Goal: Task Accomplishment & Management: Complete application form

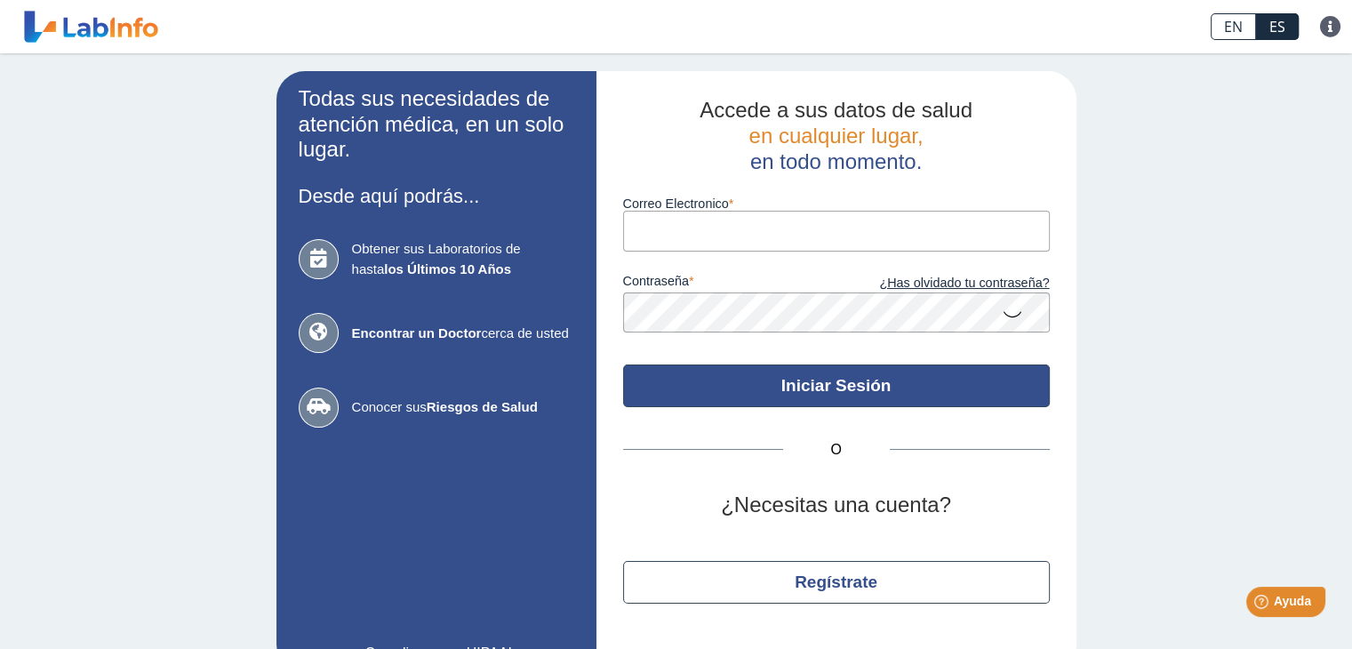
type input "[EMAIL_ADDRESS][DOMAIN_NAME]"
click at [825, 390] on button "Iniciar Sesión" at bounding box center [836, 386] width 427 height 43
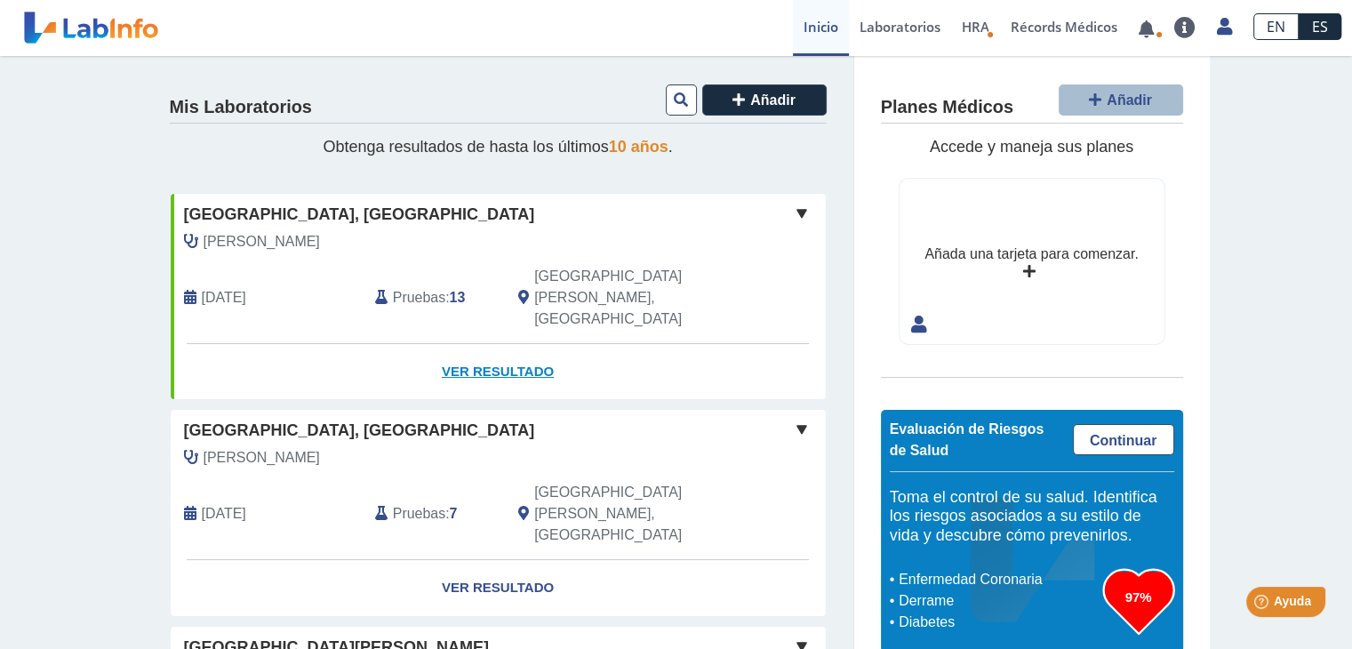
click at [516, 344] on link "Ver Resultado" at bounding box center [498, 372] width 655 height 56
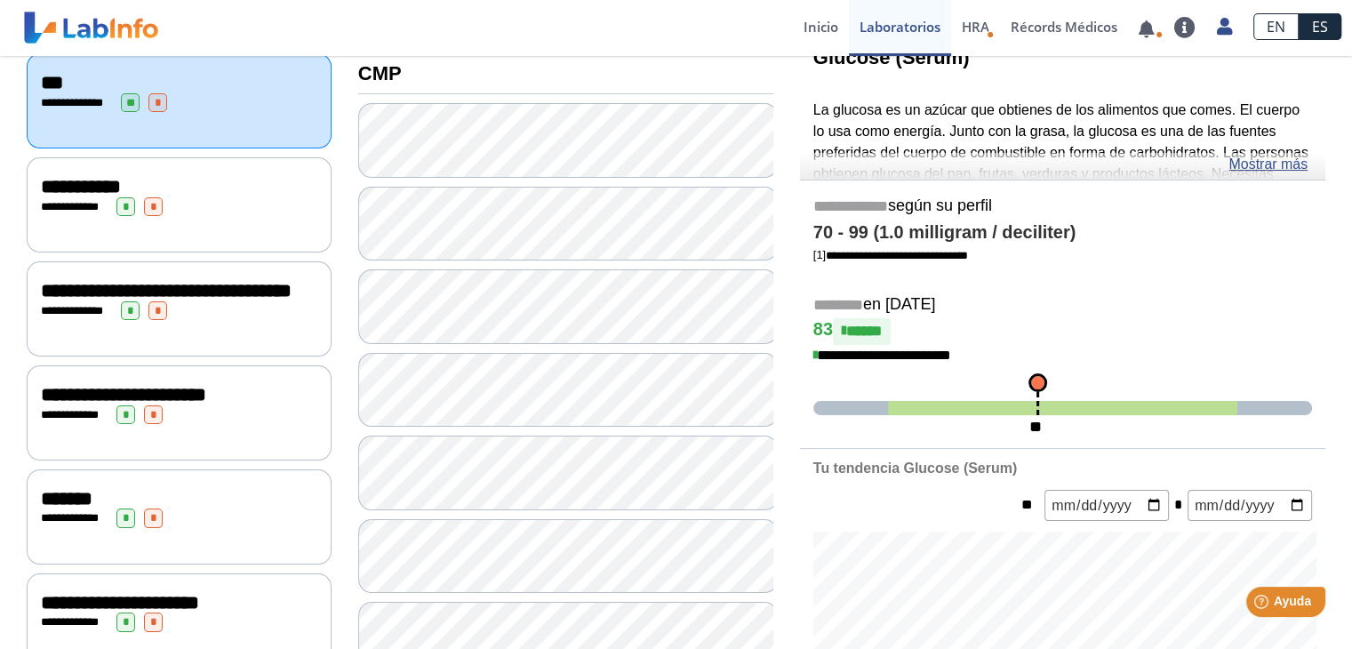
scroll to position [135, 0]
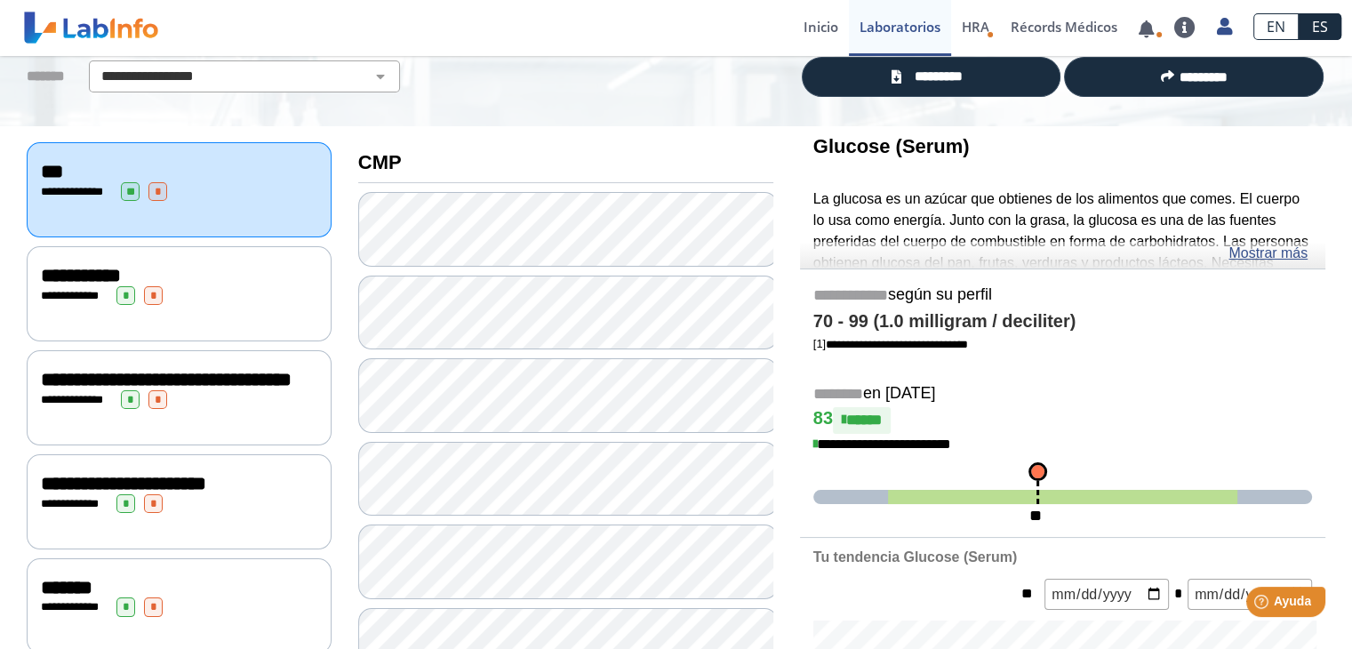
click at [221, 290] on div "**********" at bounding box center [179, 295] width 277 height 19
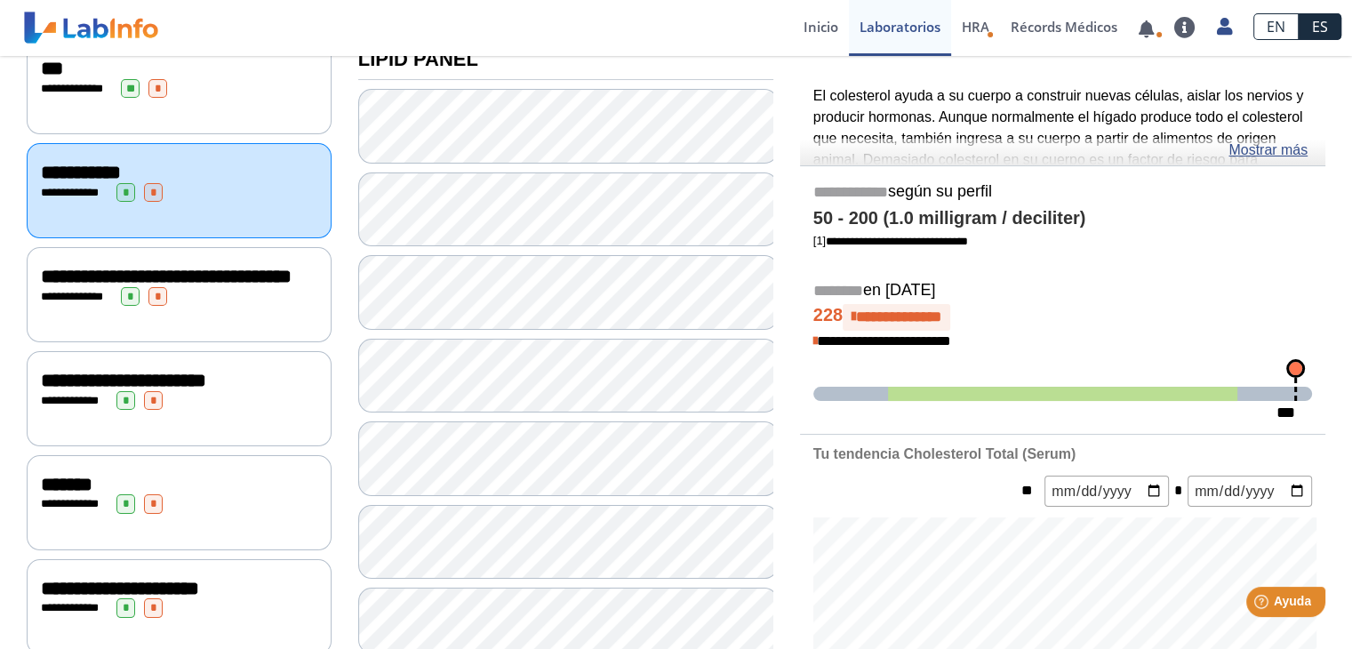
scroll to position [224, 0]
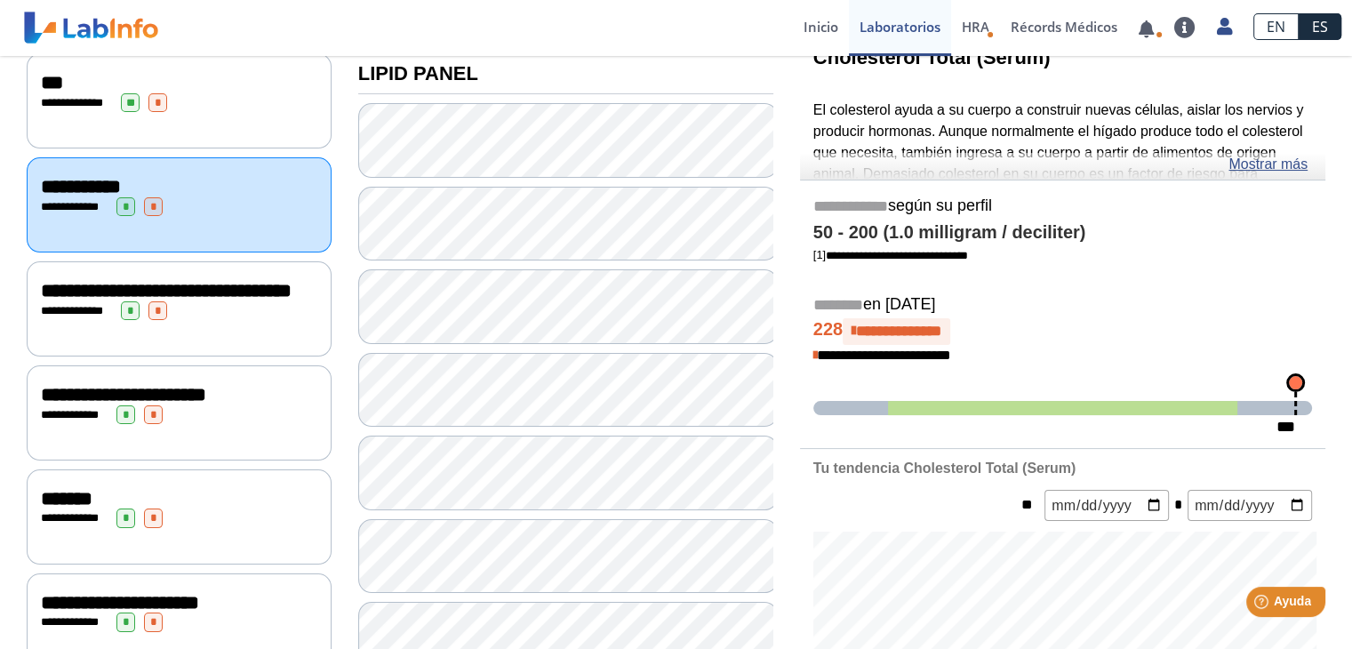
click at [232, 320] on div "**********" at bounding box center [179, 310] width 277 height 19
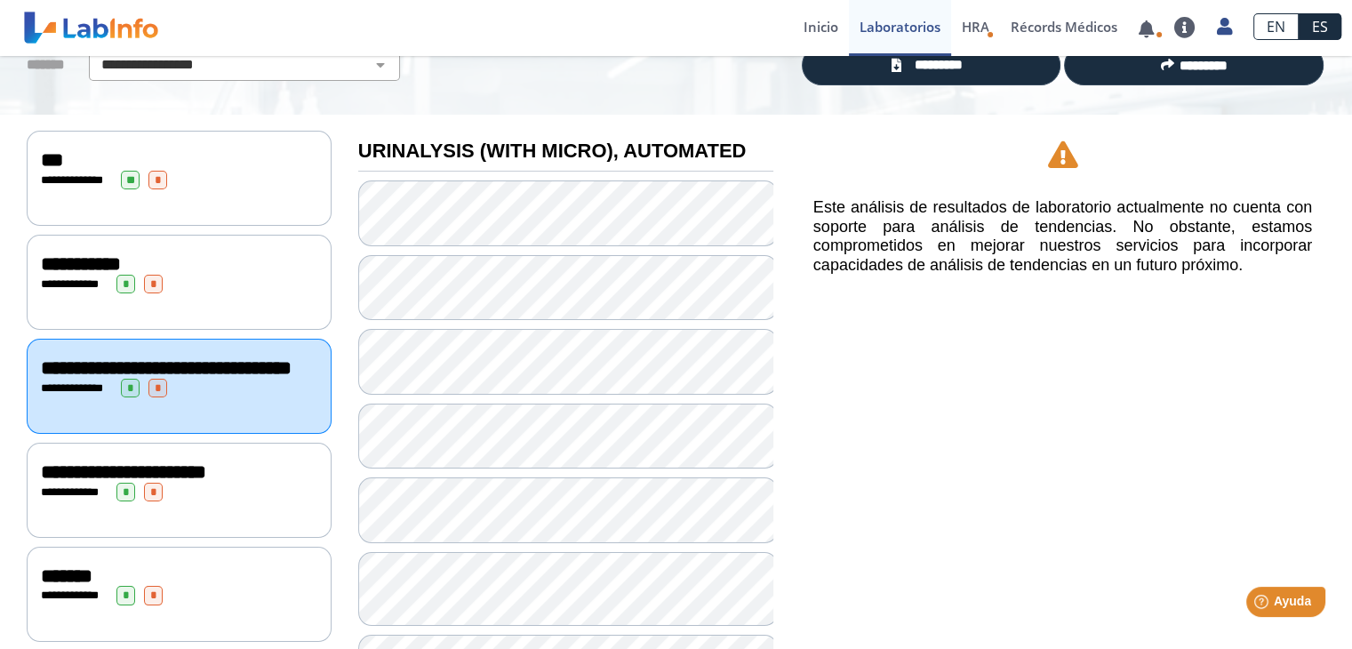
scroll to position [325, 0]
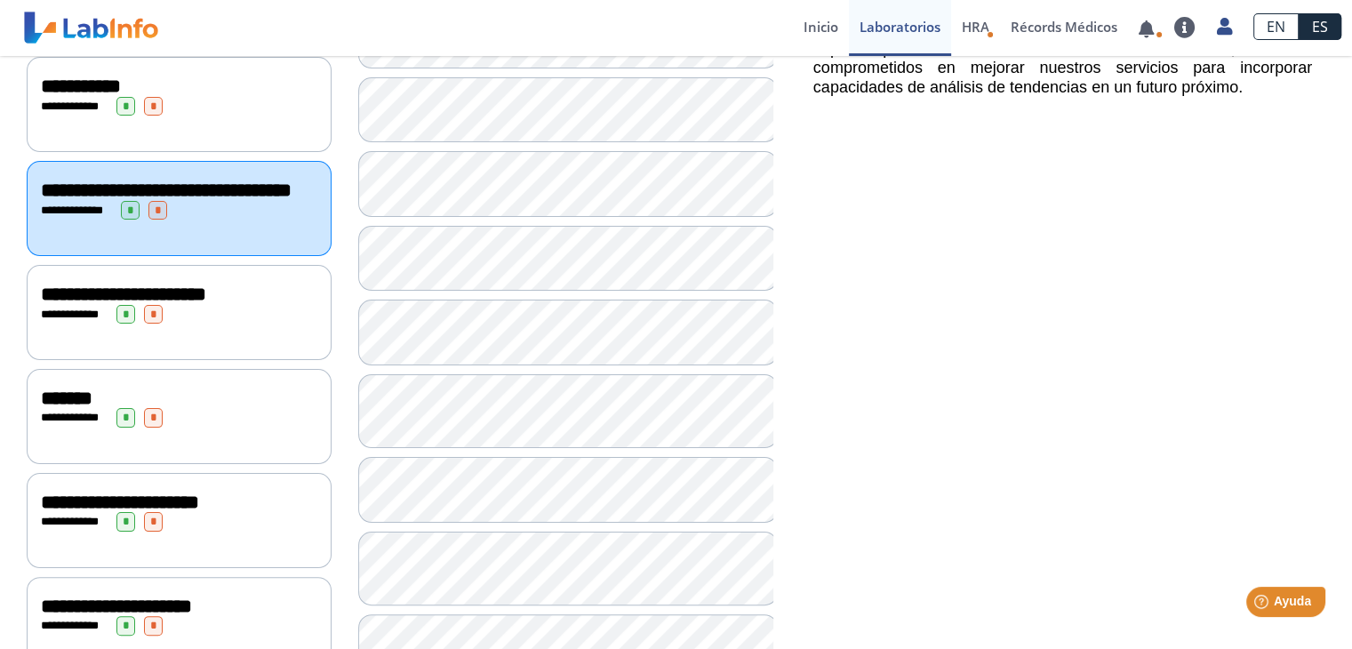
click at [213, 334] on div "**********" at bounding box center [179, 312] width 305 height 95
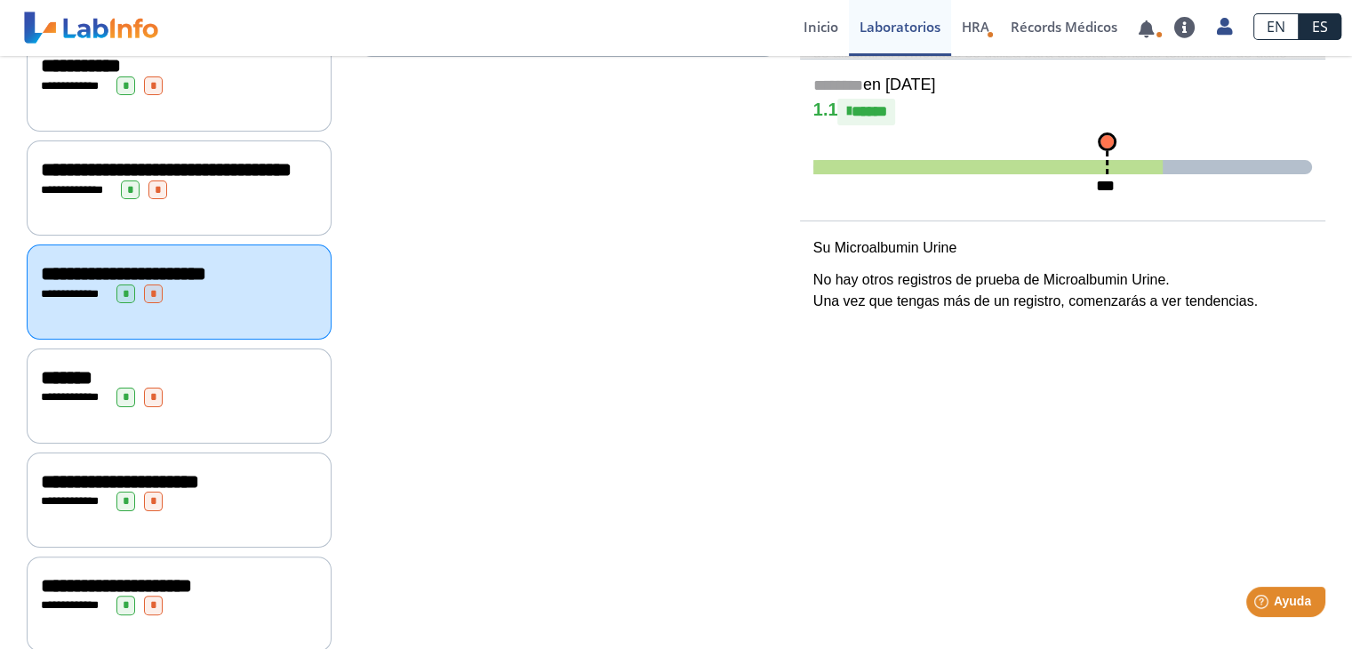
scroll to position [356, 0]
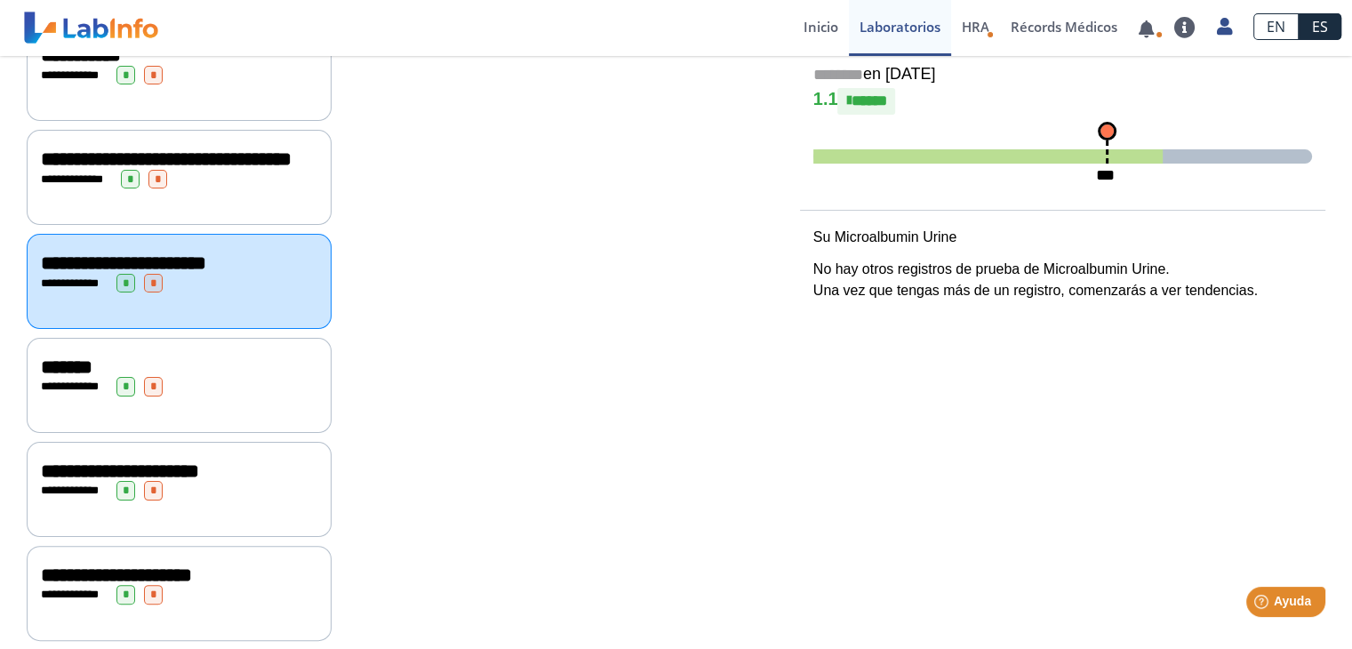
click at [204, 378] on div "*******" at bounding box center [179, 367] width 277 height 21
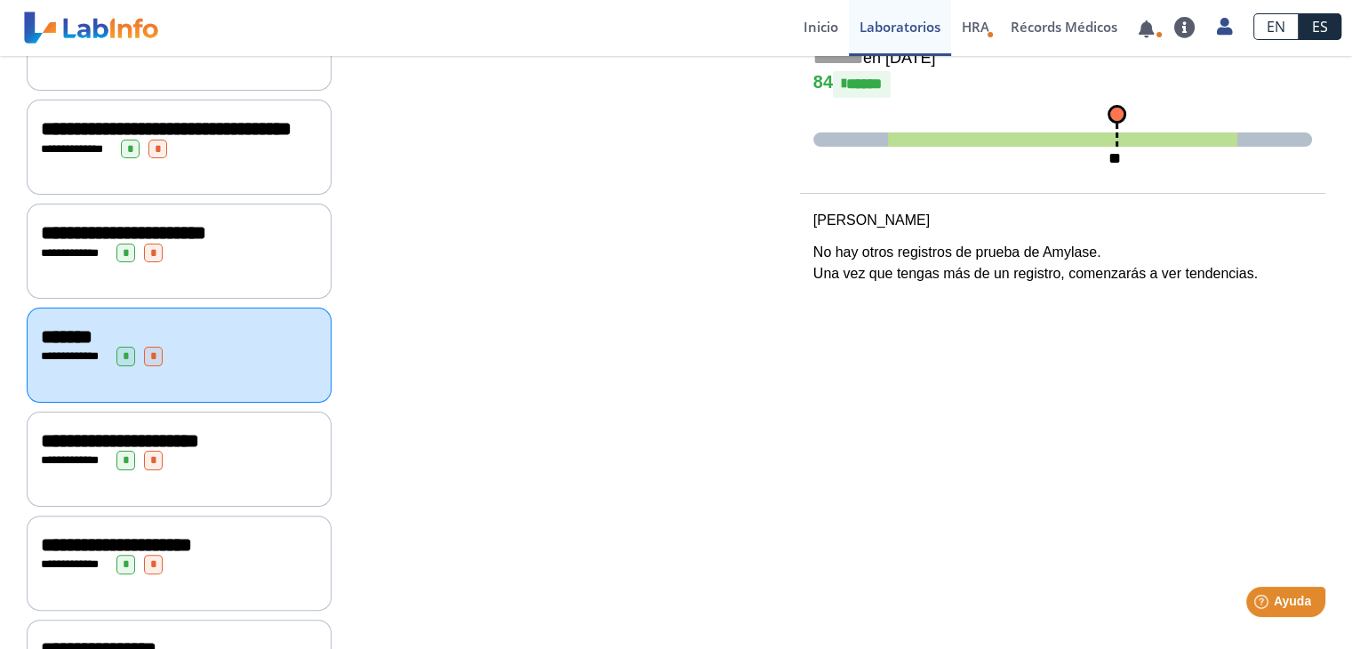
scroll to position [445, 0]
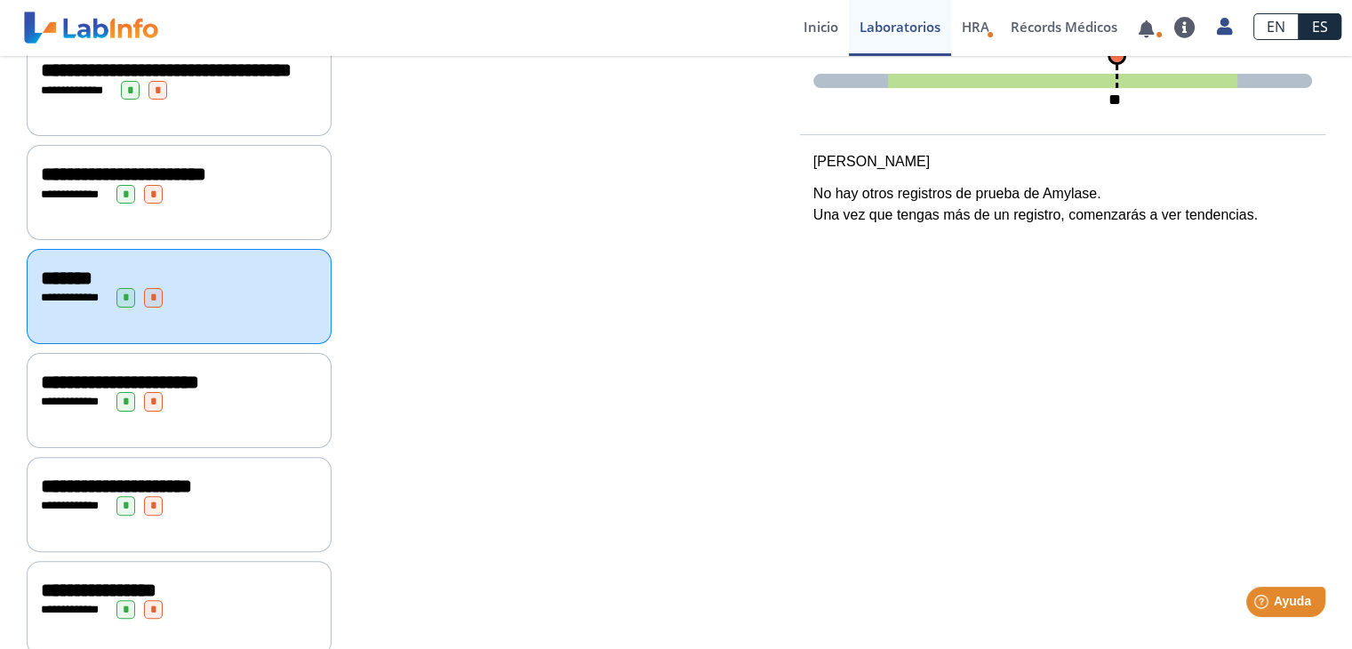
click at [226, 411] on div "**********" at bounding box center [179, 401] width 277 height 19
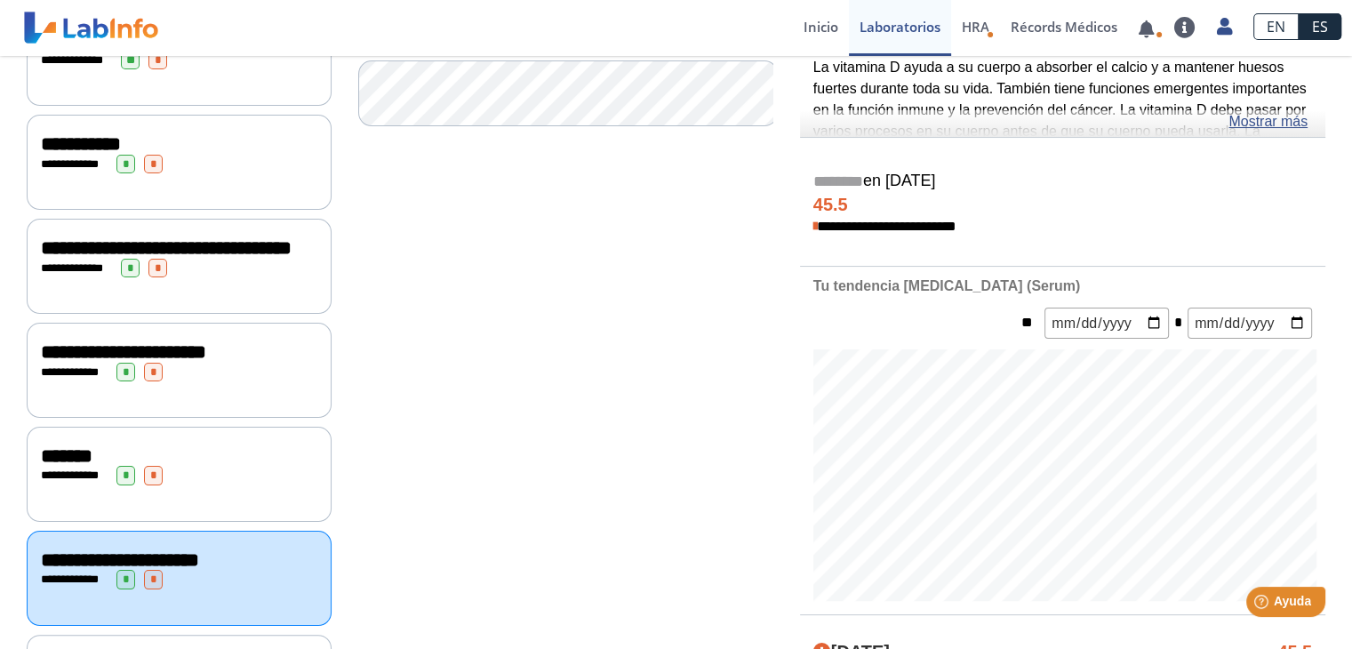
scroll to position [534, 0]
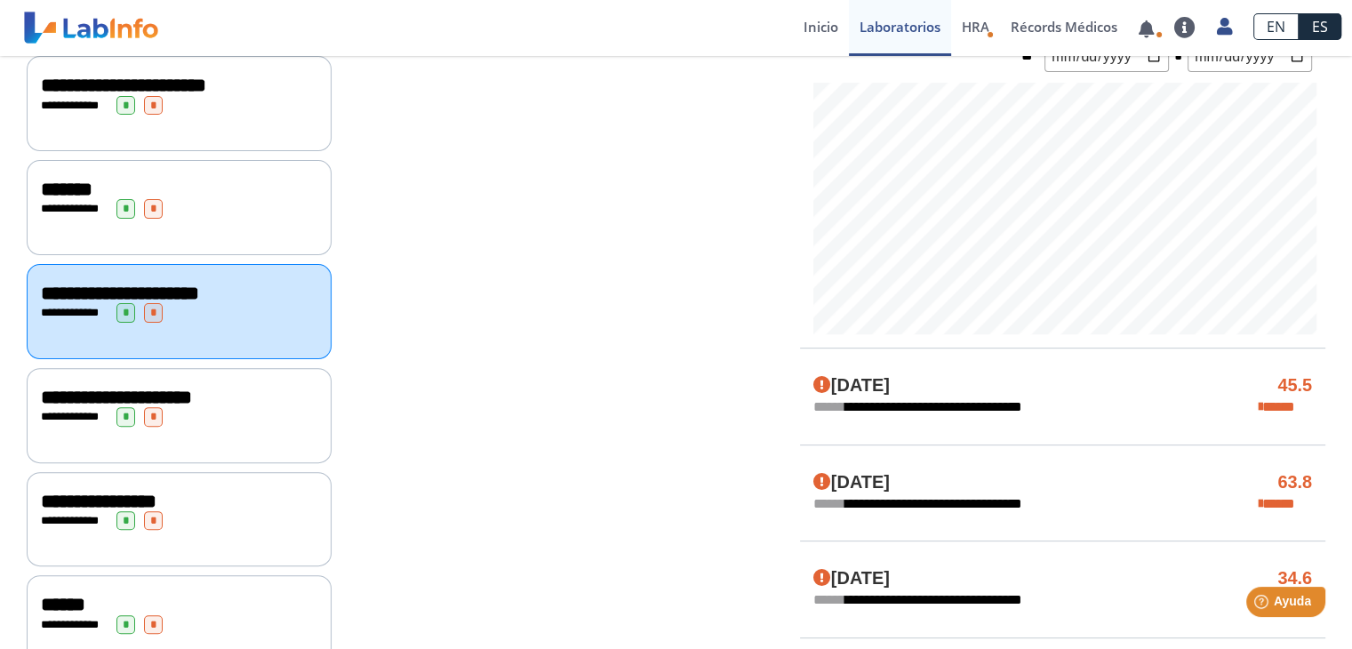
click at [274, 423] on div "**********" at bounding box center [179, 416] width 277 height 19
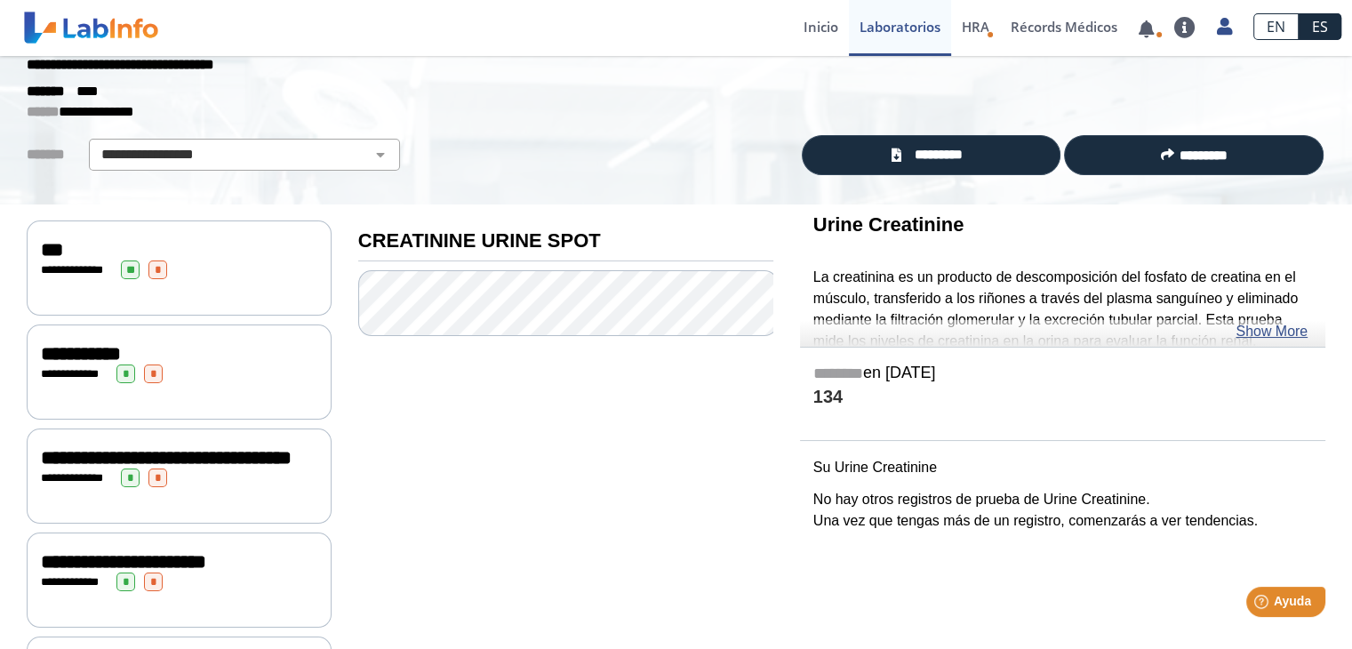
scroll to position [89, 0]
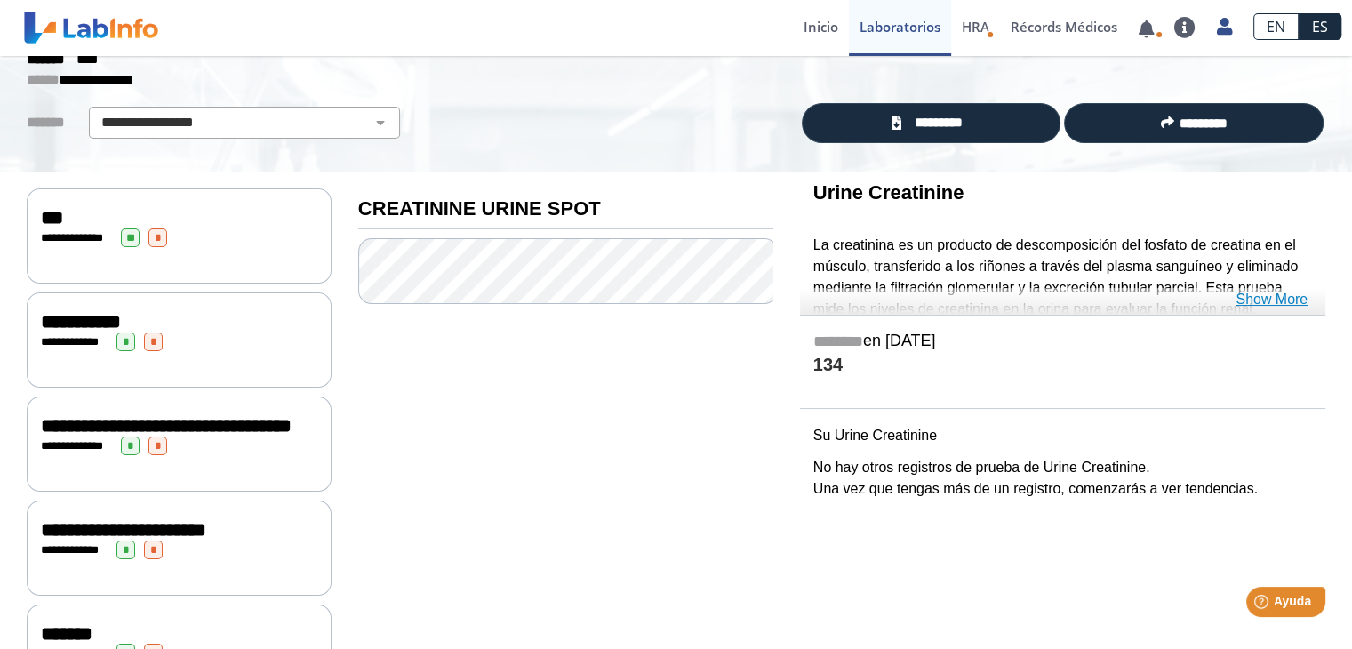
click at [1283, 299] on link "Show More" at bounding box center [1272, 299] width 72 height 21
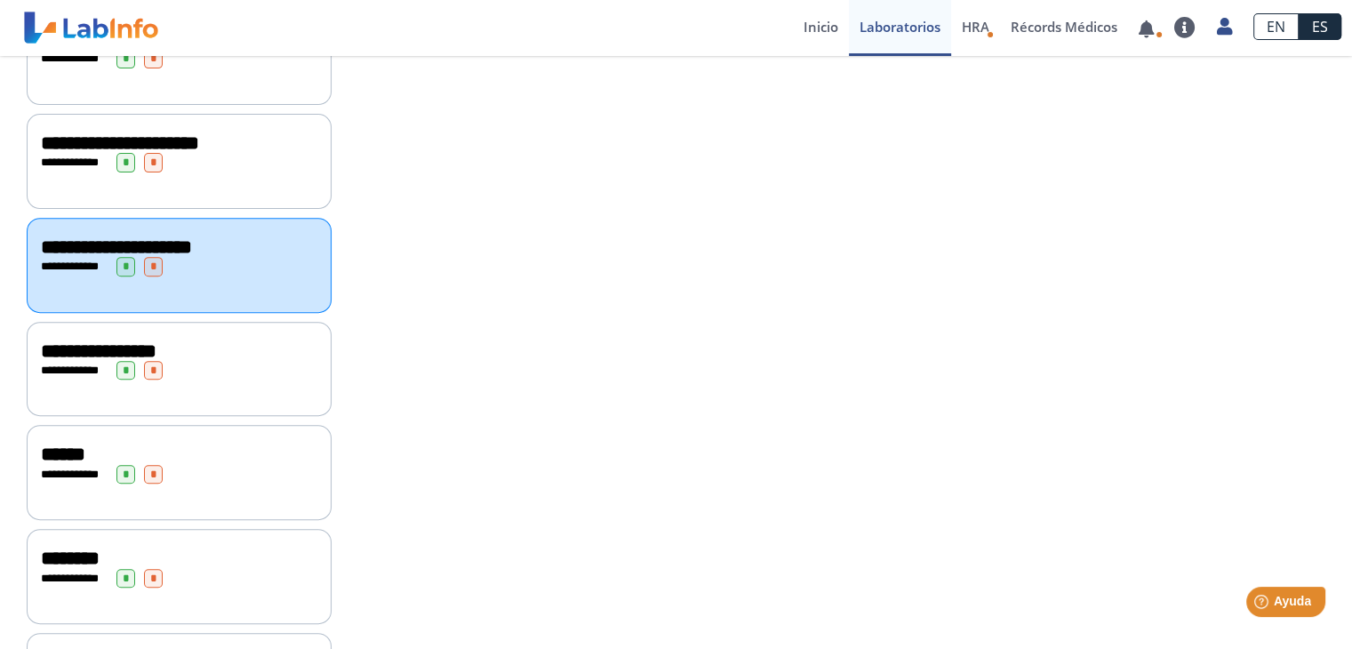
scroll to position [711, 0]
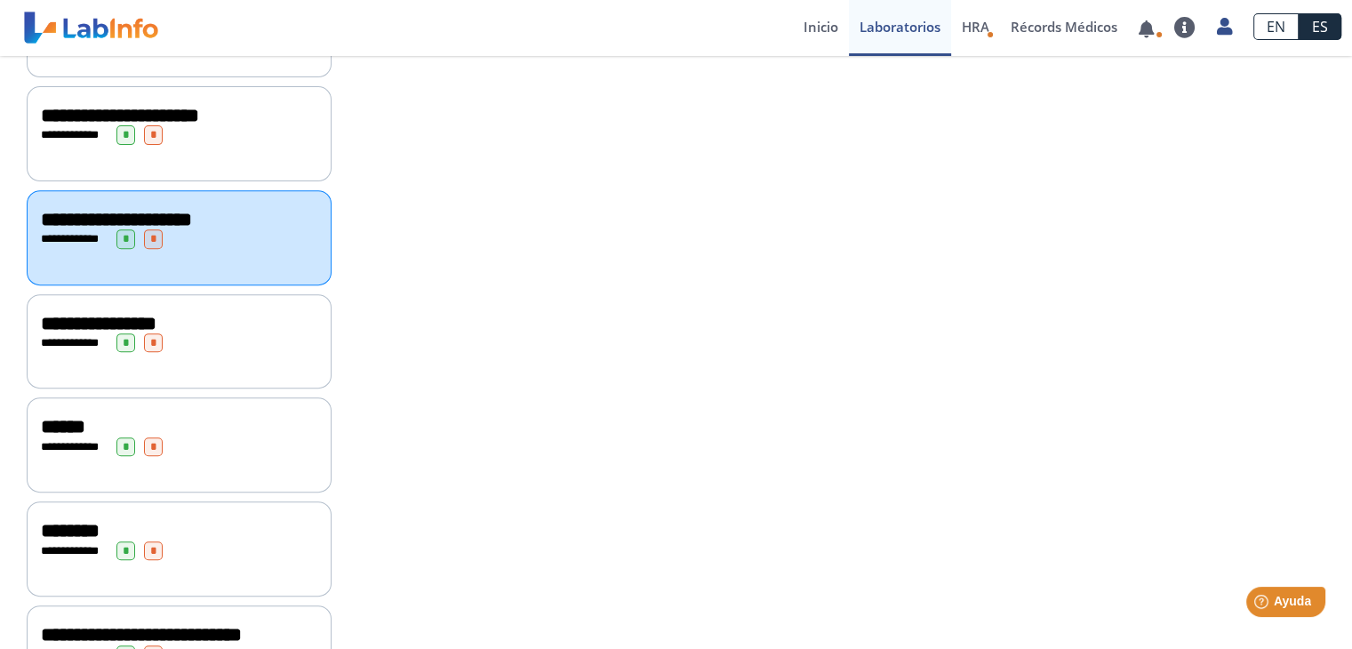
click at [206, 363] on div "**********" at bounding box center [179, 341] width 305 height 95
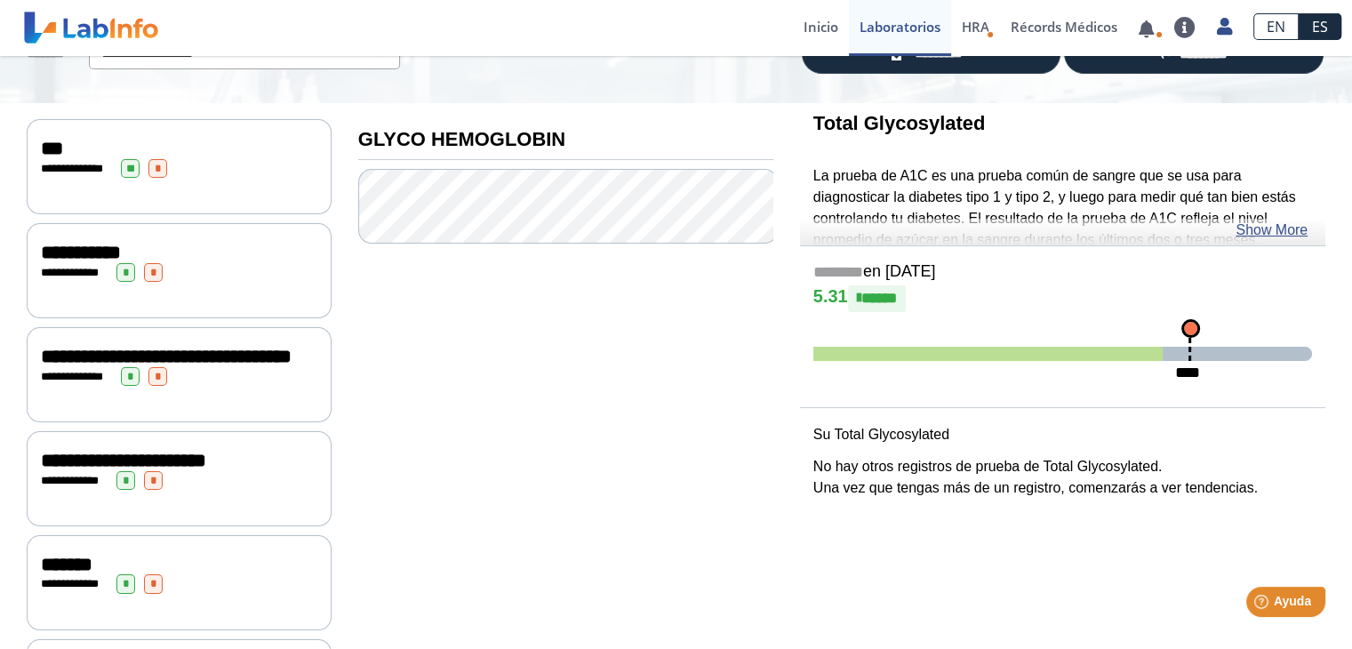
scroll to position [178, 0]
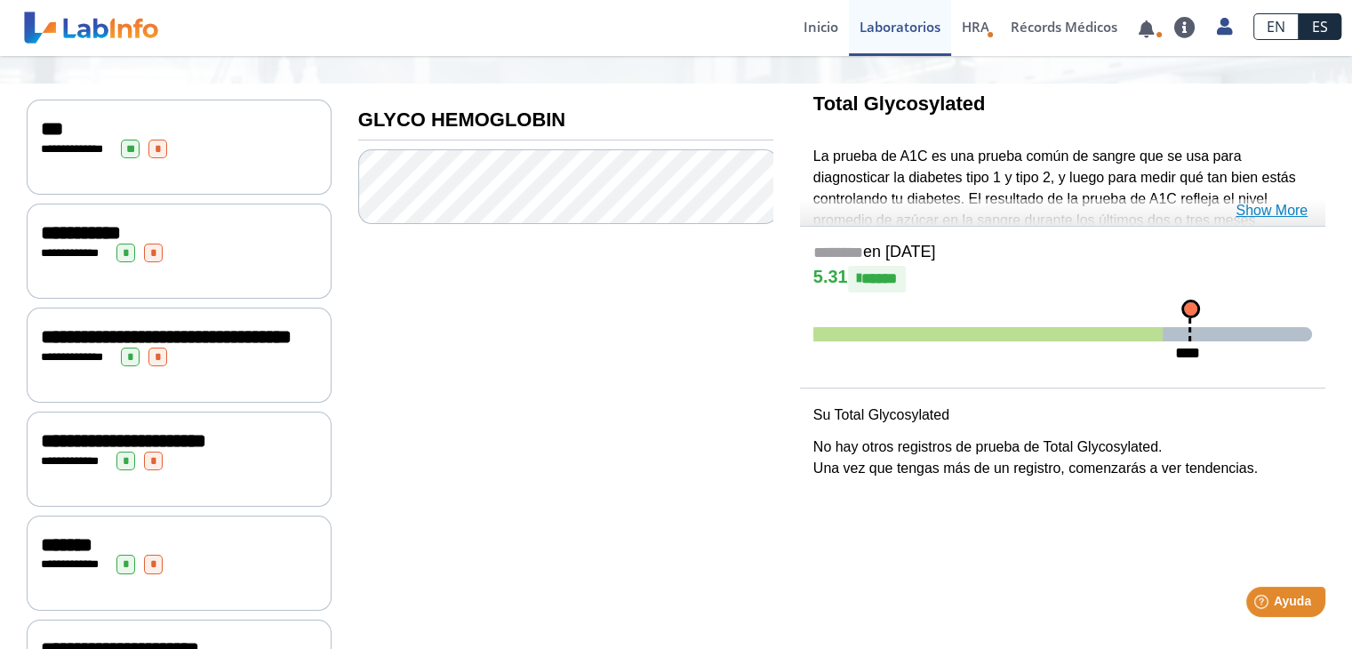
click at [1284, 209] on link "Show More" at bounding box center [1272, 210] width 72 height 21
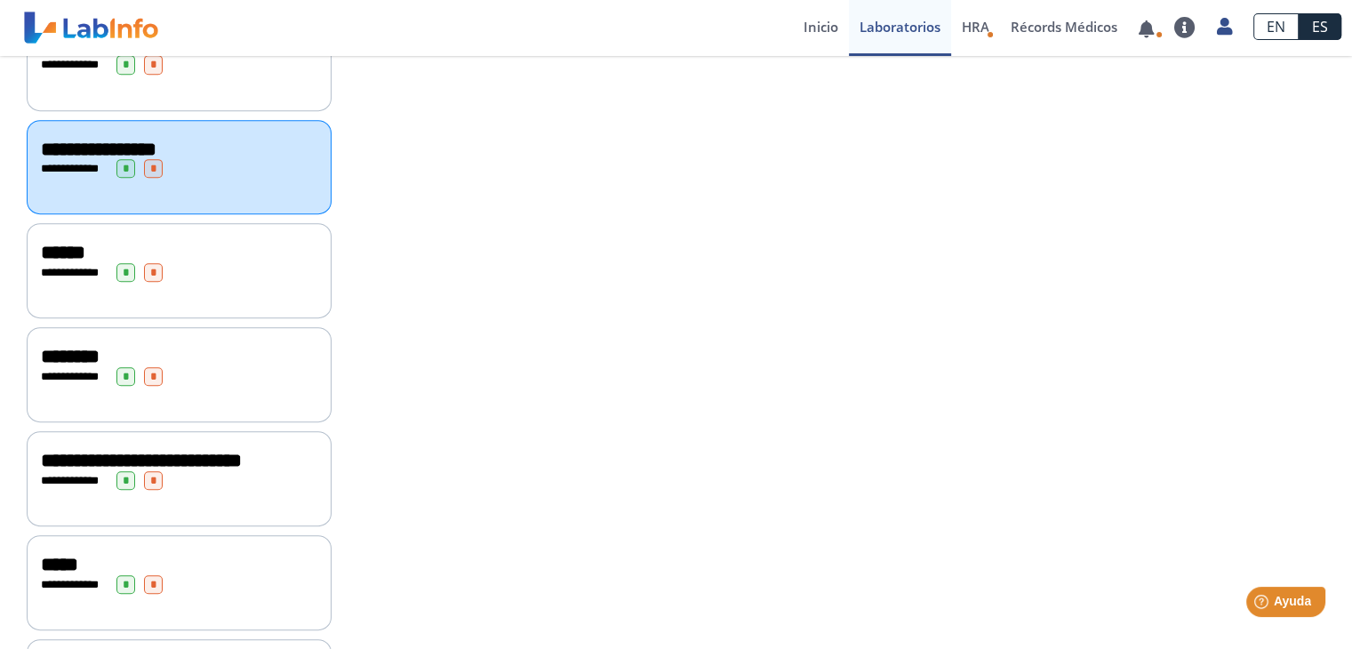
scroll to position [889, 0]
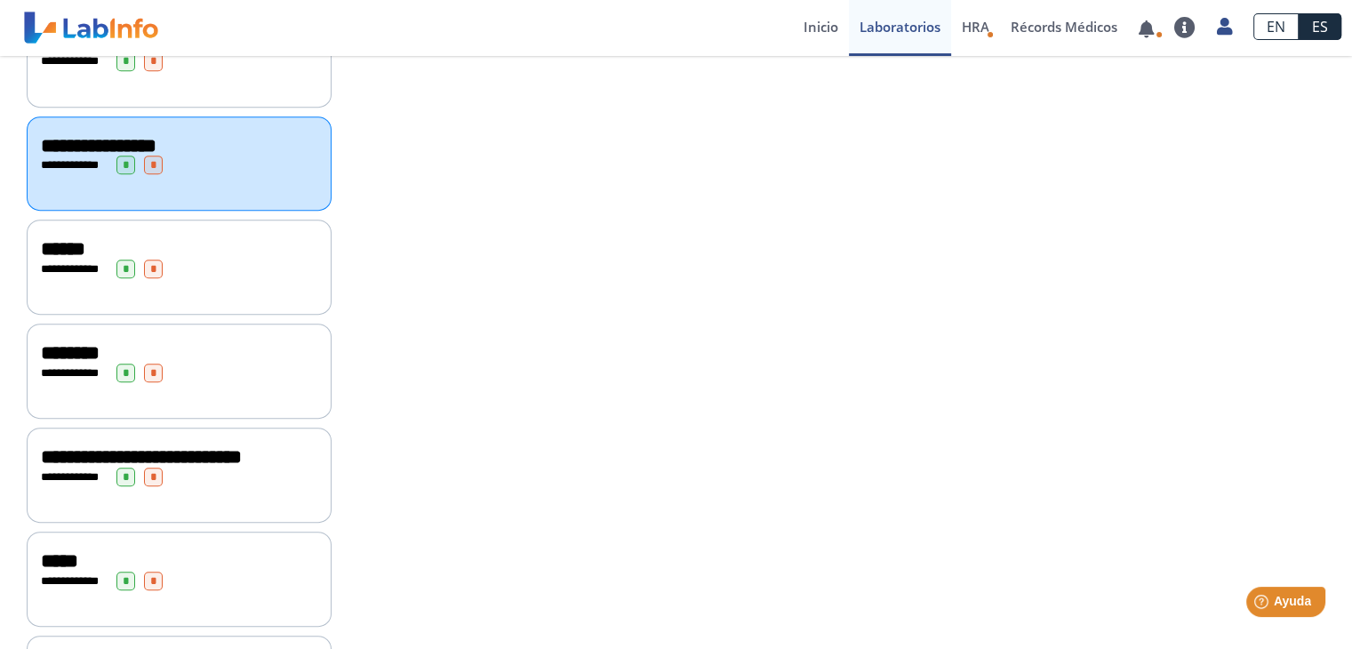
click at [224, 286] on div "**********" at bounding box center [179, 267] width 305 height 95
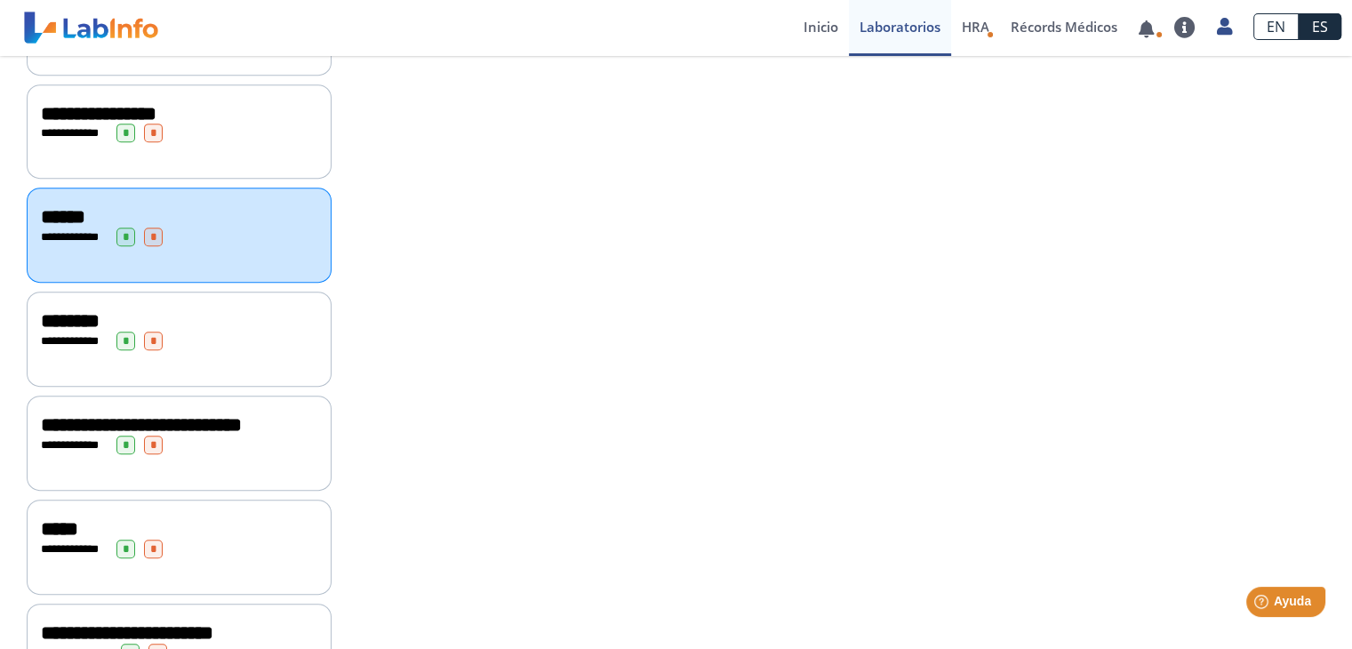
scroll to position [978, 0]
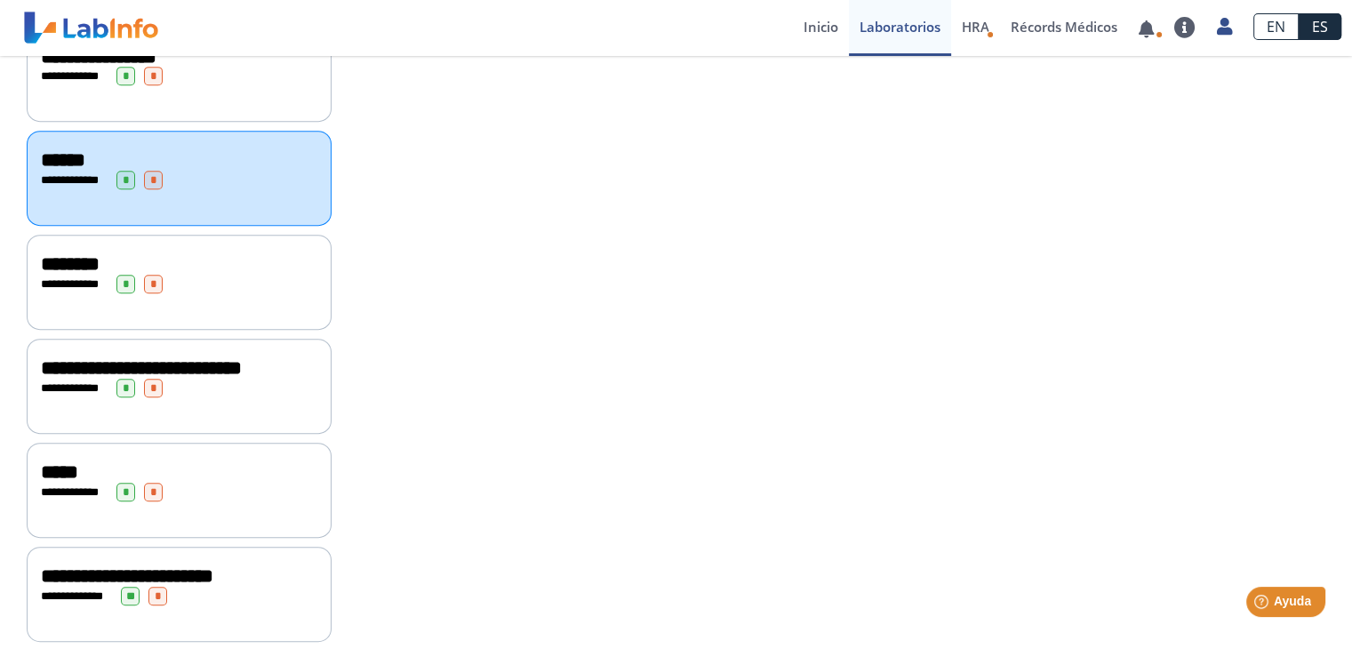
click at [207, 300] on div "**********" at bounding box center [179, 282] width 305 height 95
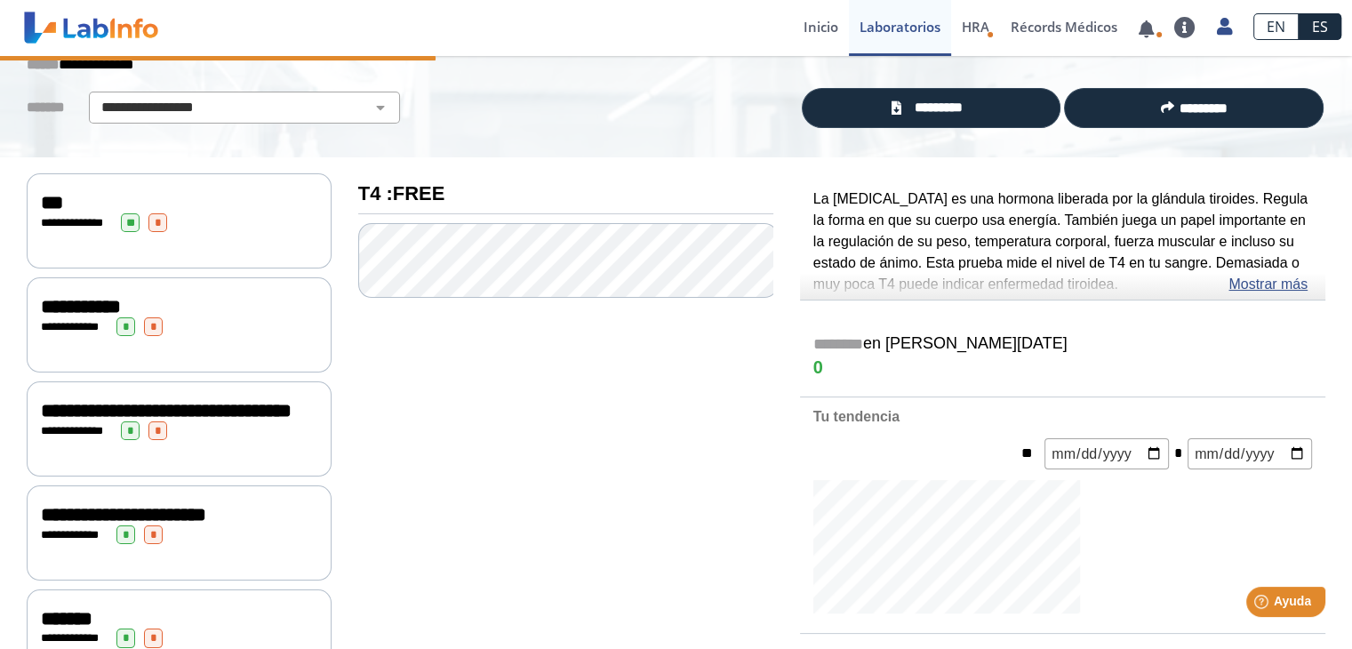
scroll to position [89, 0]
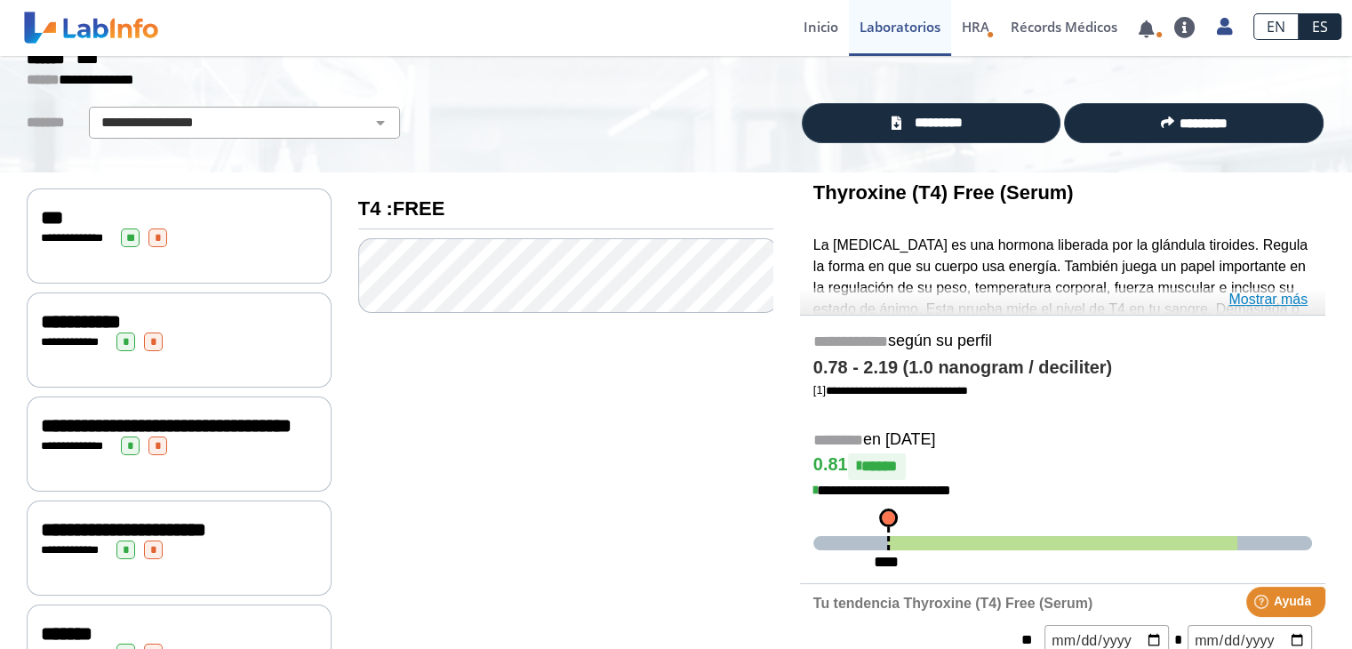
click at [1250, 299] on link "Mostrar más" at bounding box center [1268, 299] width 79 height 21
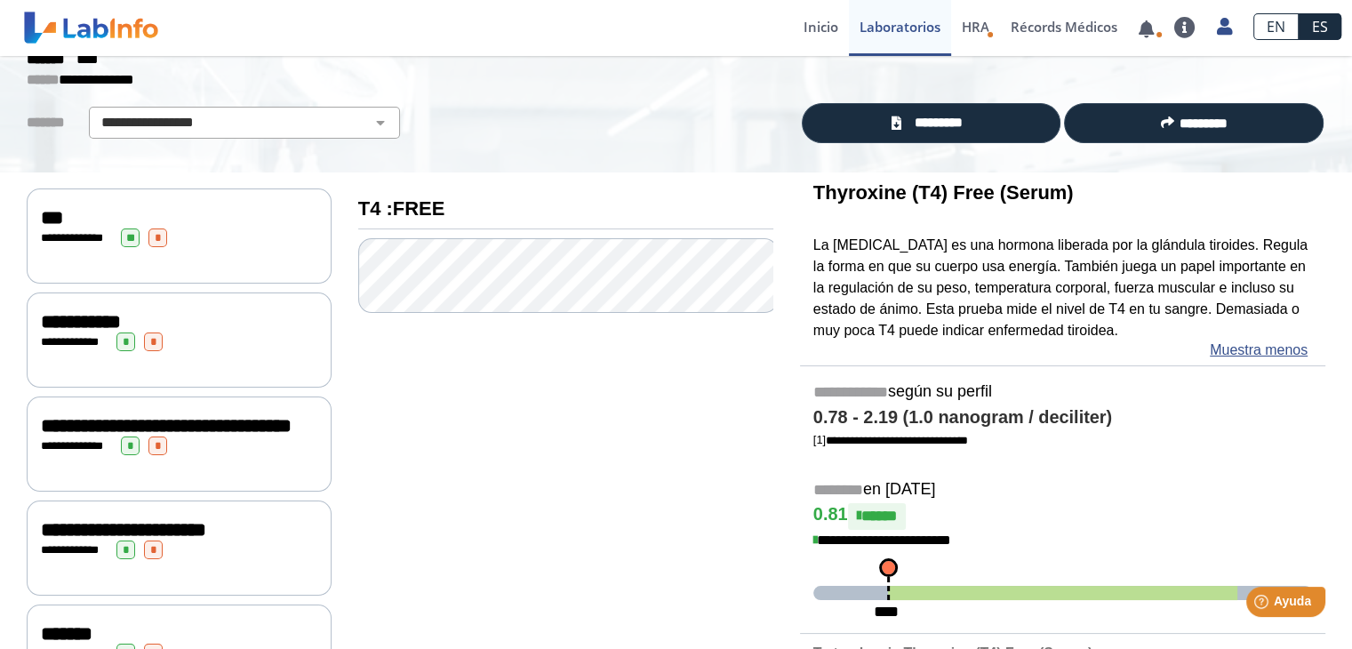
click at [814, 535] on icon at bounding box center [816, 541] width 4 height 14
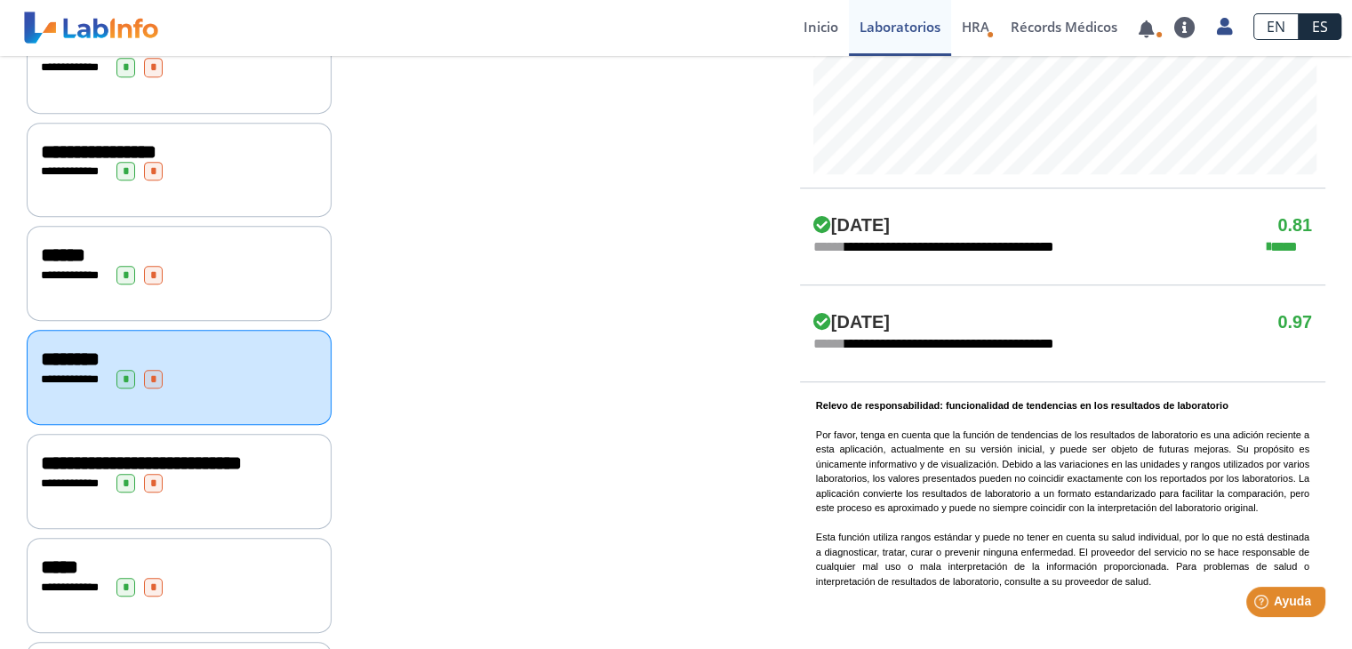
scroll to position [928, 0]
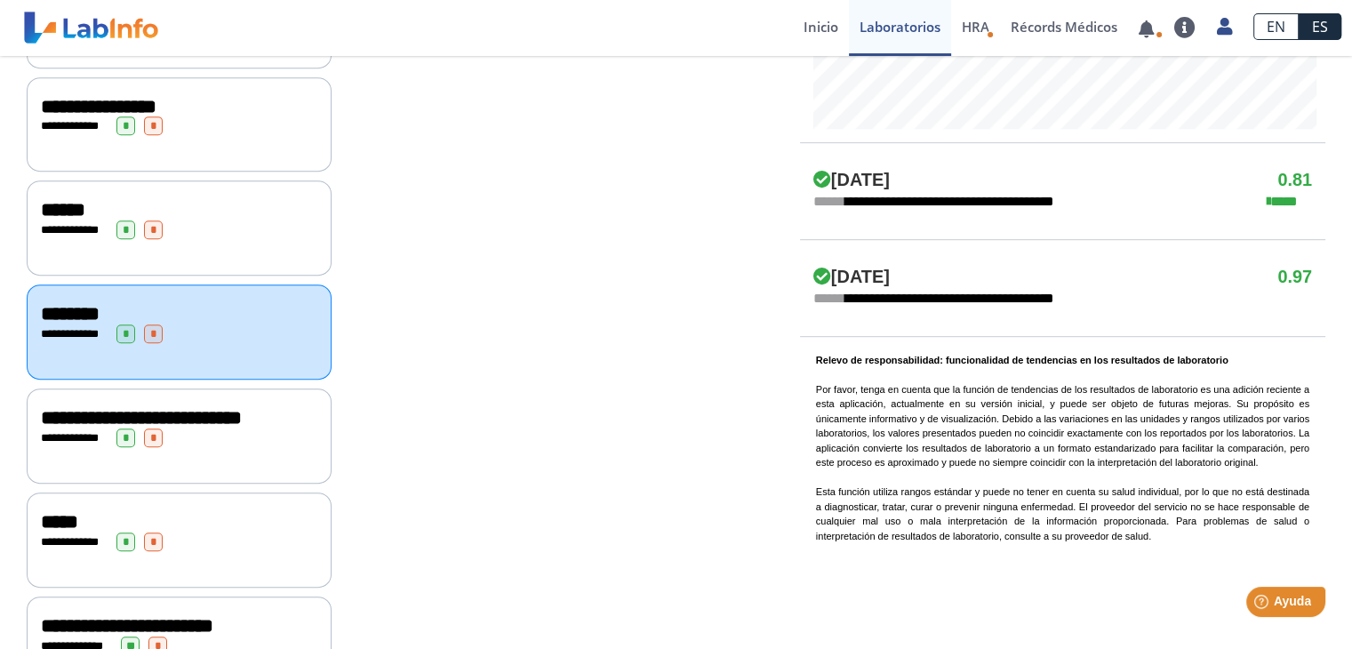
click at [237, 447] on div "**********" at bounding box center [179, 438] width 277 height 19
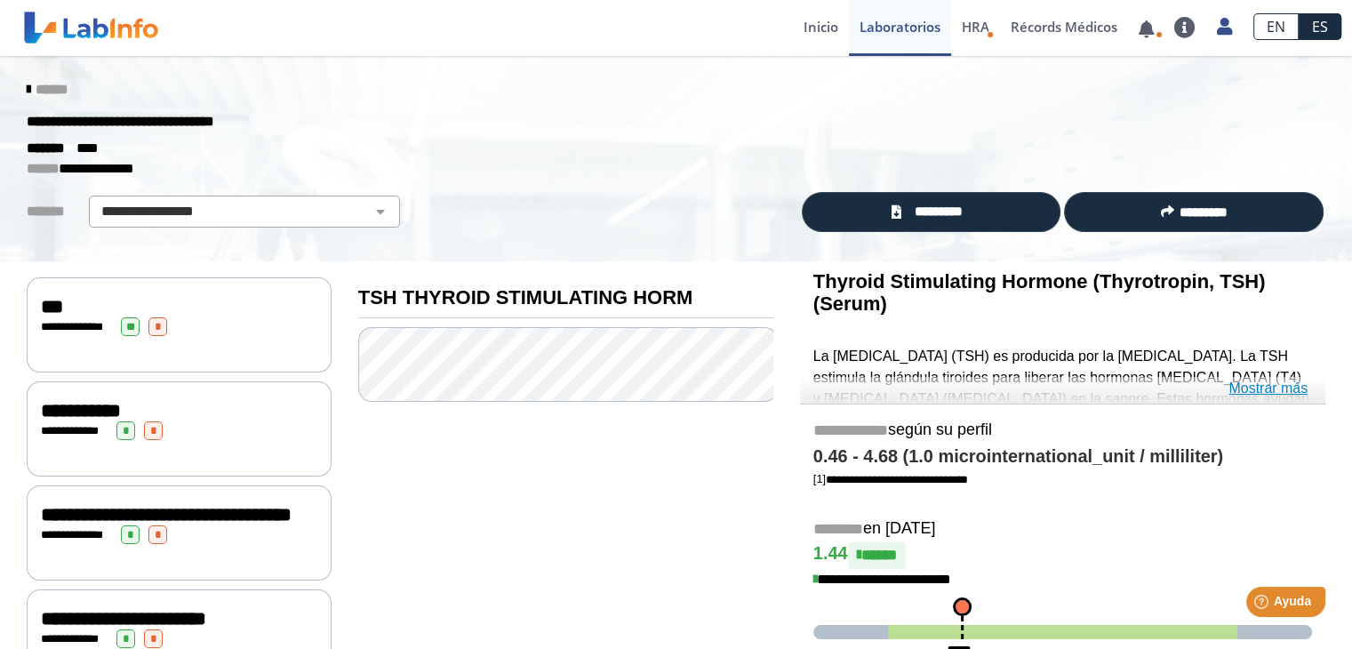
click at [1254, 382] on link "Mostrar más" at bounding box center [1268, 388] width 79 height 21
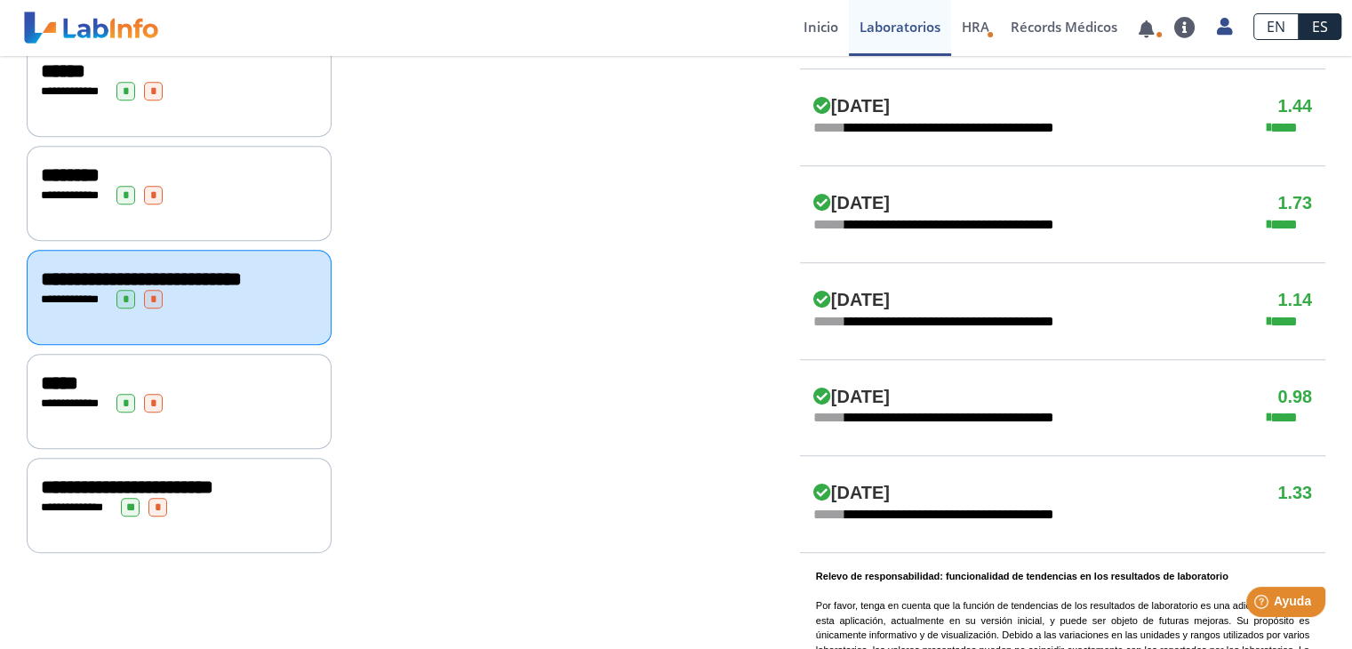
click at [216, 429] on div "**********" at bounding box center [179, 401] width 305 height 95
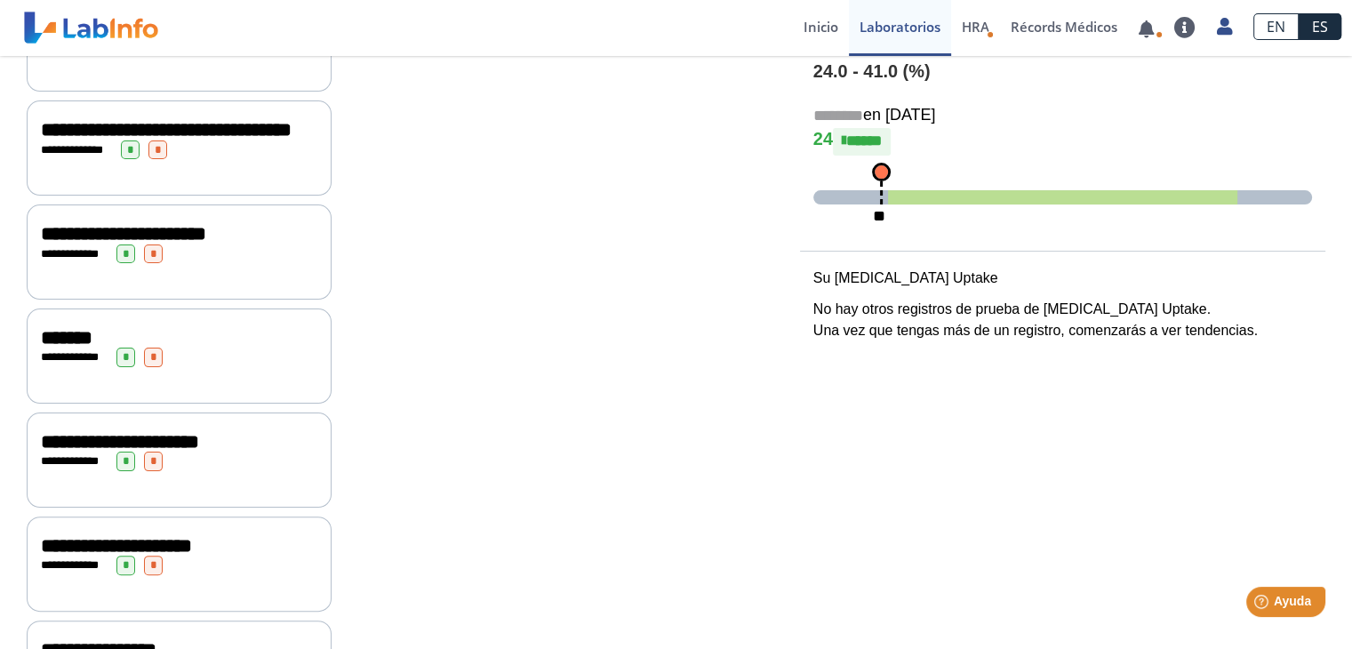
scroll to position [128, 0]
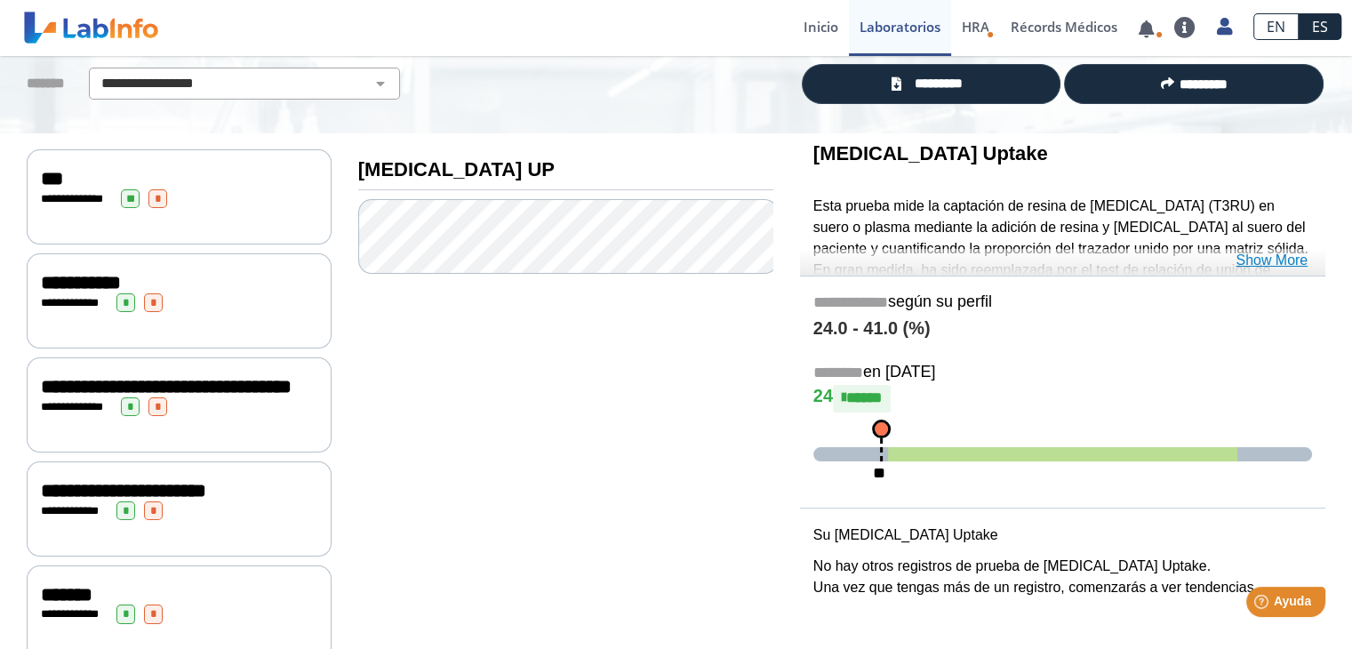
click at [1276, 257] on link "Show More" at bounding box center [1272, 260] width 72 height 21
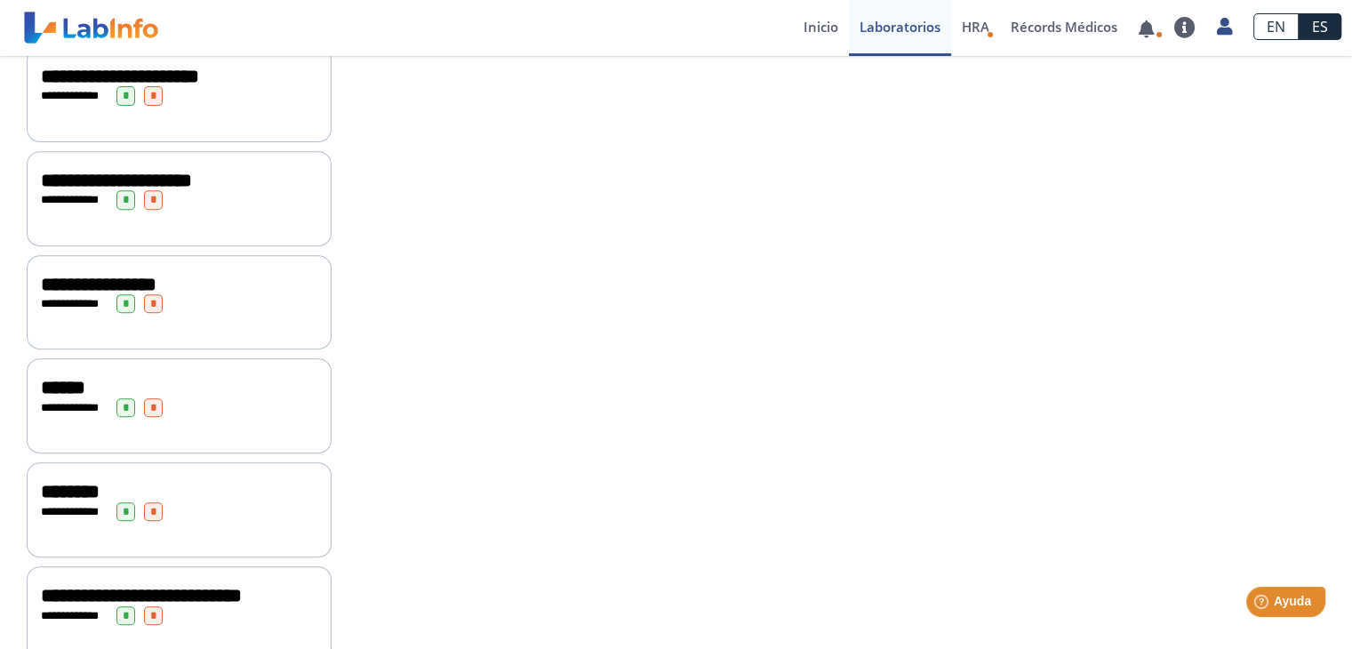
scroll to position [1017, 0]
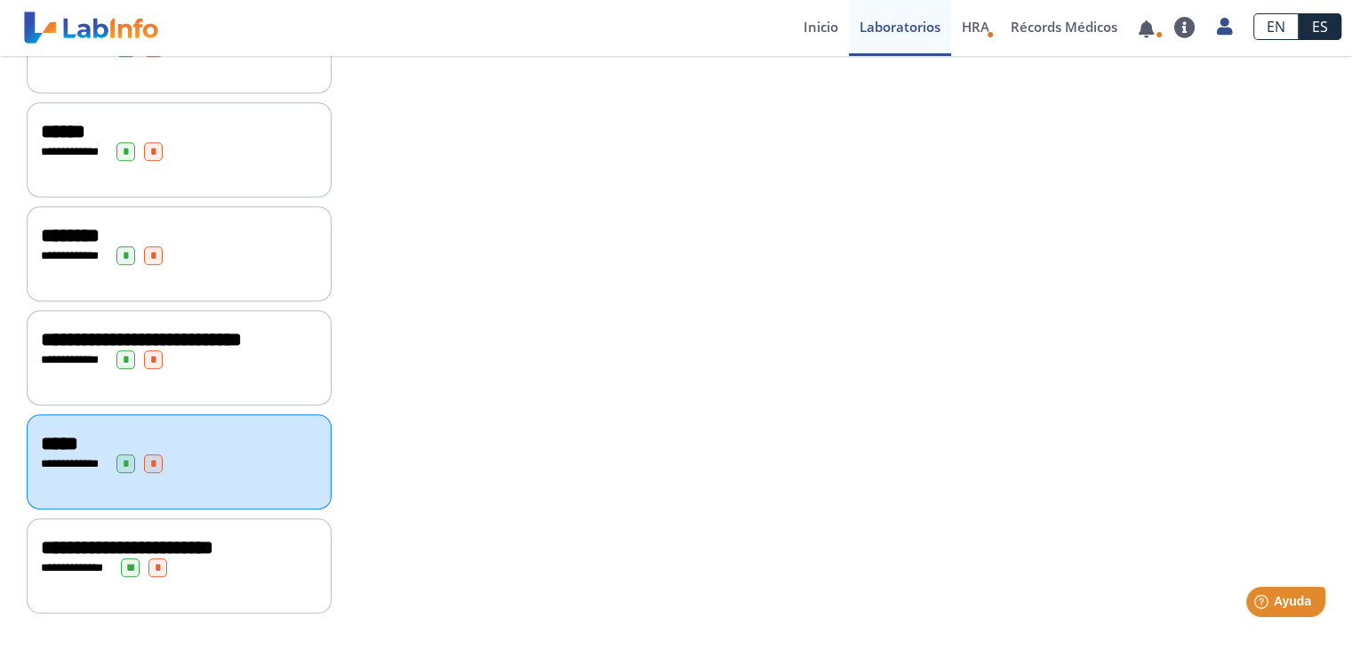
click at [206, 582] on div "**********" at bounding box center [179, 565] width 305 height 95
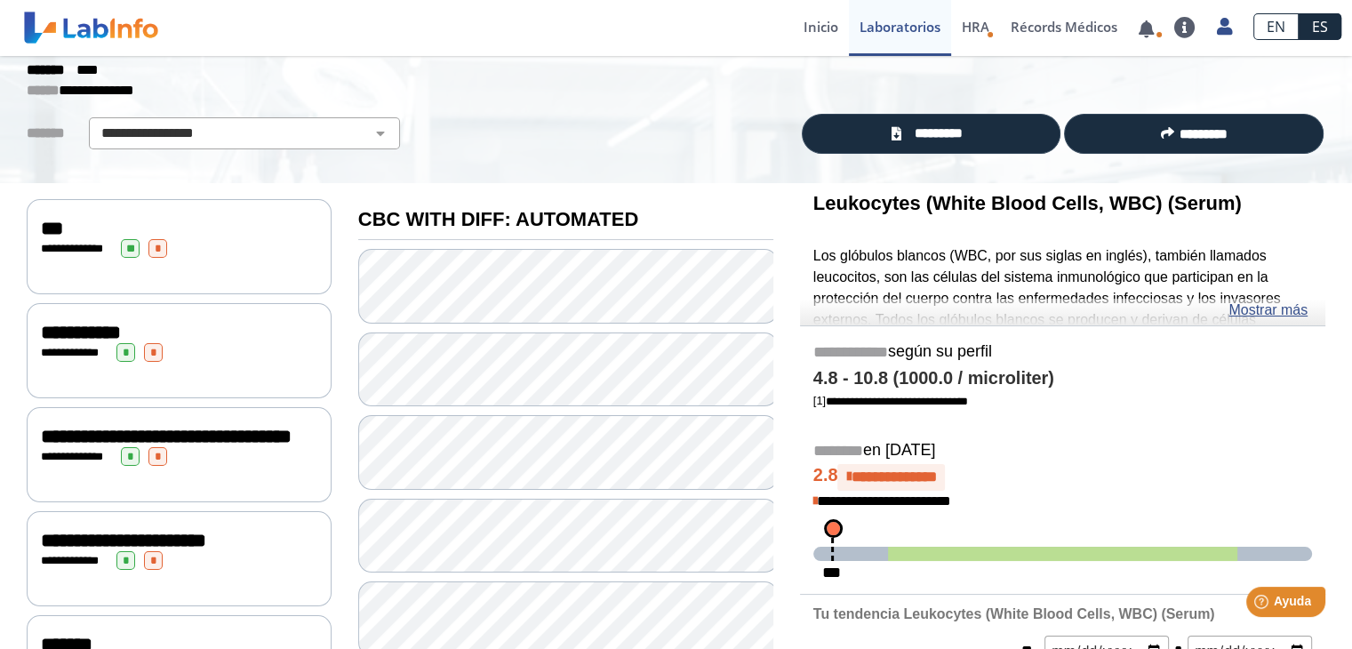
scroll to position [39, 0]
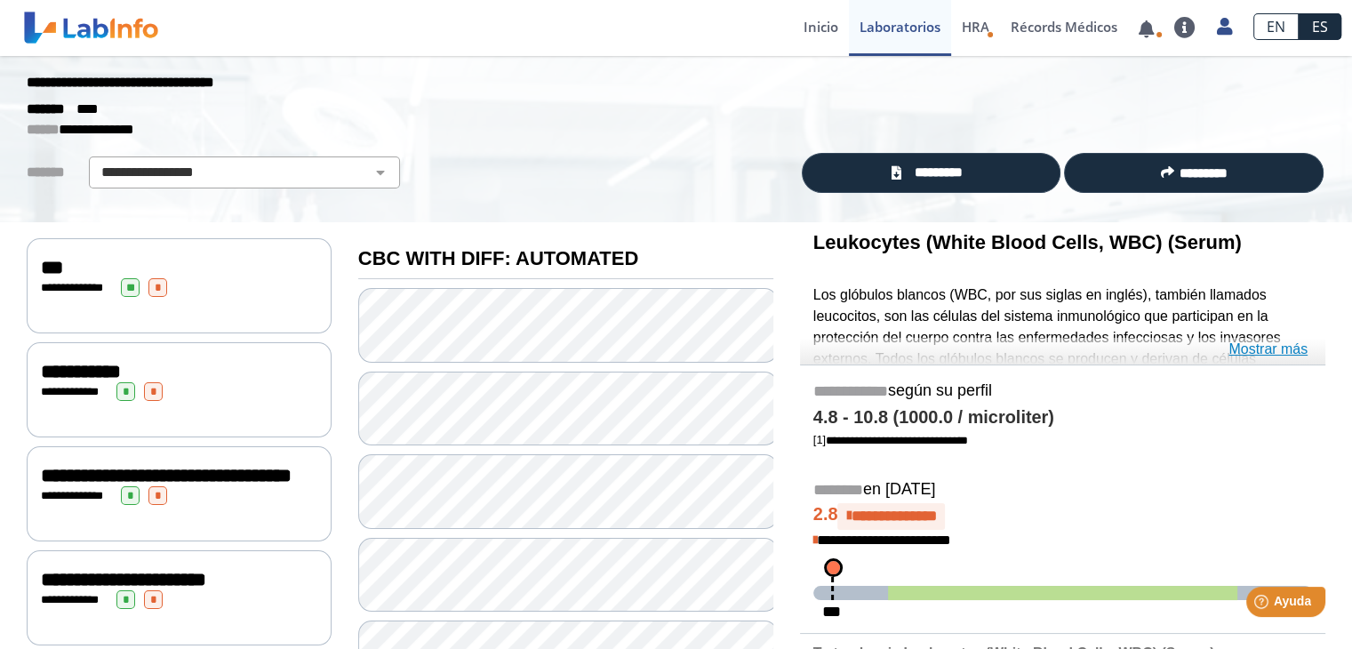
click at [1270, 347] on link "Mostrar más" at bounding box center [1268, 349] width 79 height 21
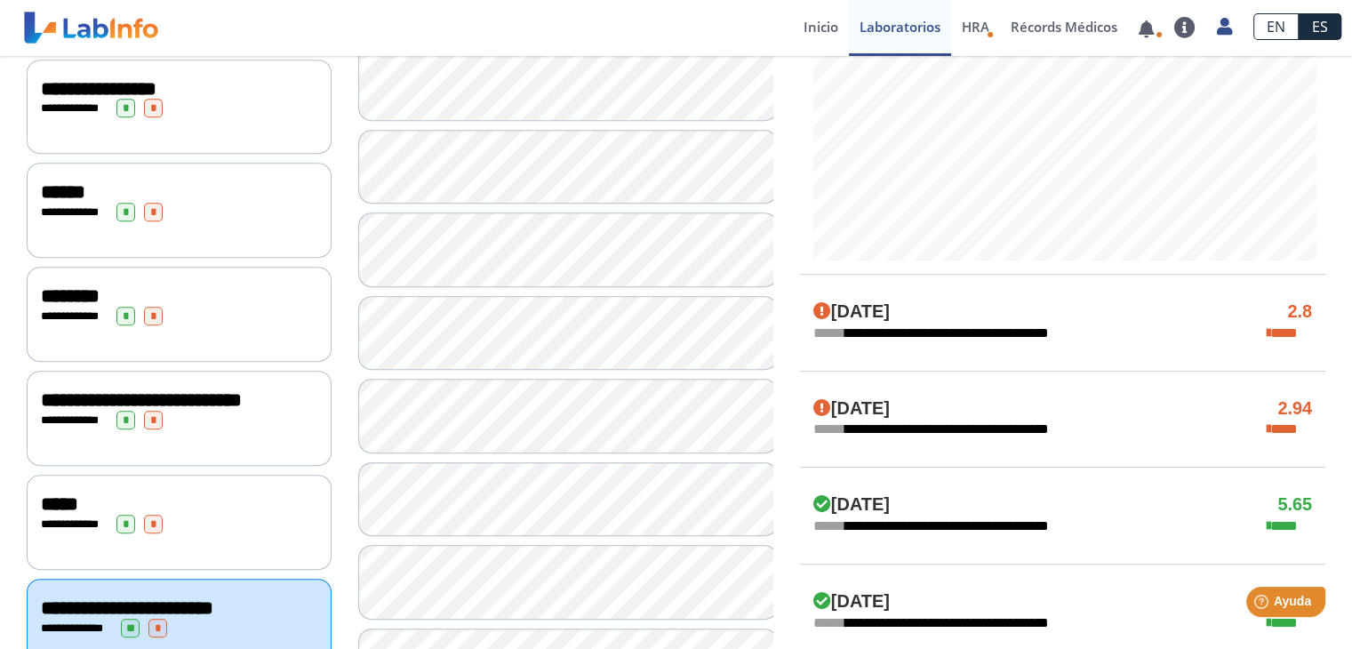
scroll to position [1106, 0]
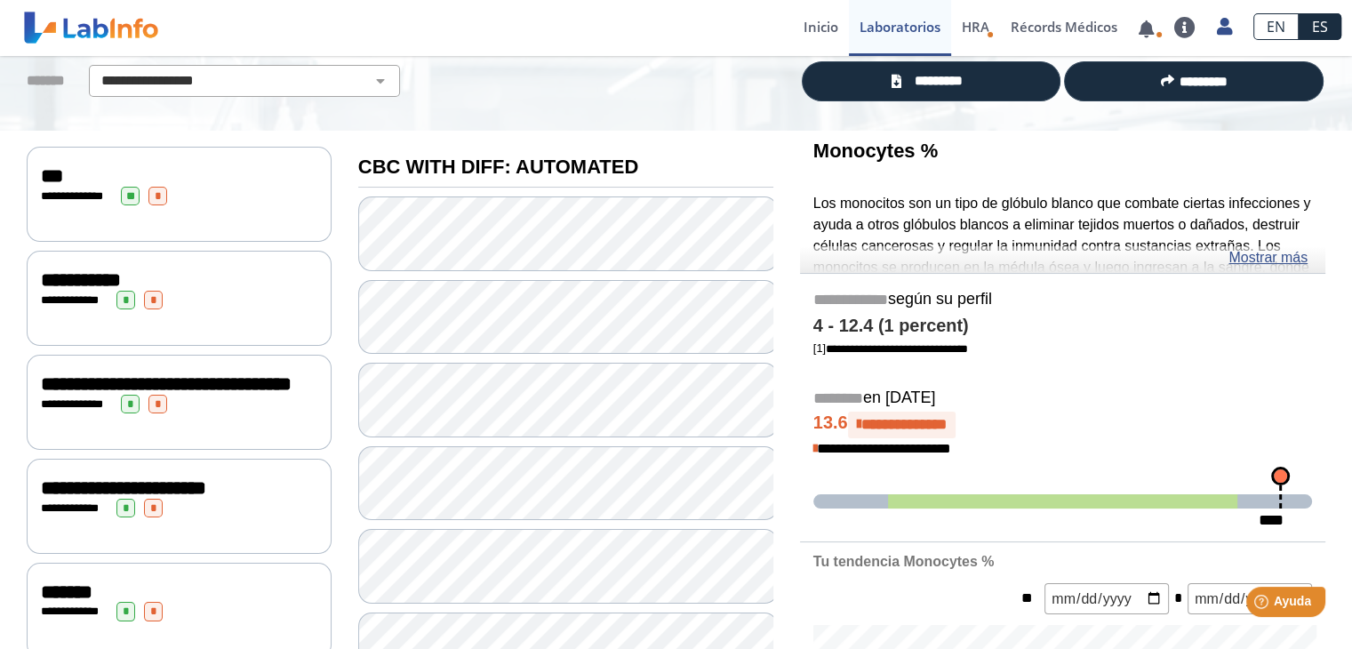
scroll to position [39, 0]
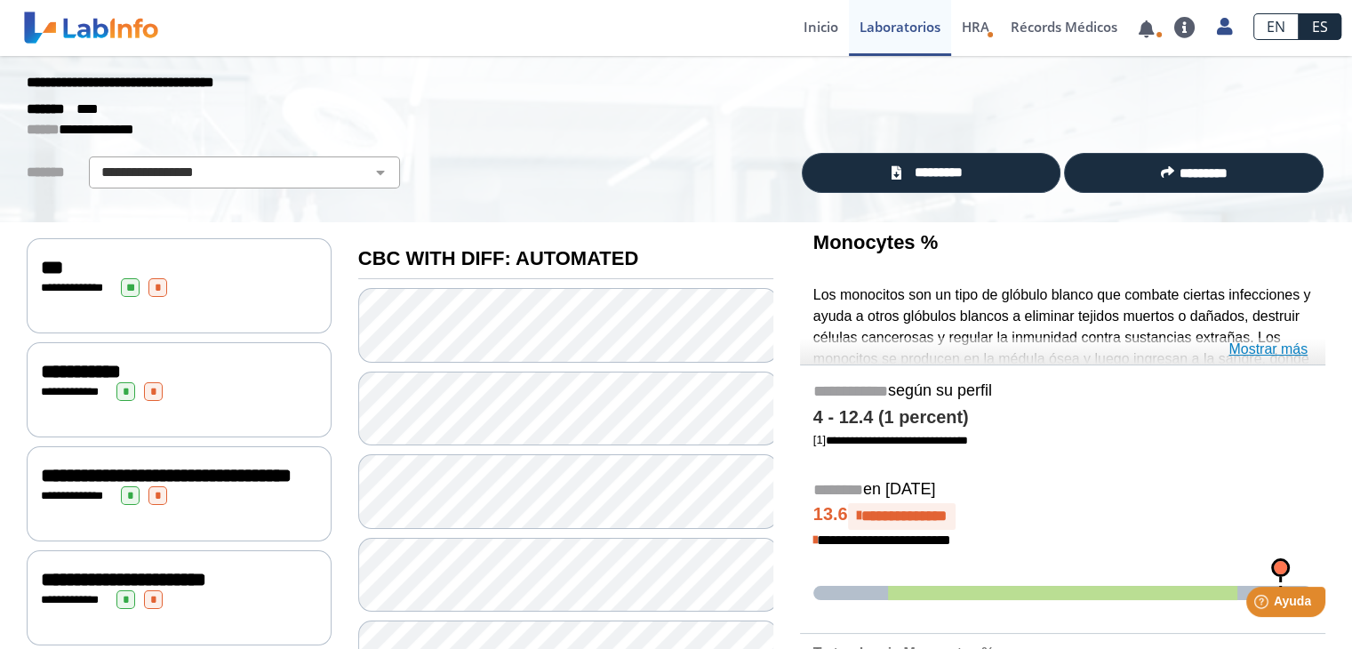
click at [1277, 347] on link "Mostrar más" at bounding box center [1268, 349] width 79 height 21
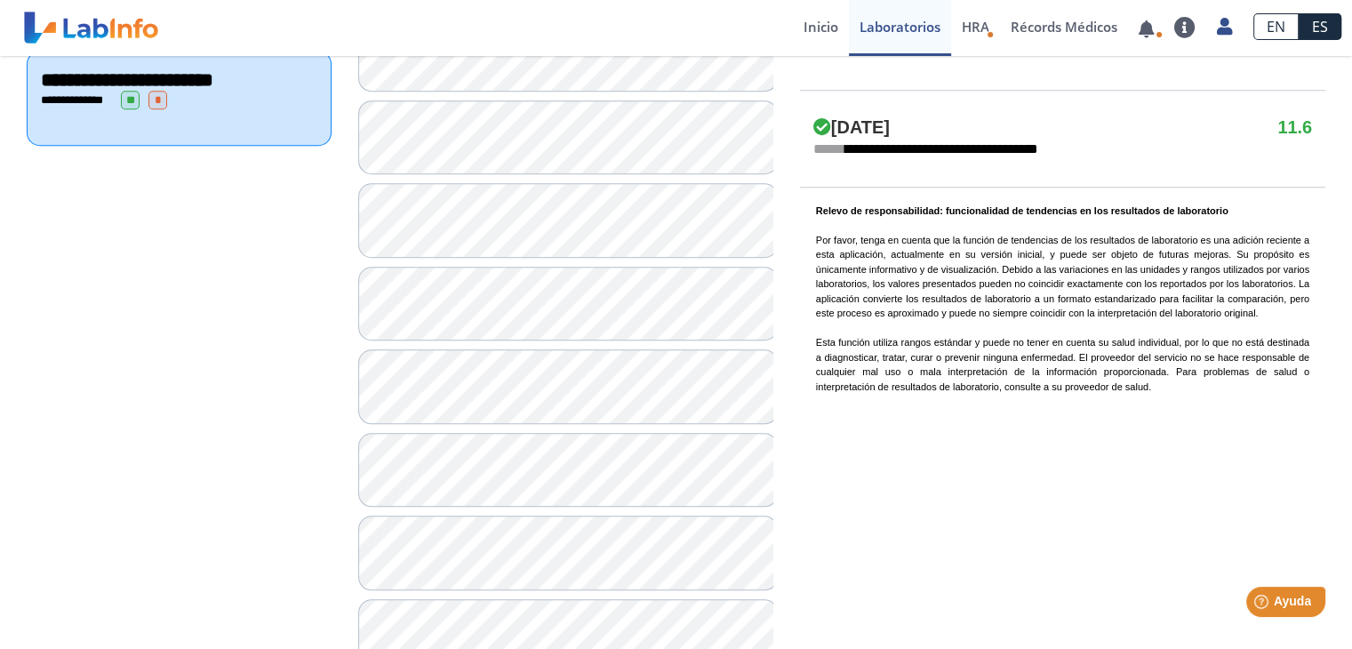
scroll to position [1609, 0]
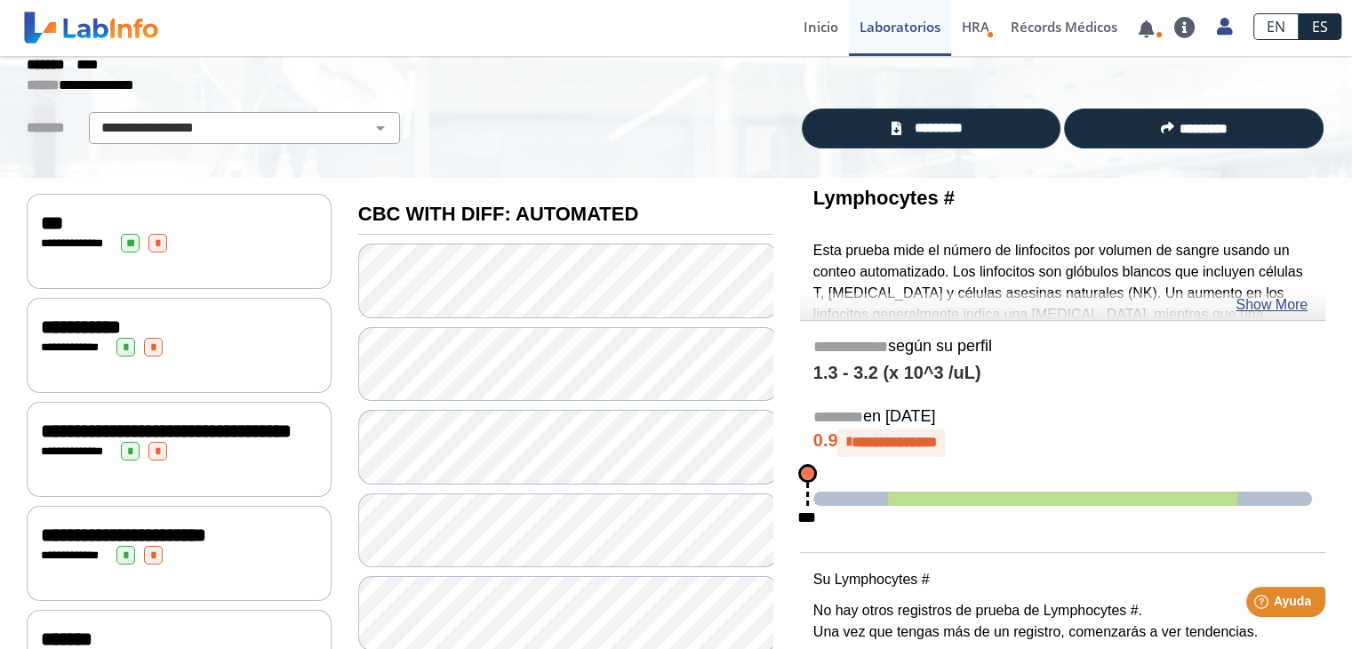
scroll to position [9, 0]
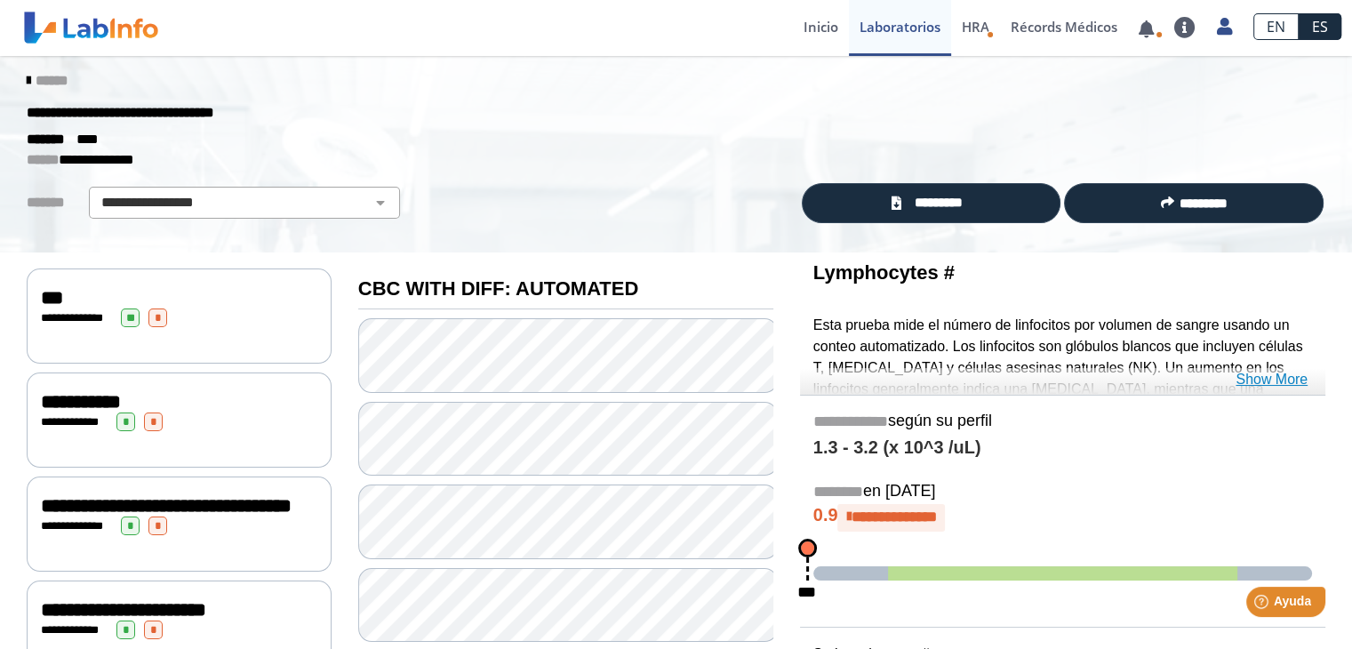
click at [1260, 378] on link "Show More" at bounding box center [1272, 379] width 72 height 21
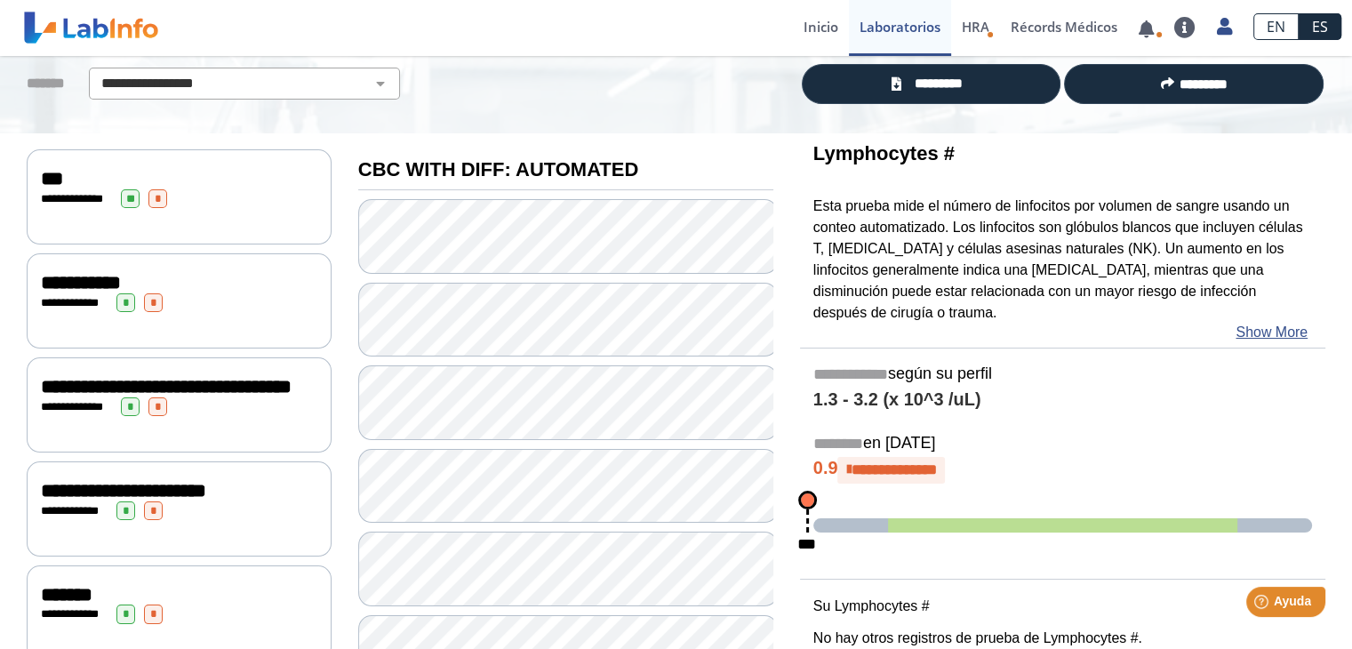
scroll to position [0, 0]
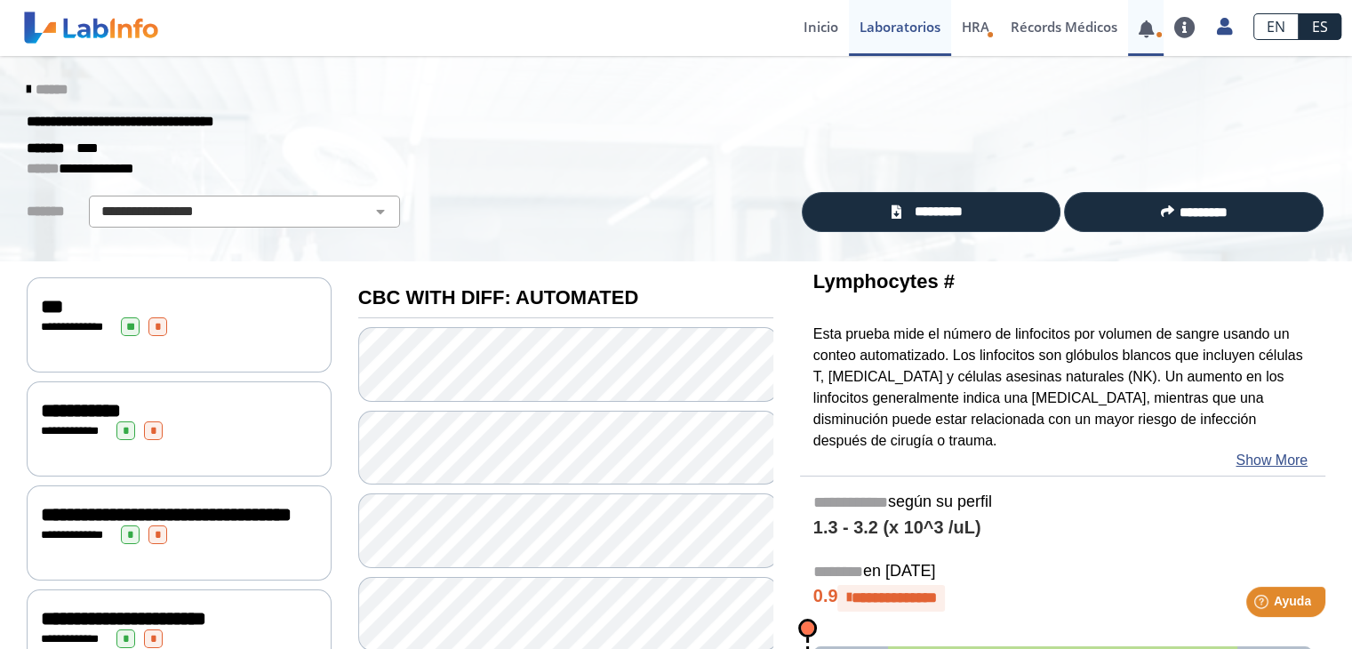
click at [1148, 22] on link at bounding box center [1146, 28] width 36 height 13
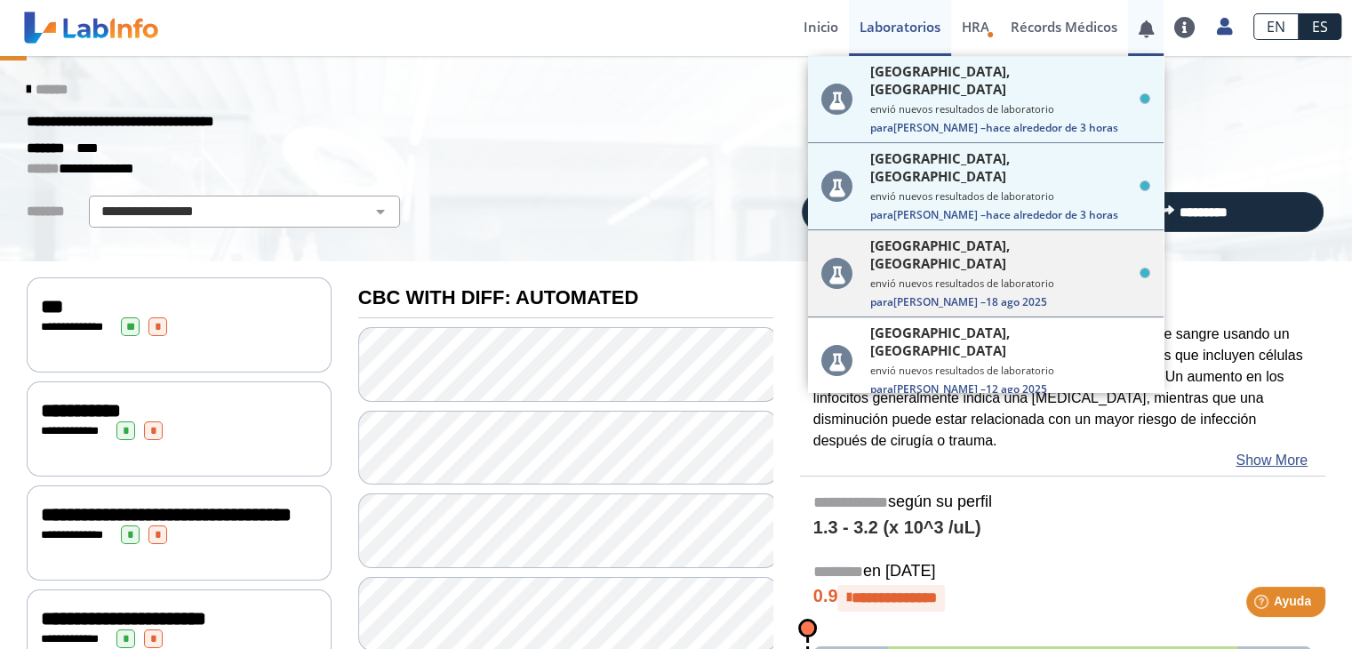
scroll to position [356, 0]
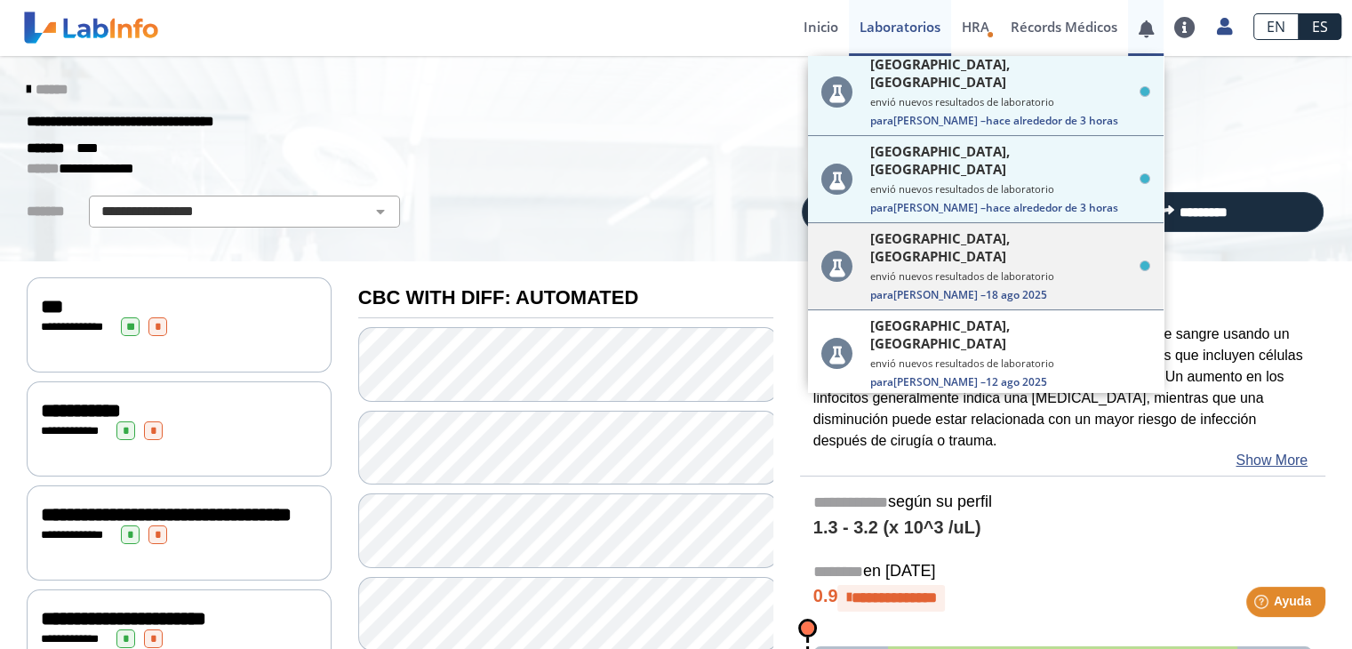
click at [1084, 269] on small "envió nuevos resultados de laboratorio" at bounding box center [1011, 275] width 280 height 13
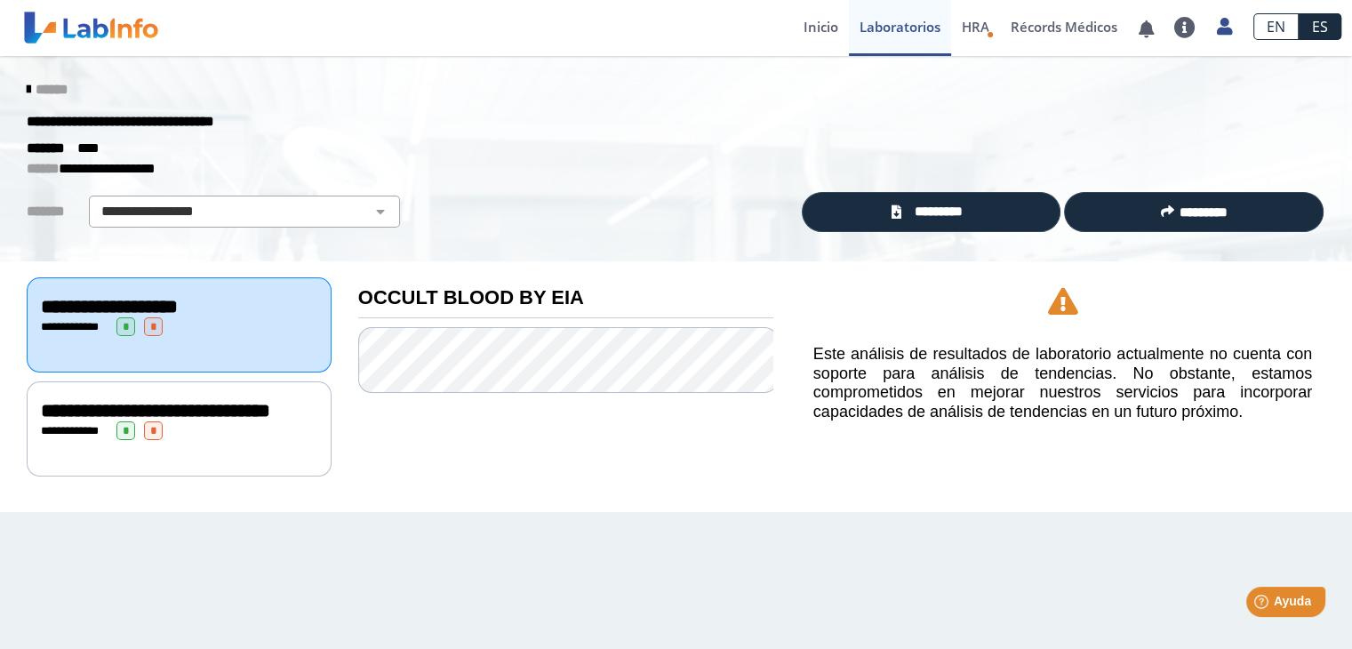
click at [231, 325] on div "**********" at bounding box center [179, 326] width 277 height 19
click at [242, 421] on div "**********" at bounding box center [179, 410] width 277 height 21
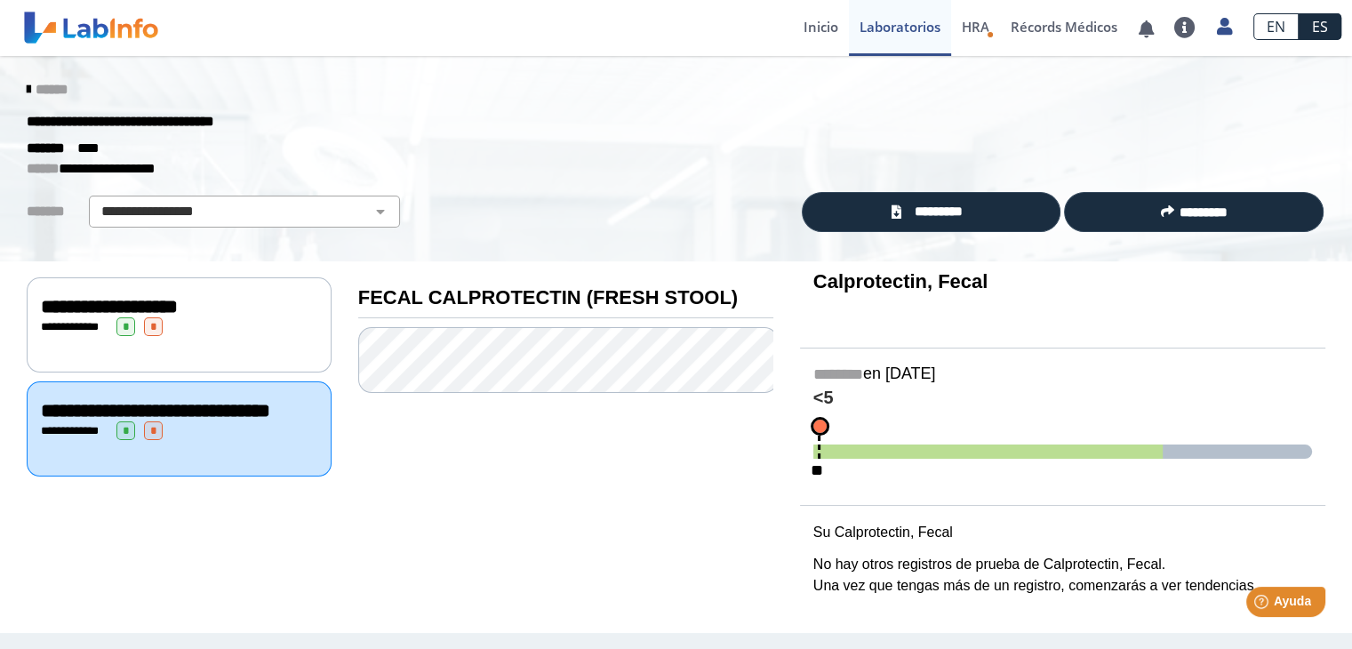
click at [241, 421] on div "**********" at bounding box center [179, 410] width 277 height 21
click at [270, 333] on div "**********" at bounding box center [179, 324] width 305 height 95
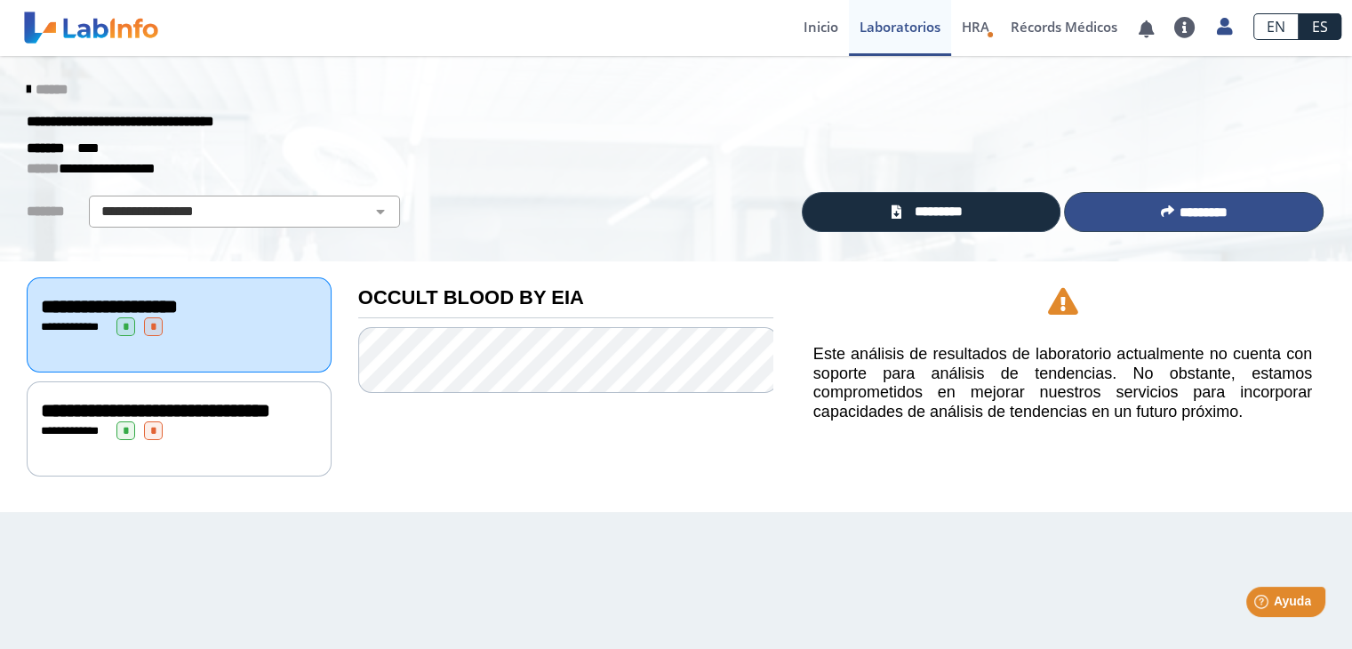
click at [1195, 208] on span "*********" at bounding box center [1204, 211] width 48 height 13
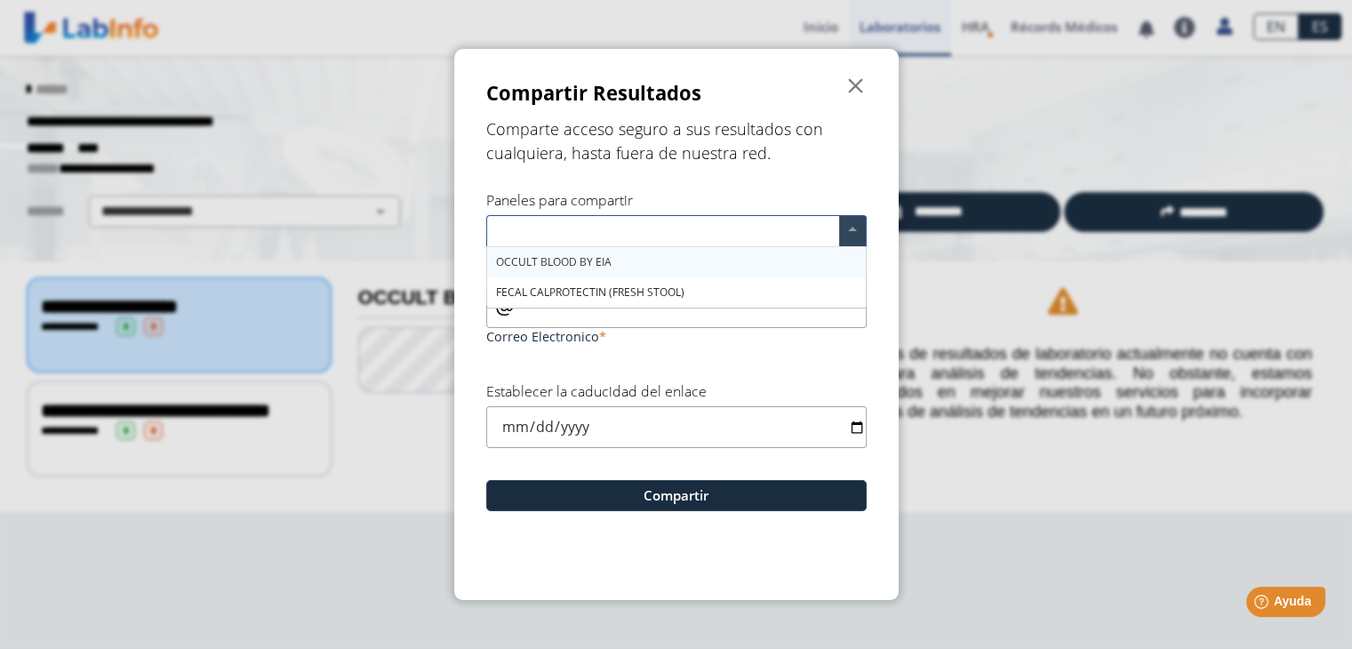
click at [848, 232] on span at bounding box center [852, 231] width 27 height 30
click at [600, 261] on span "OCCULT BLOOD BY EIA" at bounding box center [554, 261] width 116 height 15
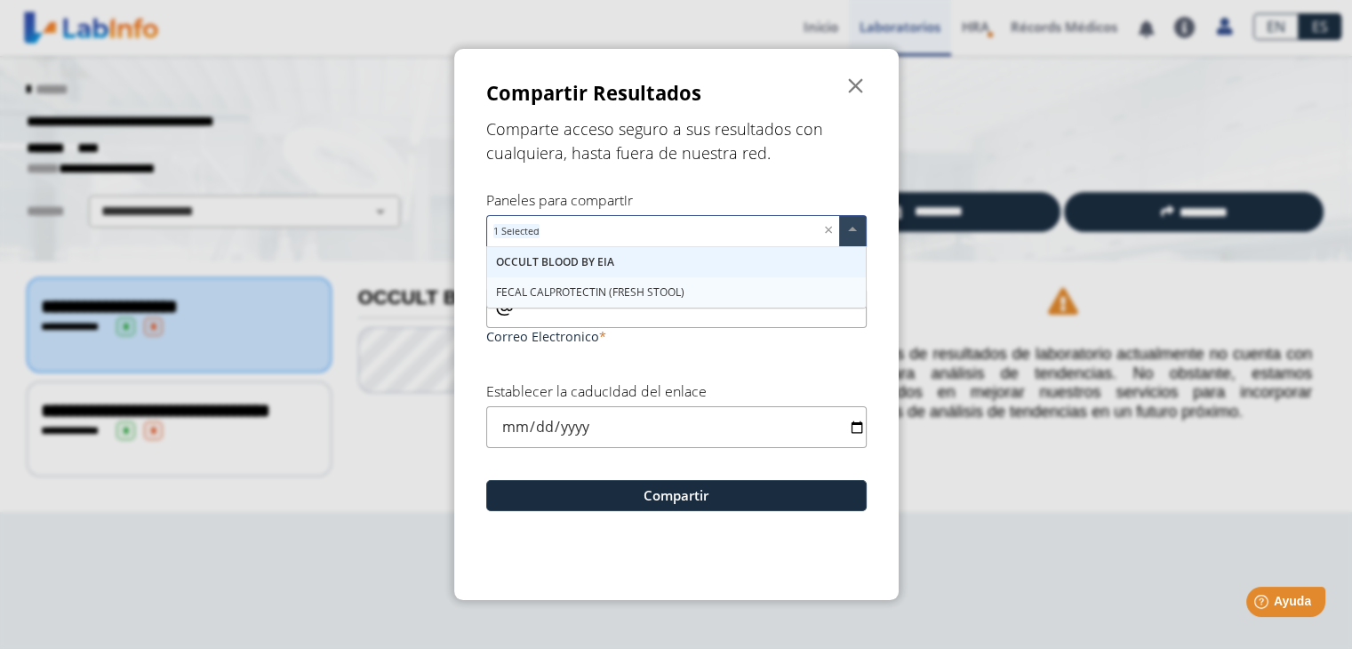
click at [641, 290] on span "FECAL CALPROTECTIN (FRESH STOOL)" at bounding box center [590, 292] width 189 height 15
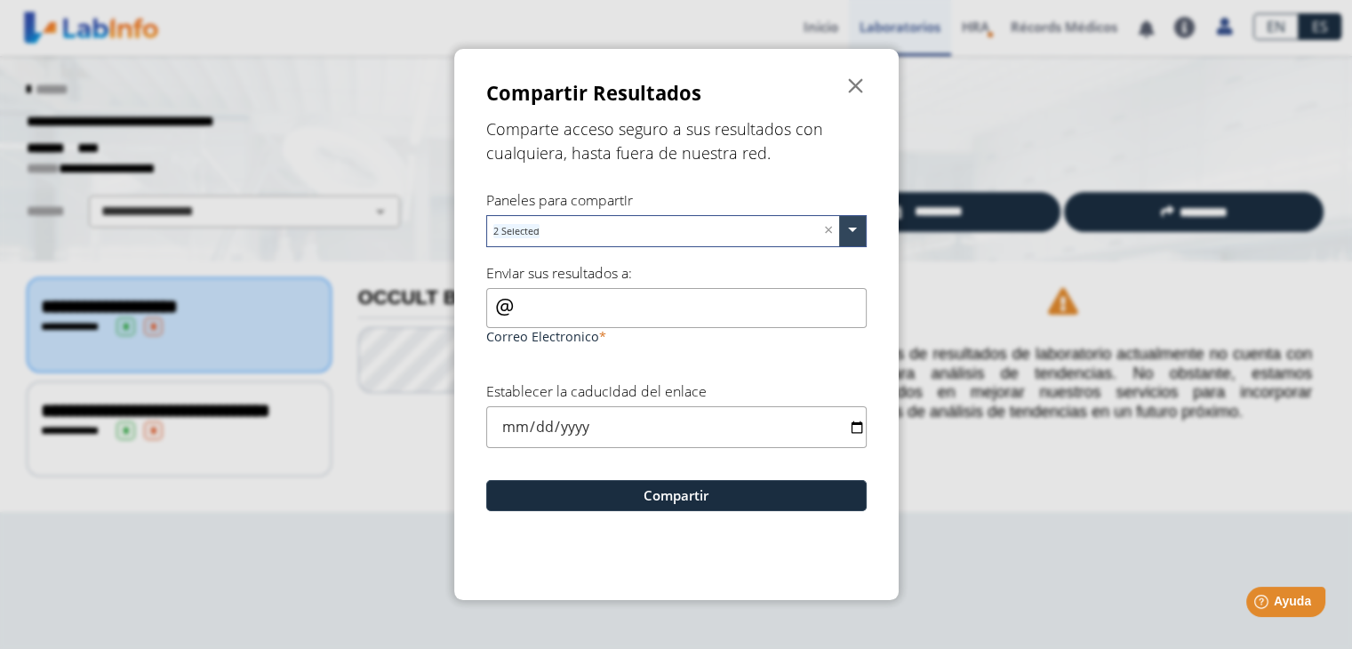
click at [877, 132] on form "Compartir Resultados  Comparte acceso seguro a sus resultados con cualquiera, …" at bounding box center [676, 324] width 445 height 551
click at [658, 307] on input "Correo Electronico" at bounding box center [676, 308] width 381 height 40
click at [499, 310] on div "Correo Electronico" at bounding box center [676, 318] width 381 height 61
click at [501, 305] on div "Correo Electronico" at bounding box center [676, 318] width 381 height 61
click at [575, 314] on input "Correo Electronico" at bounding box center [676, 308] width 381 height 40
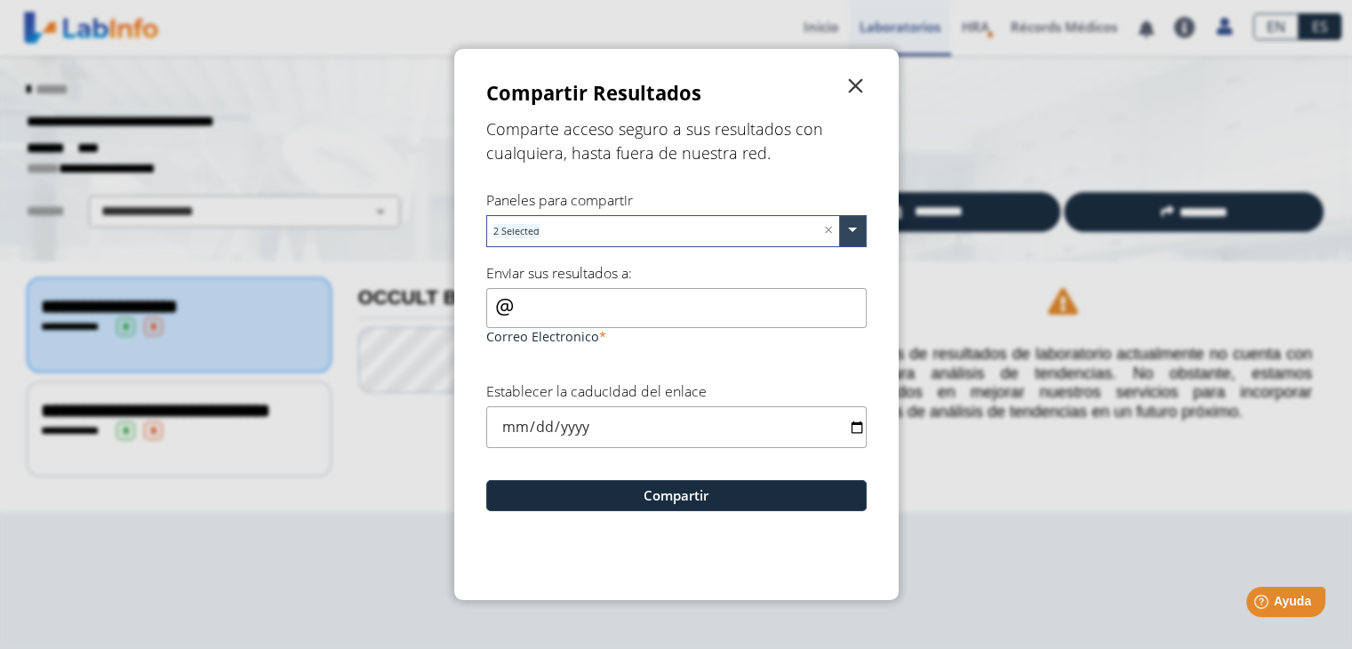
click at [856, 86] on span "" at bounding box center [856, 86] width 21 height 21
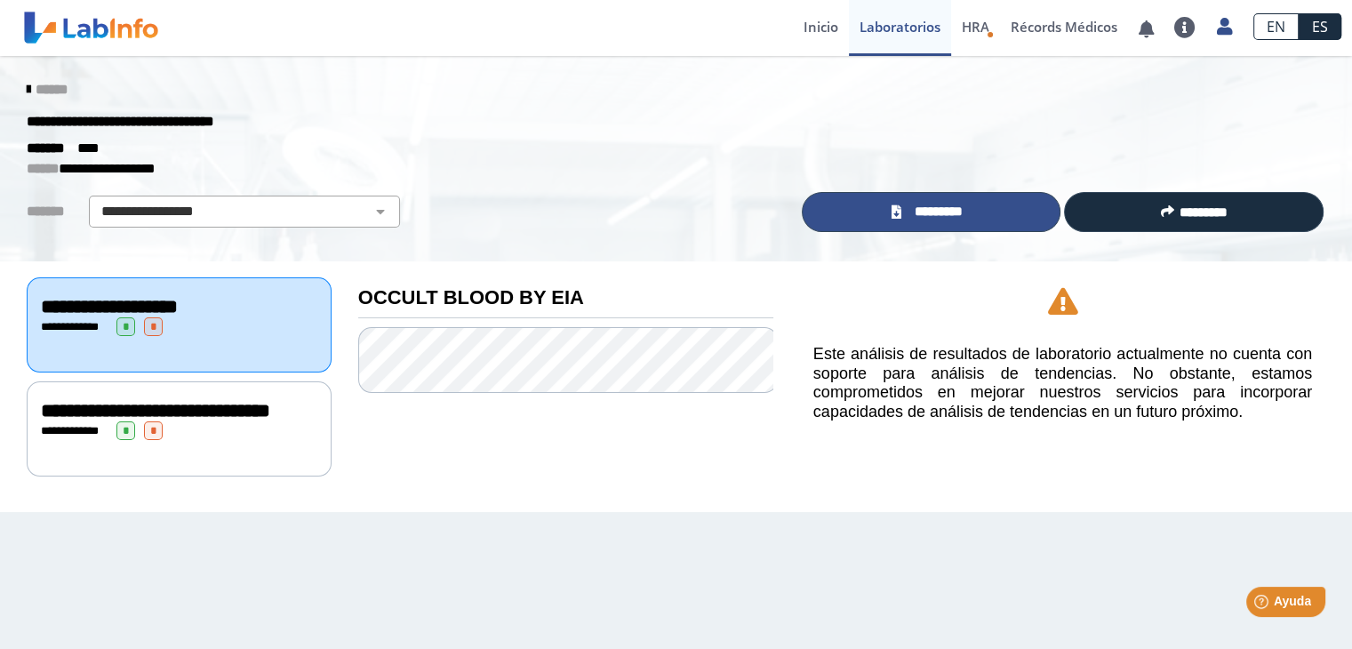
click at [957, 207] on span "*********" at bounding box center [938, 212] width 65 height 20
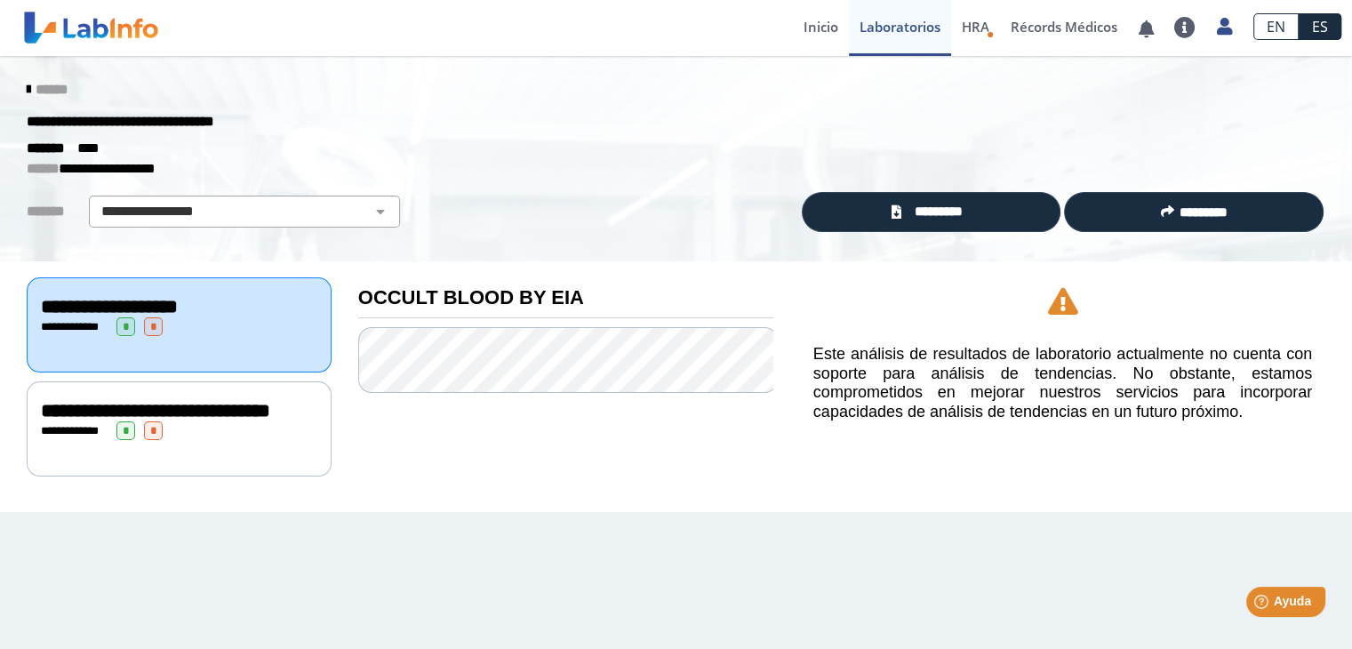
click at [47, 89] on span "******" at bounding box center [52, 89] width 32 height 13
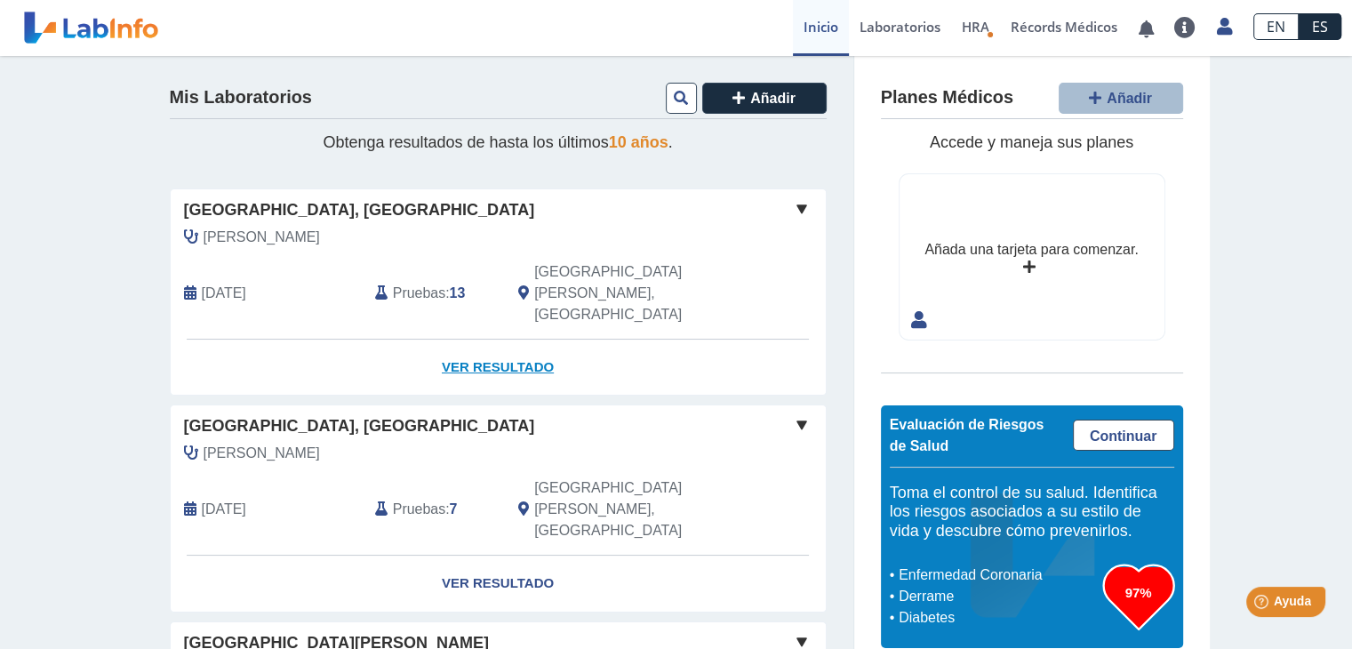
click at [512, 340] on link "Ver Resultado" at bounding box center [498, 368] width 655 height 56
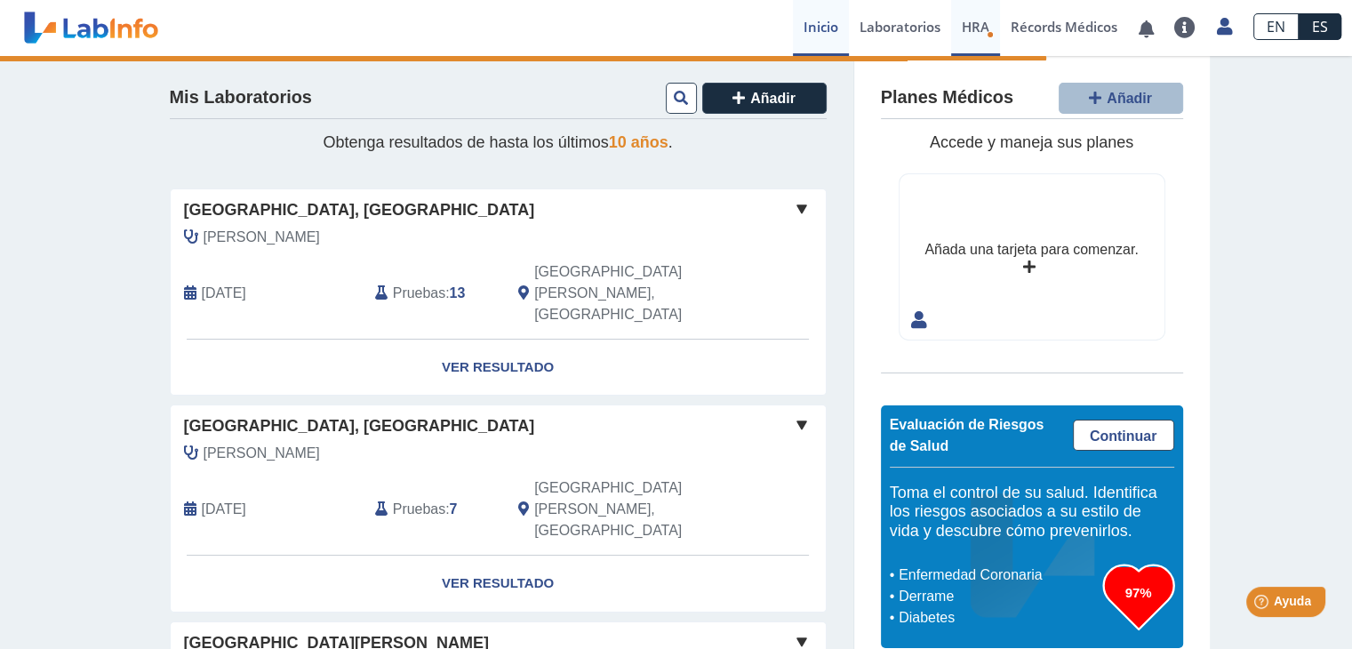
click at [981, 26] on span "HRA" at bounding box center [976, 27] width 28 height 18
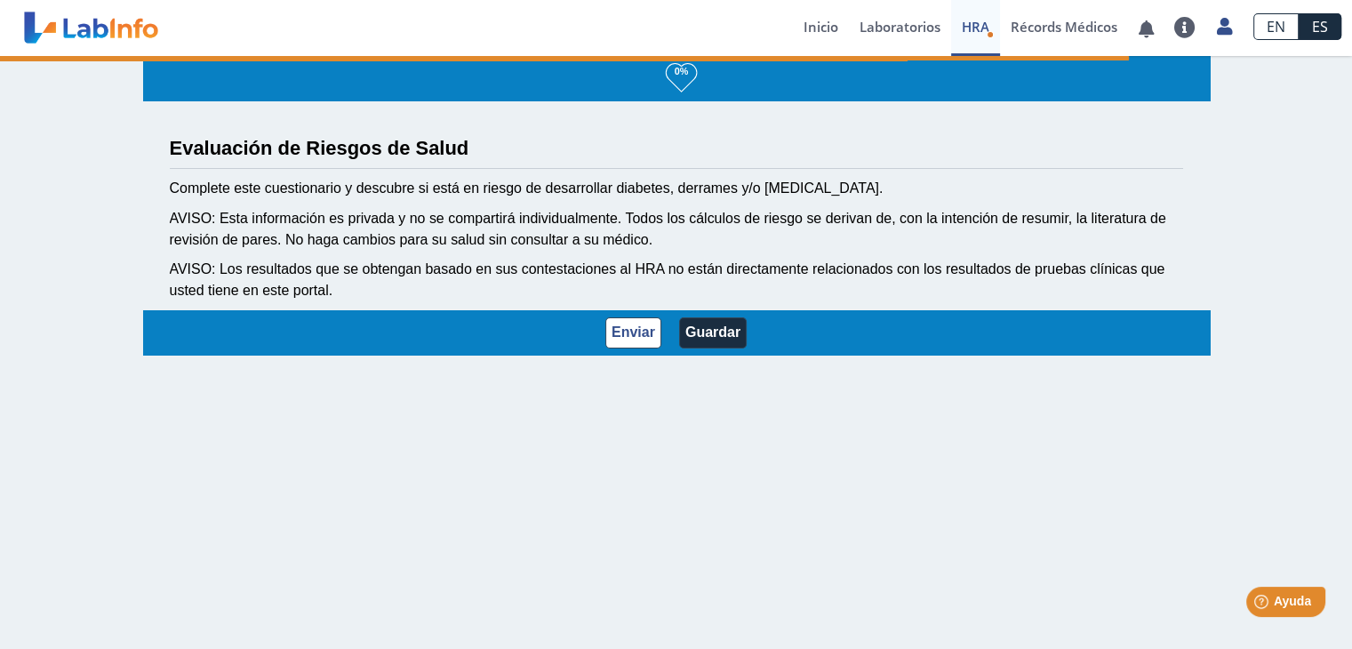
select select "1: 216"
select select "6: 279"
select select "4: 136"
select select "15: 182"
select select "5: 147"
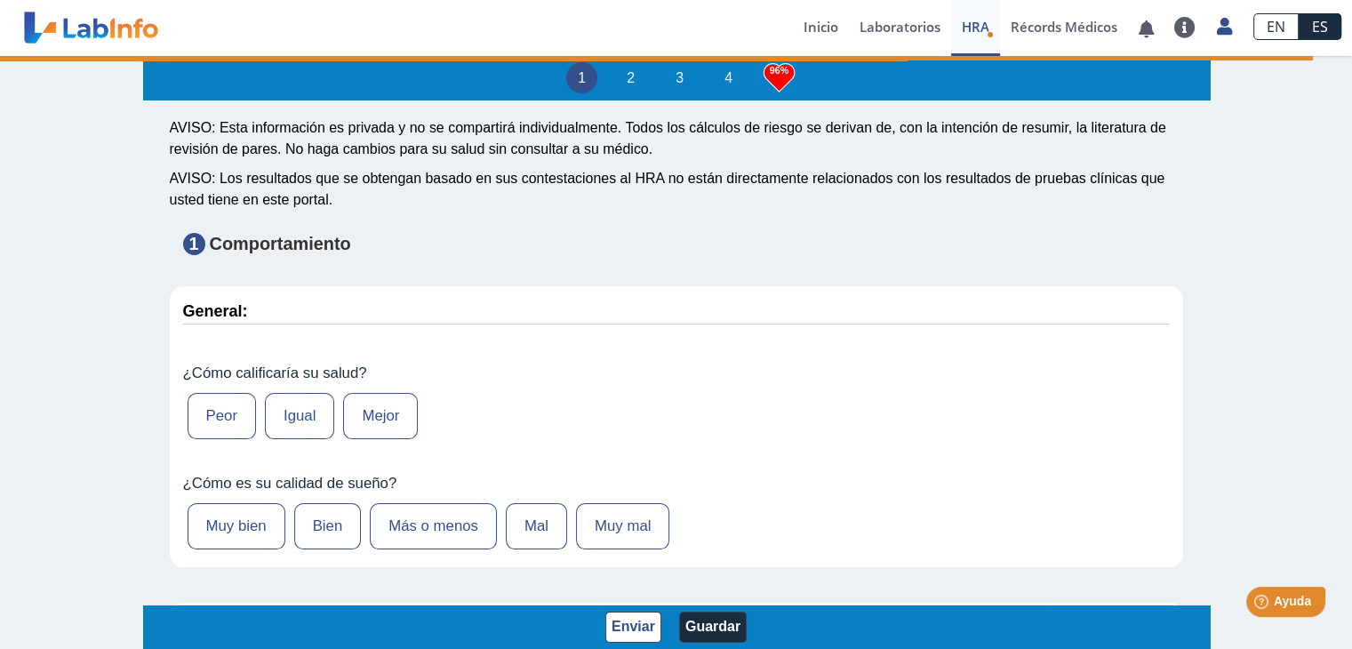
scroll to position [267, 0]
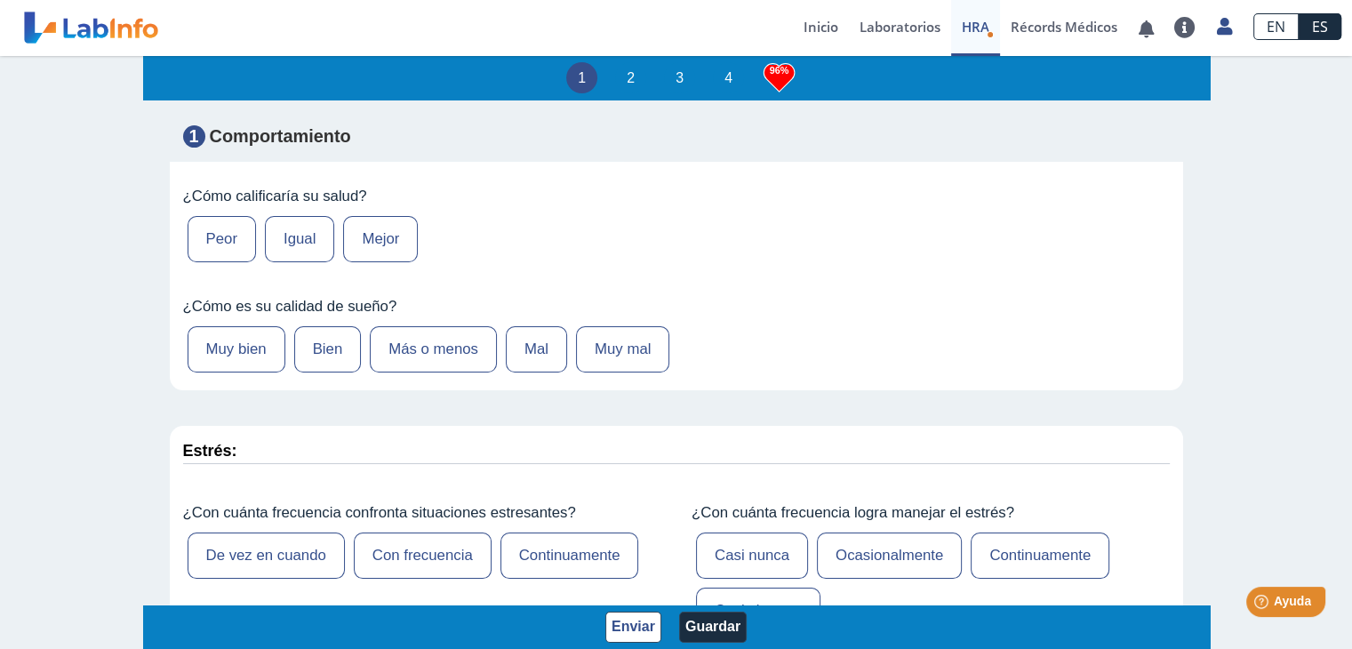
click at [288, 239] on label "Igual" at bounding box center [299, 239] width 69 height 46
click at [0, 0] on input "Igual" at bounding box center [0, 0] width 0 height 0
click at [413, 350] on label "Más o menos" at bounding box center [433, 349] width 127 height 46
click at [0, 0] on input "Más o menos" at bounding box center [0, 0] width 0 height 0
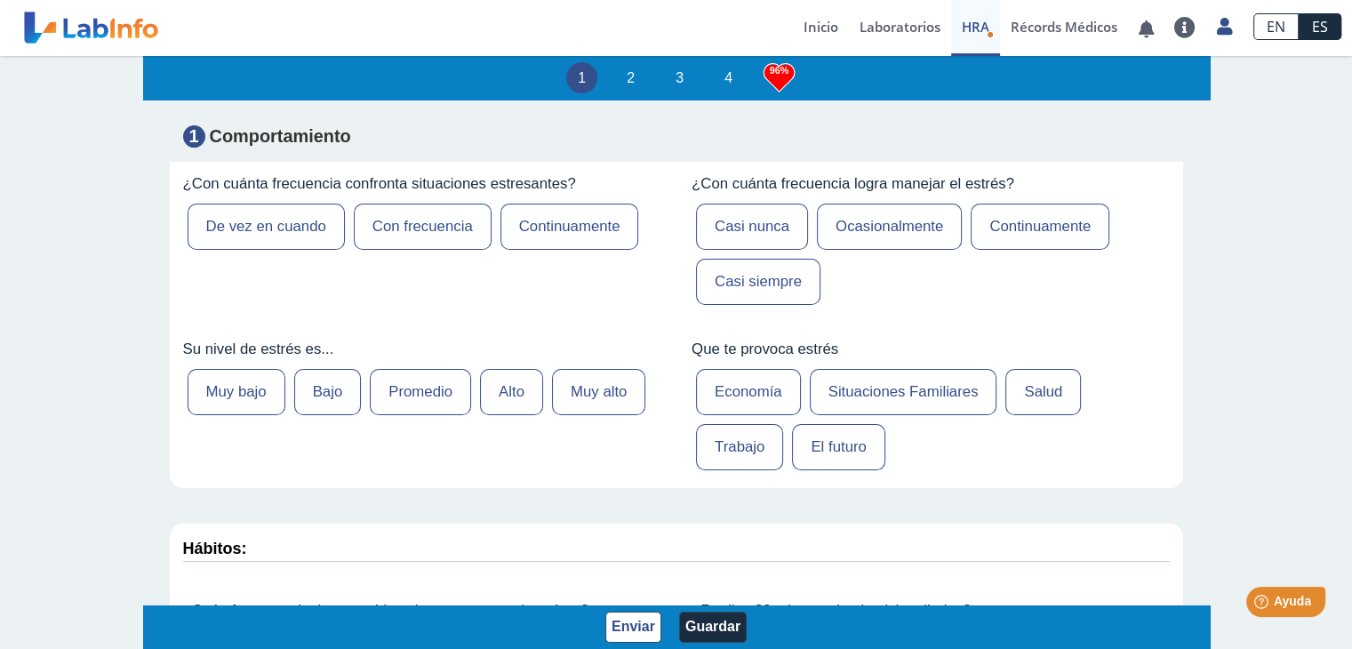
scroll to position [711, 0]
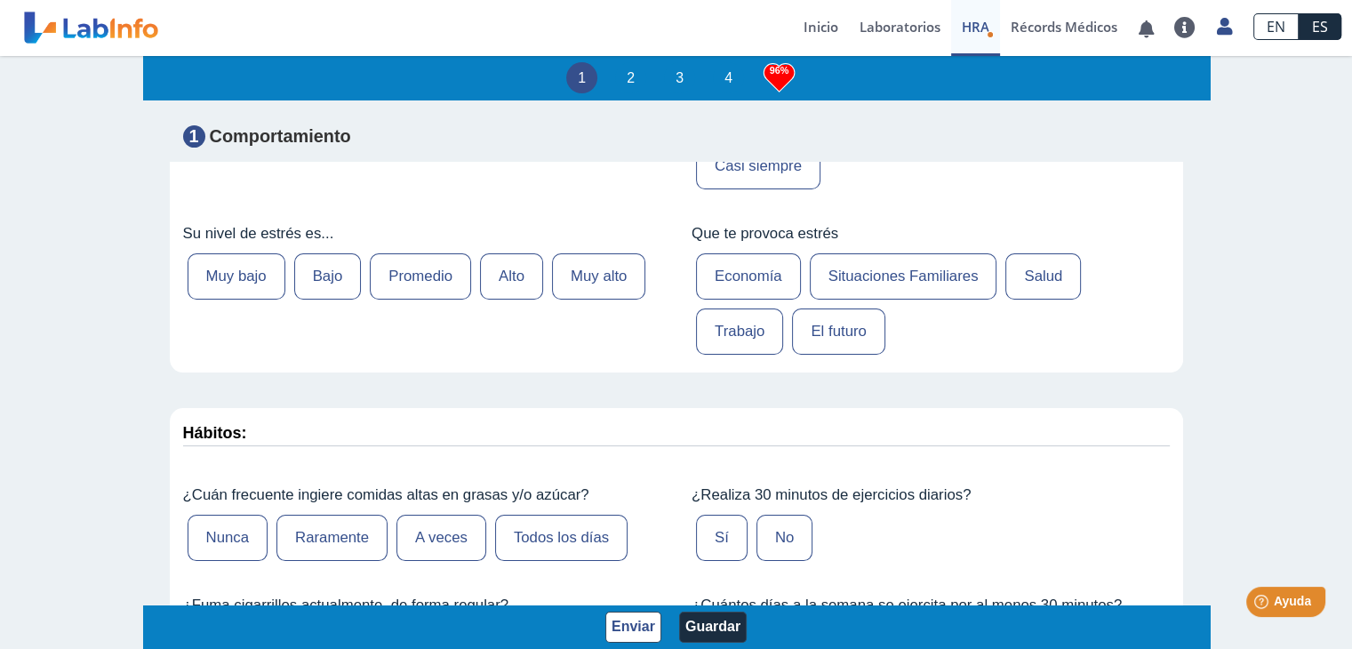
click at [596, 271] on label "Muy alto" at bounding box center [598, 276] width 93 height 46
click at [0, 0] on input "Muy alto" at bounding box center [0, 0] width 0 height 0
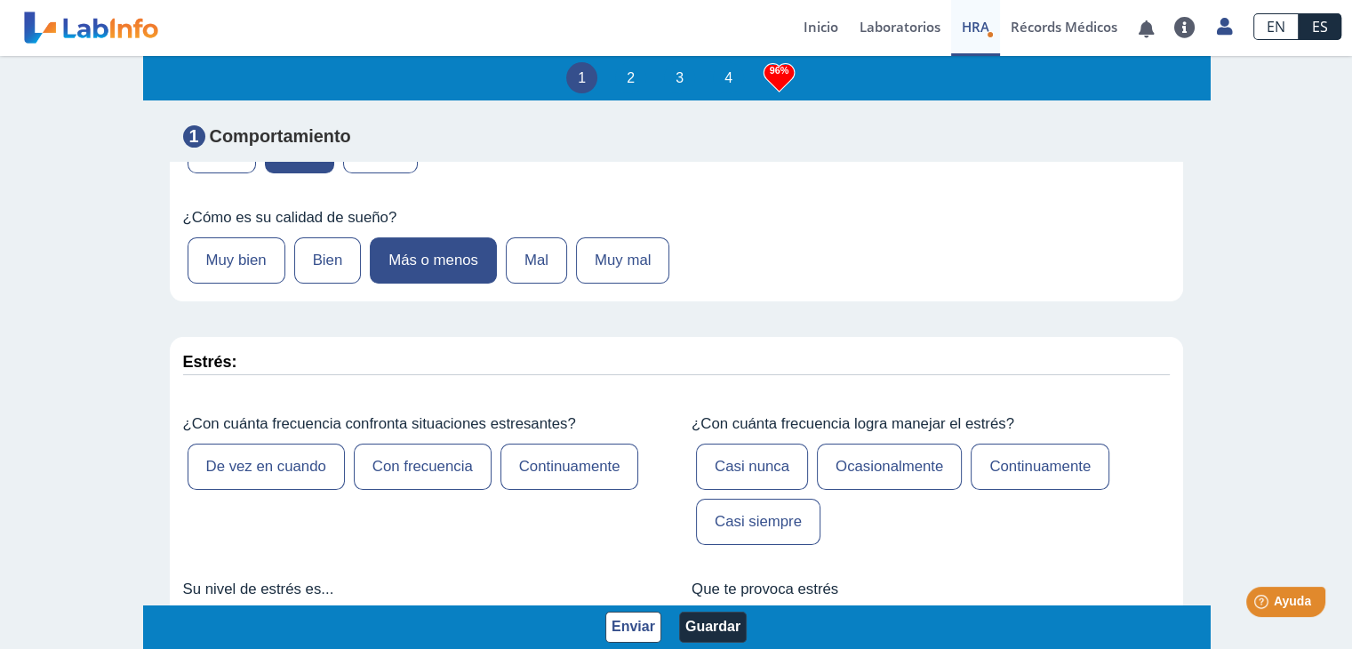
scroll to position [534, 0]
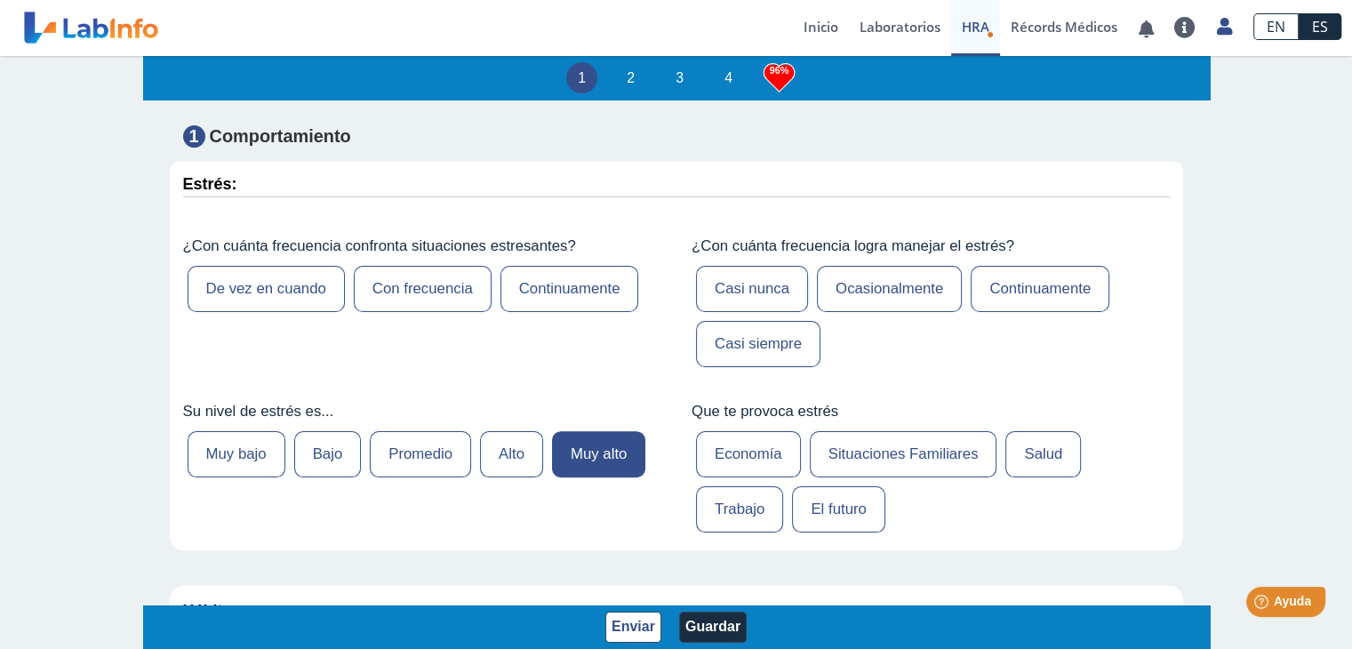
click at [743, 297] on label "Casi nunca" at bounding box center [752, 289] width 112 height 46
click at [0, 0] on input "Casi nunca" at bounding box center [0, 0] width 0 height 0
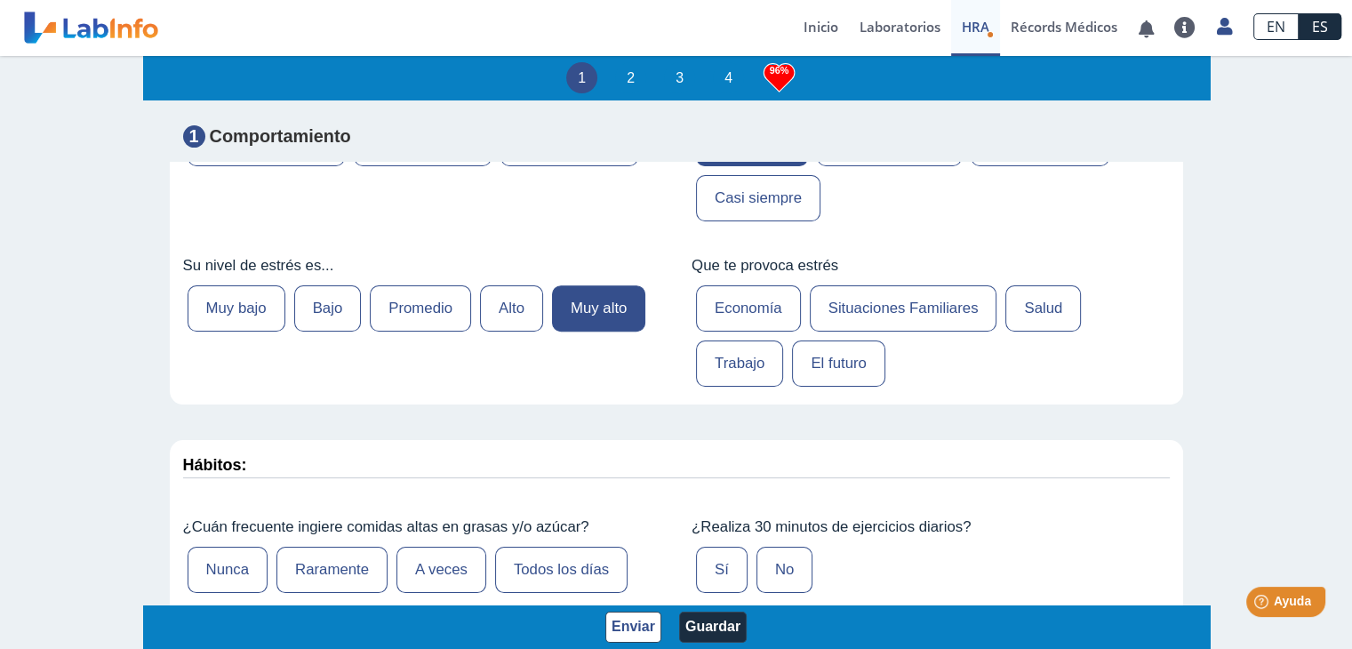
scroll to position [711, 0]
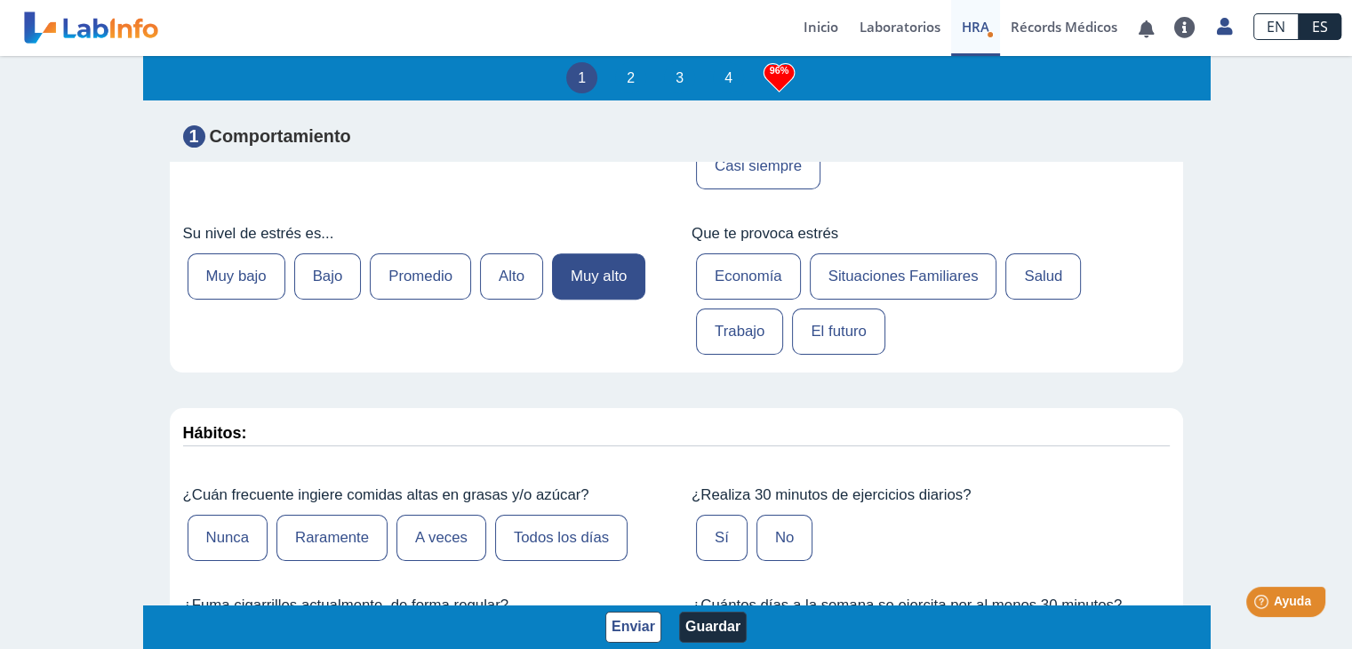
click at [742, 270] on label "Economía" at bounding box center [748, 276] width 105 height 46
click at [0, 0] on input "Economía" at bounding box center [0, 0] width 0 height 0
click at [1035, 261] on label "Salud" at bounding box center [1044, 276] width 76 height 46
click at [0, 0] on input "Salud" at bounding box center [0, 0] width 0 height 0
click at [806, 312] on label "El futuro" at bounding box center [838, 332] width 93 height 46
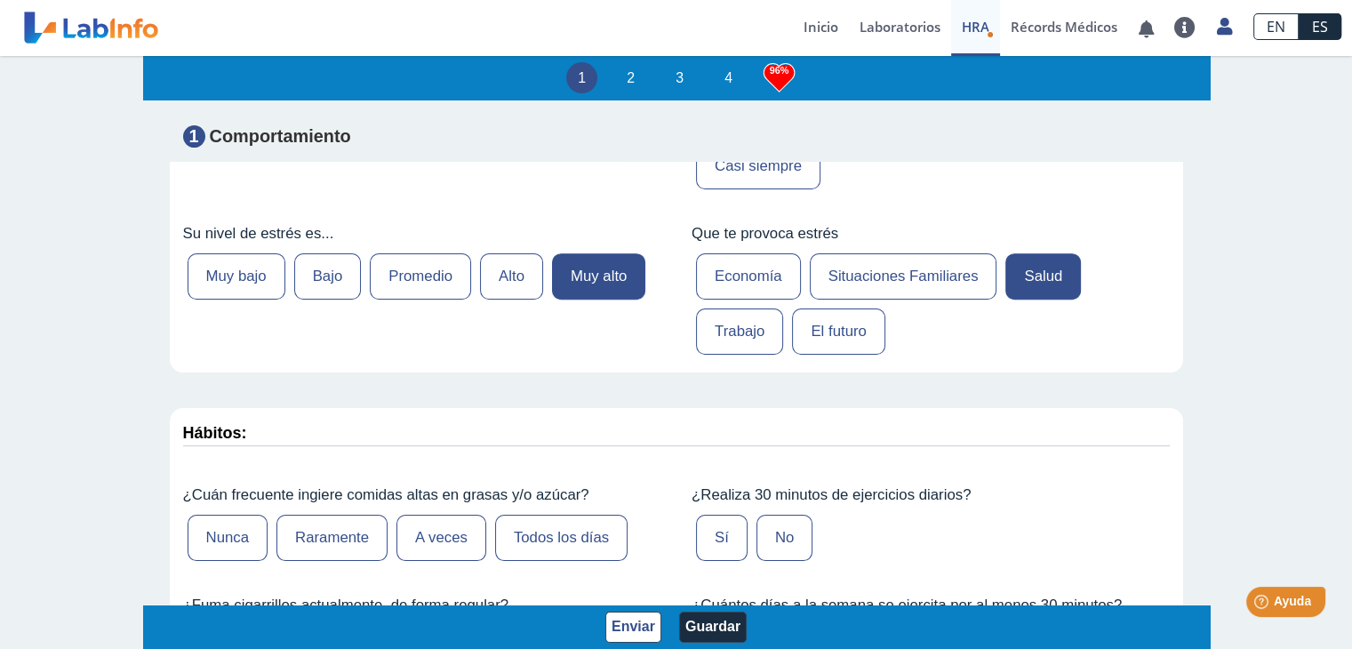
click at [0, 0] on input "El futuro" at bounding box center [0, 0] width 0 height 0
click at [768, 283] on label "Economía" at bounding box center [748, 276] width 105 height 46
click at [0, 0] on input "Economía" at bounding box center [0, 0] width 0 height 0
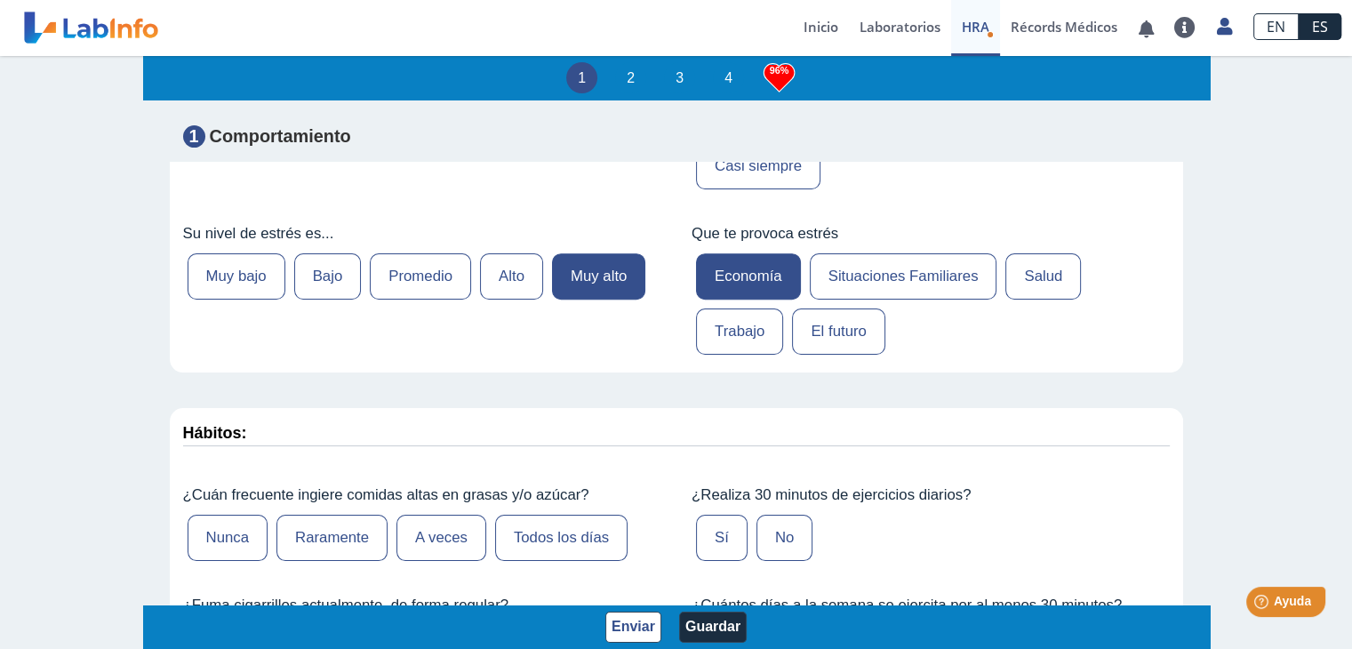
click at [1031, 266] on label "Salud" at bounding box center [1044, 276] width 76 height 46
click at [0, 0] on input "Salud" at bounding box center [0, 0] width 0 height 0
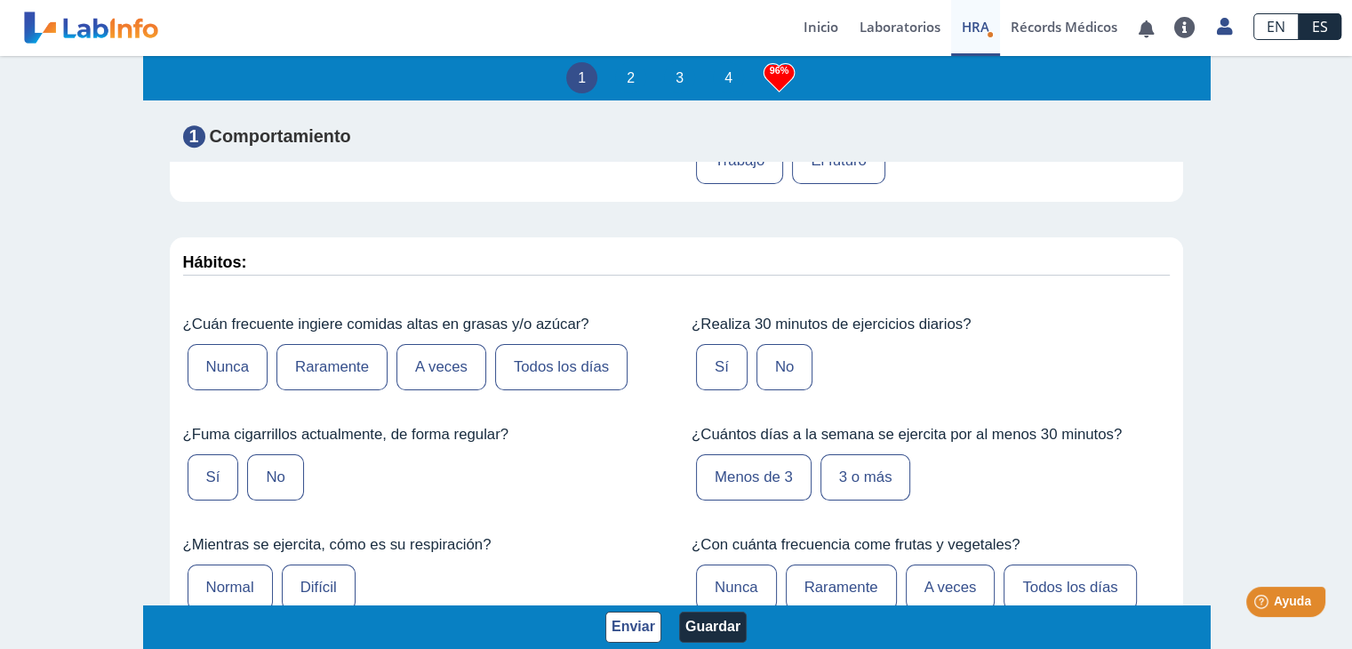
scroll to position [978, 0]
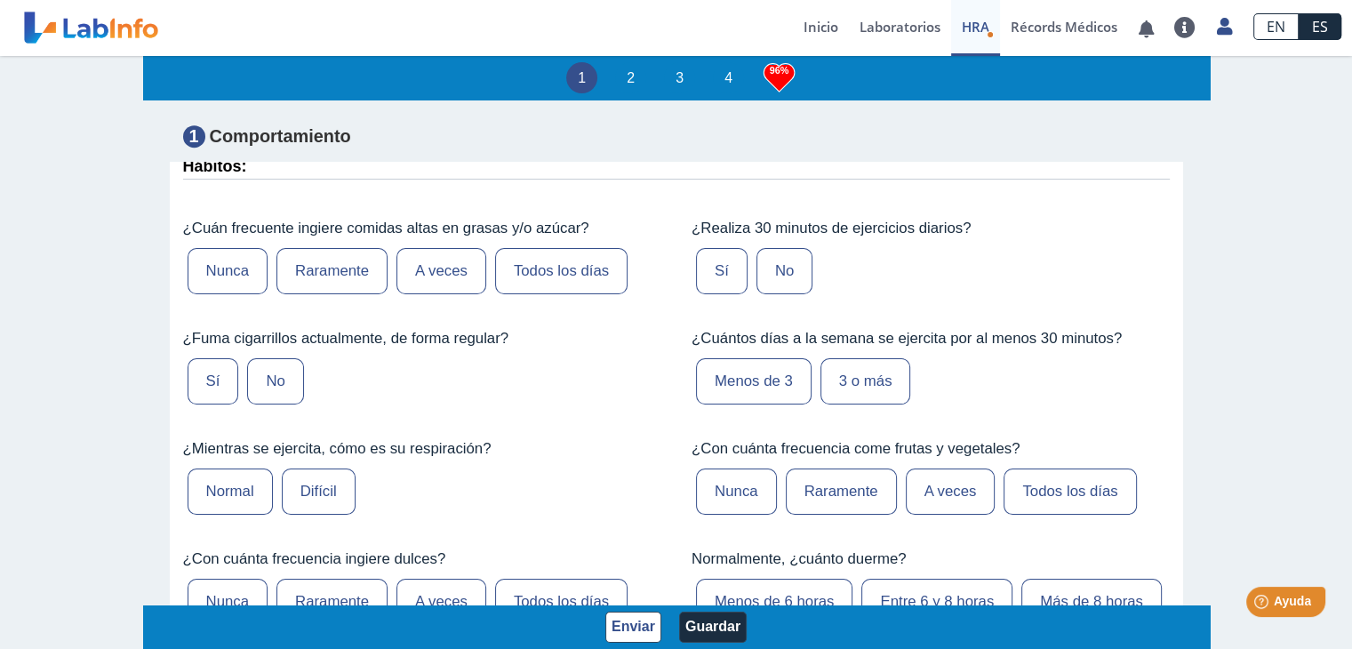
click at [420, 263] on label "A veces" at bounding box center [442, 271] width 90 height 46
click at [0, 0] on input "A veces" at bounding box center [0, 0] width 0 height 0
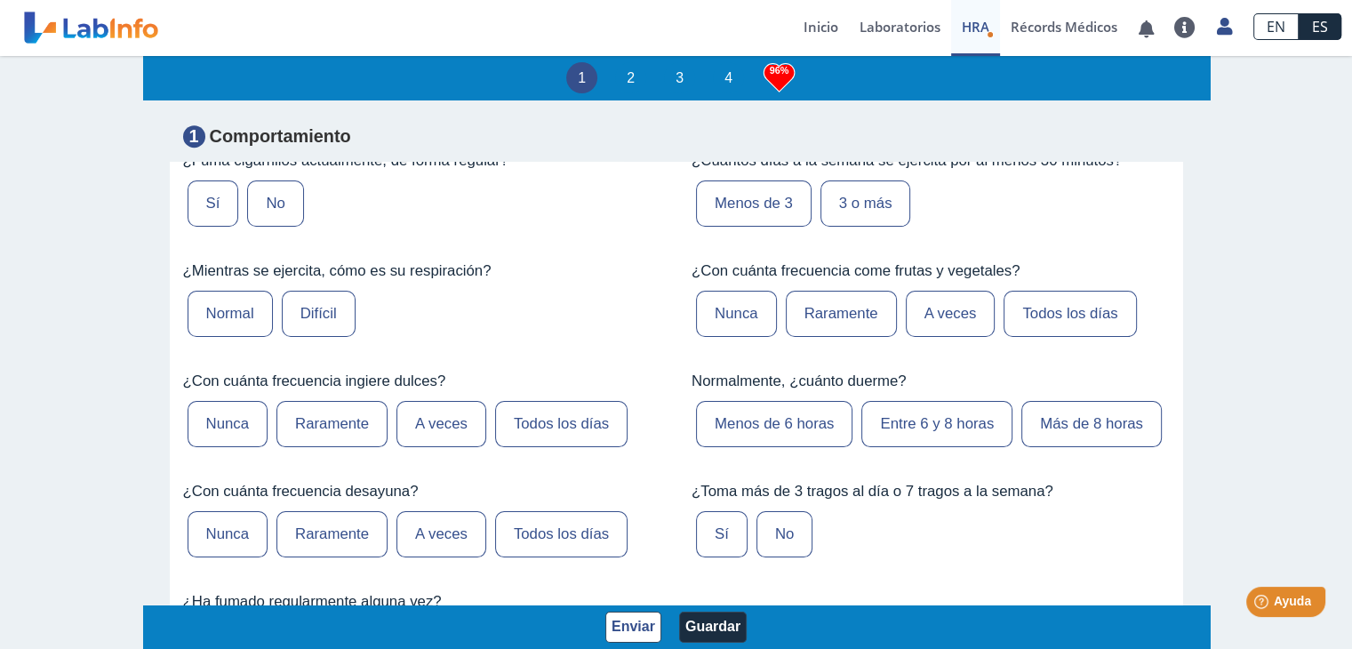
scroll to position [1334, 0]
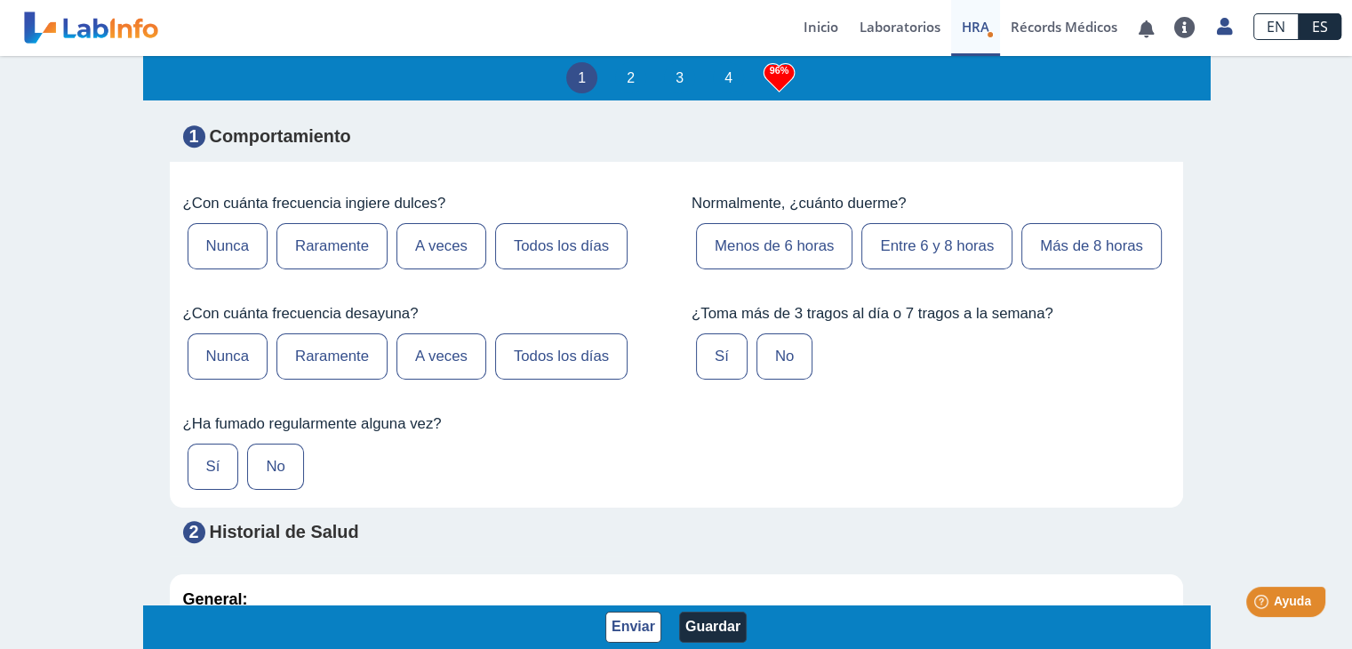
click at [775, 380] on label "No" at bounding box center [785, 356] width 56 height 46
click at [0, 0] on input "No" at bounding box center [0, 0] width 0 height 0
click at [188, 490] on label "Sí" at bounding box center [214, 467] width 52 height 46
click at [0, 0] on input "Sí" at bounding box center [0, 0] width 0 height 0
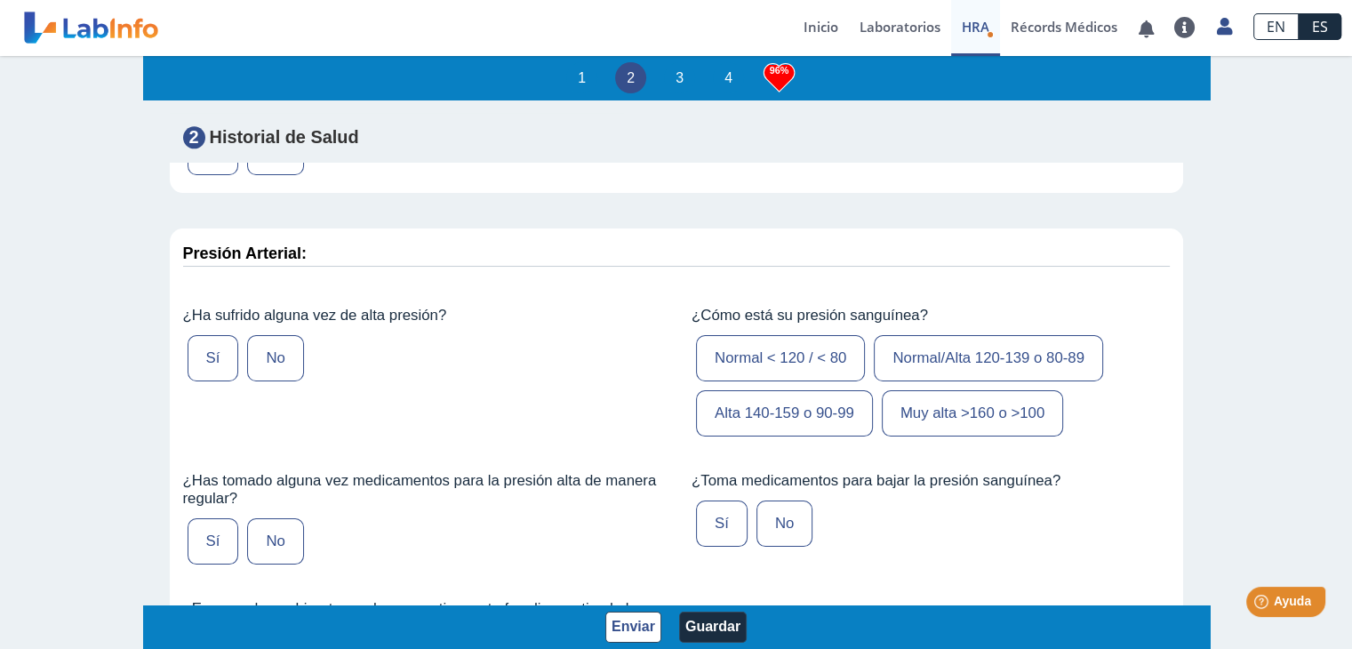
scroll to position [2045, 0]
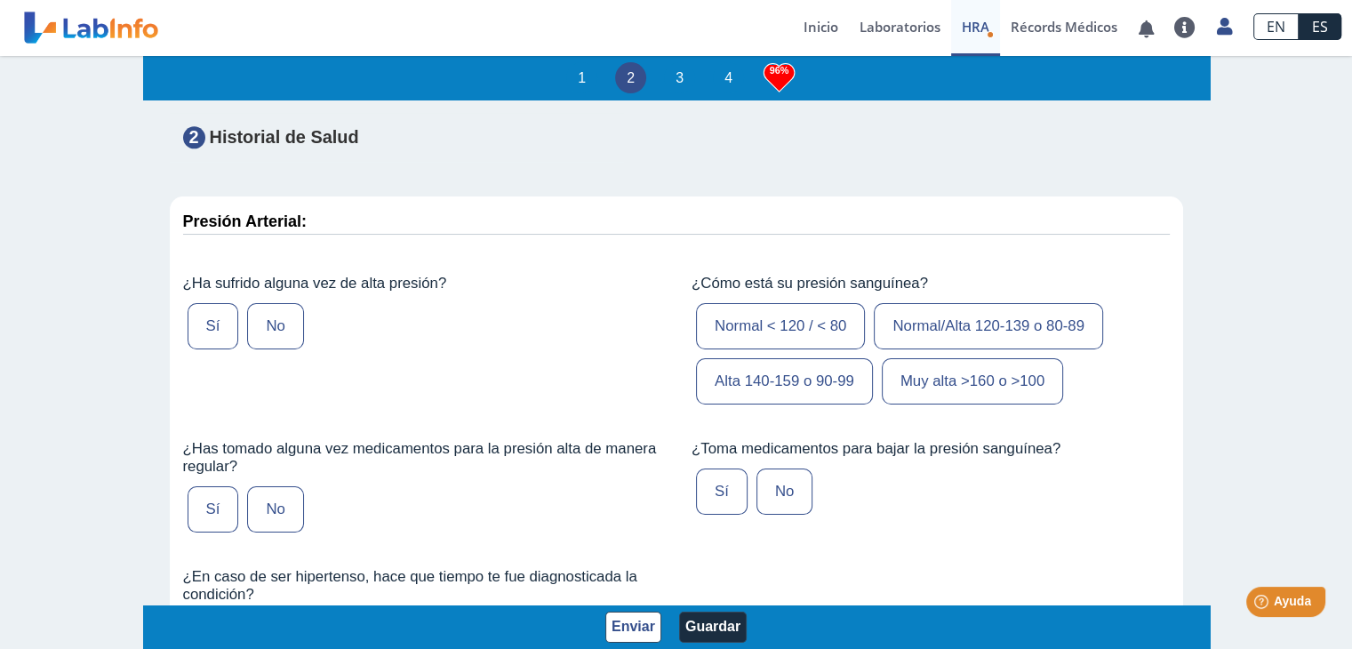
click at [953, 349] on label "Normal/Alta 120-139 o 80-89" at bounding box center [988, 326] width 229 height 46
click at [0, 0] on input "Normal/Alta 120-139 o 80-89" at bounding box center [0, 0] width 0 height 0
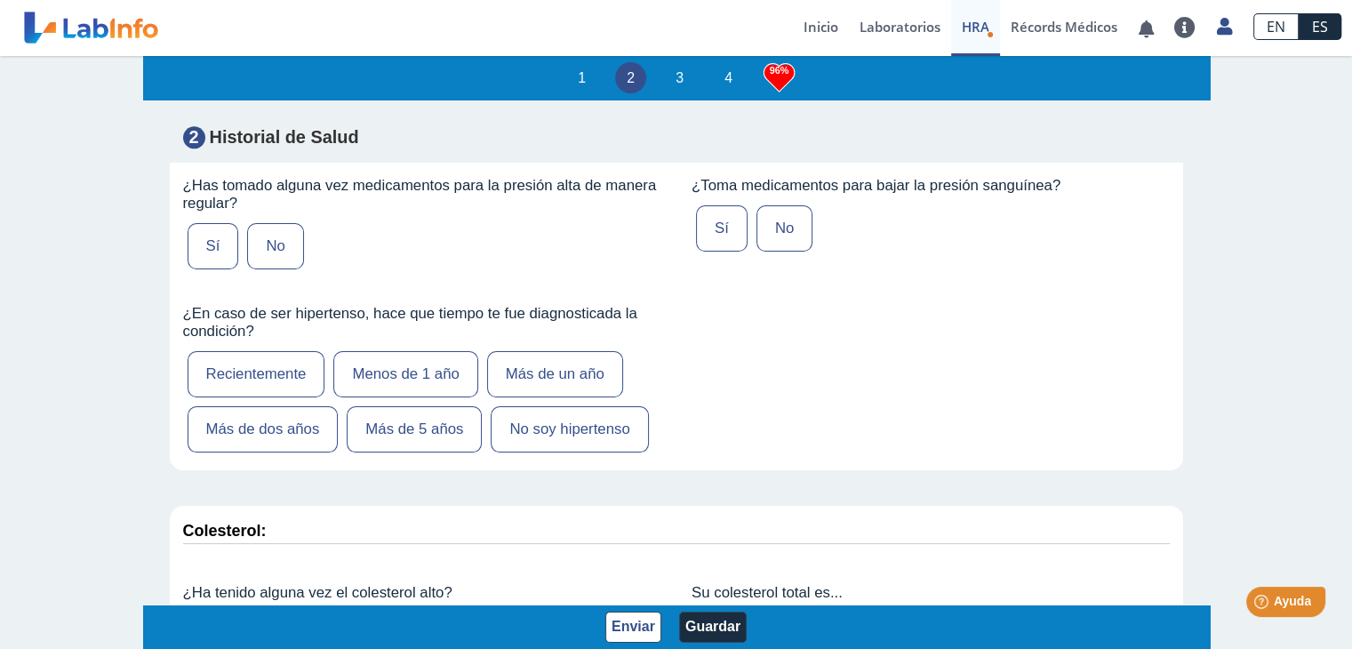
scroll to position [2312, 0]
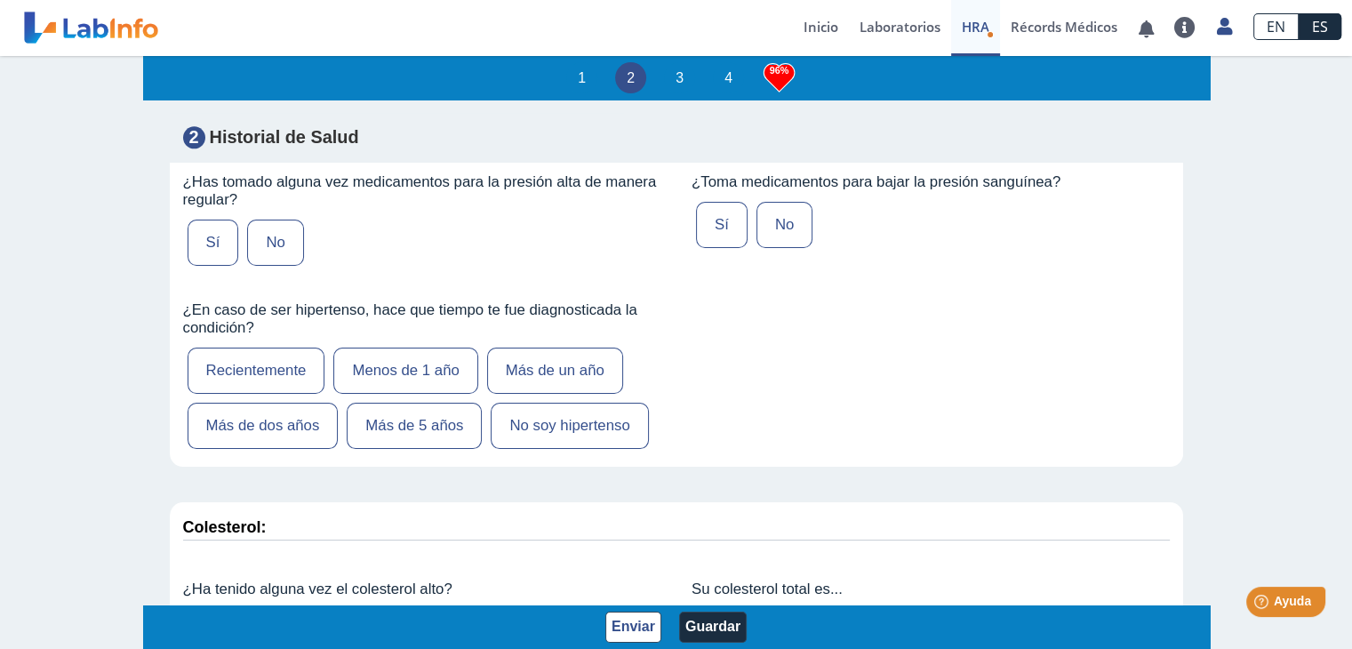
click at [767, 248] on label "No" at bounding box center [785, 225] width 56 height 46
click at [0, 0] on input "No" at bounding box center [0, 0] width 0 height 0
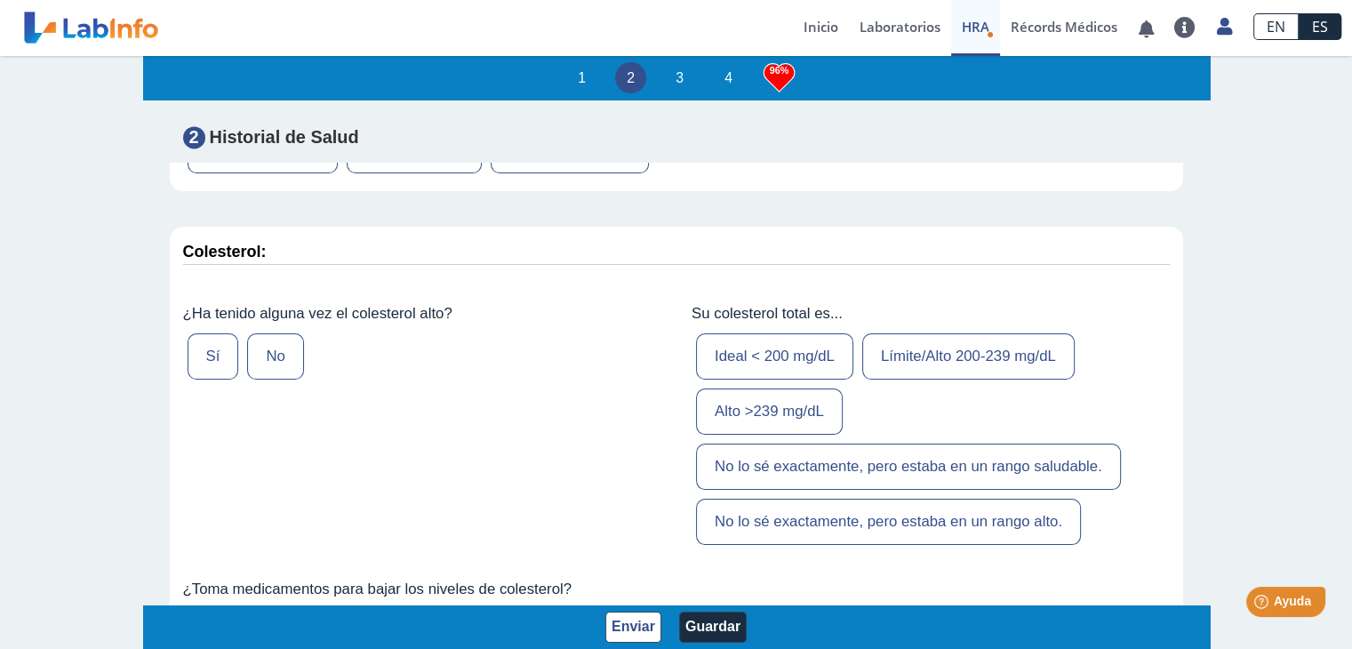
scroll to position [2668, 0]
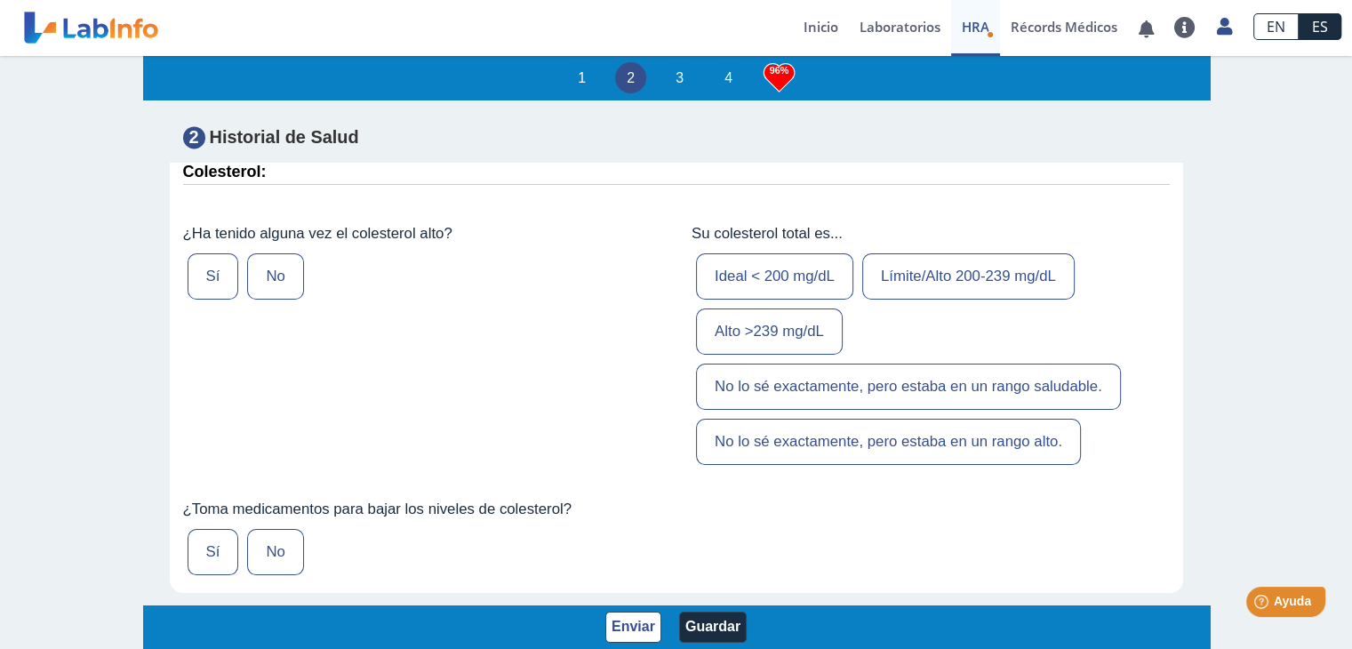
click at [201, 297] on label "Sí" at bounding box center [214, 276] width 52 height 46
click at [0, 0] on input "Sí" at bounding box center [0, 0] width 0 height 0
click at [263, 296] on label "No" at bounding box center [275, 276] width 56 height 46
click at [0, 0] on input "No" at bounding box center [0, 0] width 0 height 0
click at [212, 300] on label "Sí" at bounding box center [214, 276] width 52 height 46
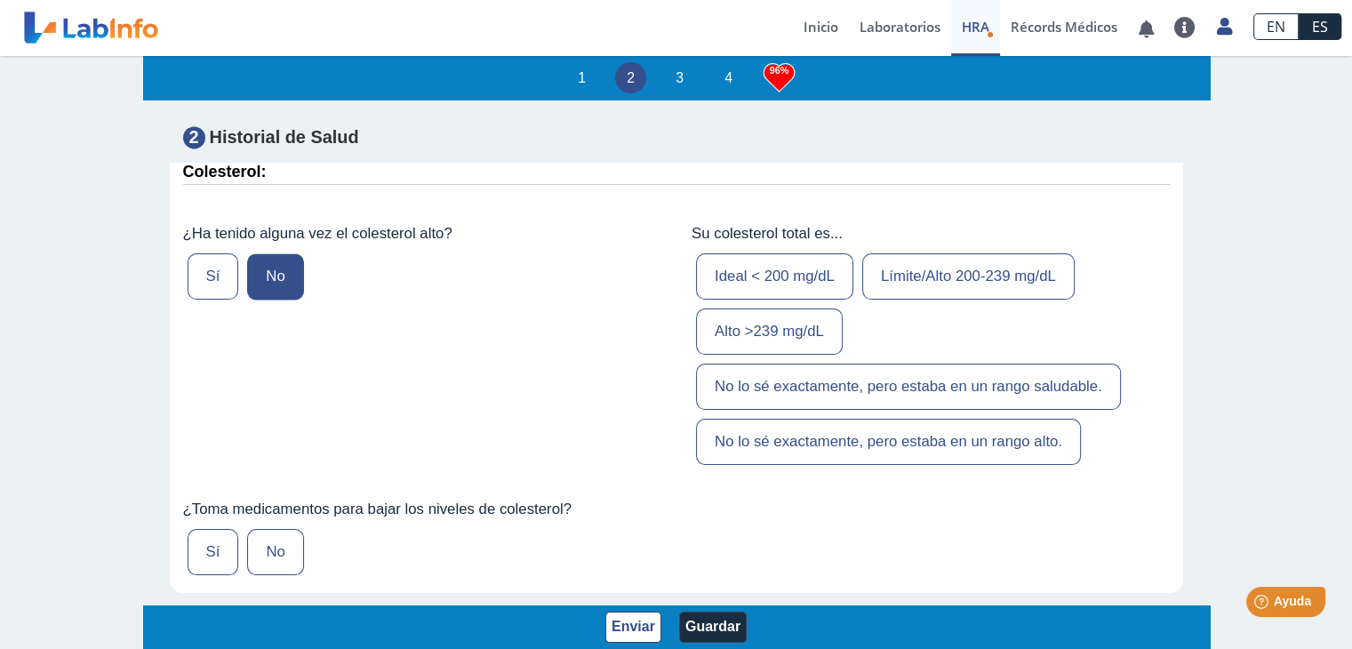
click at [0, 0] on input "Sí" at bounding box center [0, 0] width 0 height 0
click at [911, 410] on label "No lo sé exactamente, pero estaba en un rango saludable." at bounding box center [908, 387] width 425 height 46
click at [0, 0] on input "No lo sé exactamente, pero estaba en un rango saludable." at bounding box center [0, 0] width 0 height 0
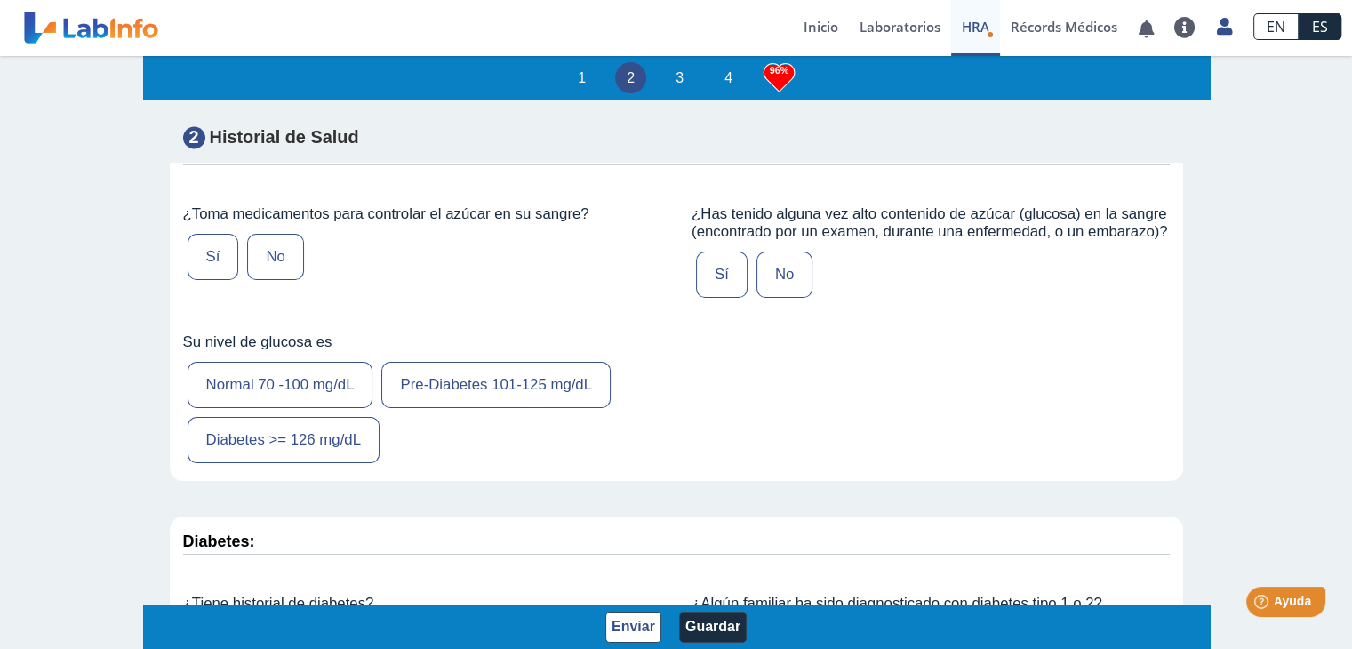
scroll to position [3201, 0]
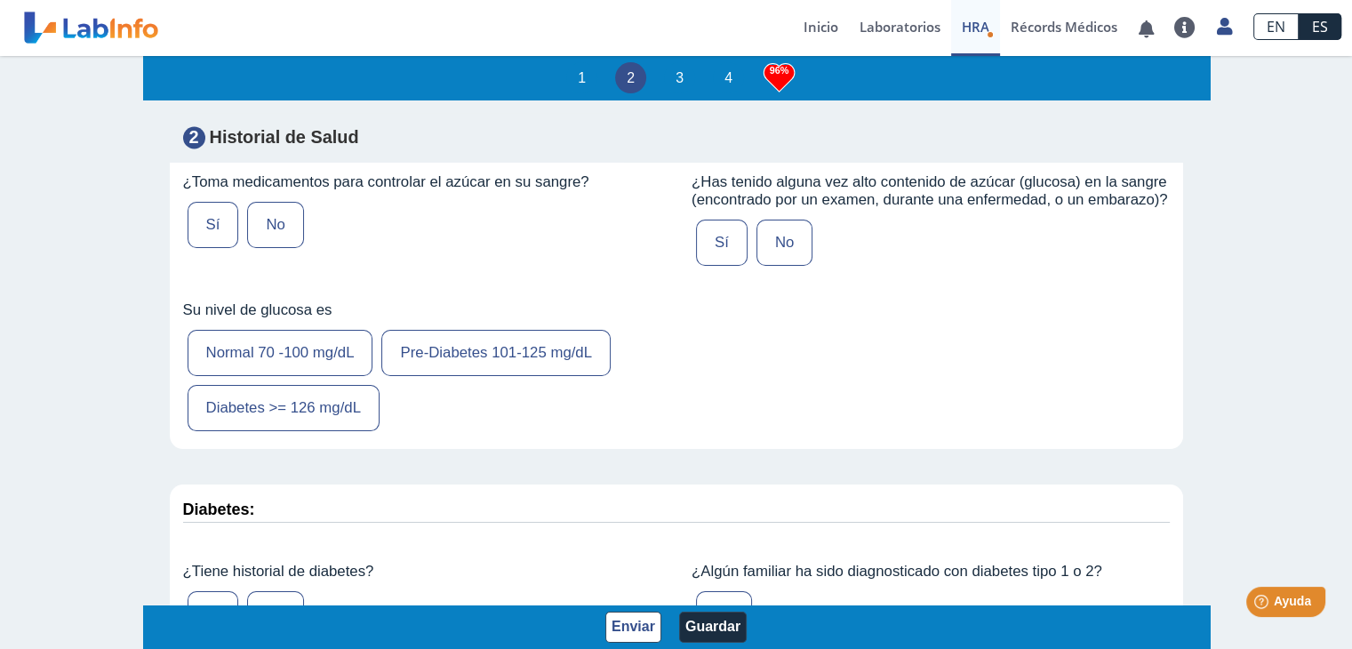
click at [317, 376] on label "Normal 70 -100 mg/dL" at bounding box center [281, 353] width 186 height 46
click at [0, 0] on input "Normal 70 -100 mg/dL" at bounding box center [0, 0] width 0 height 0
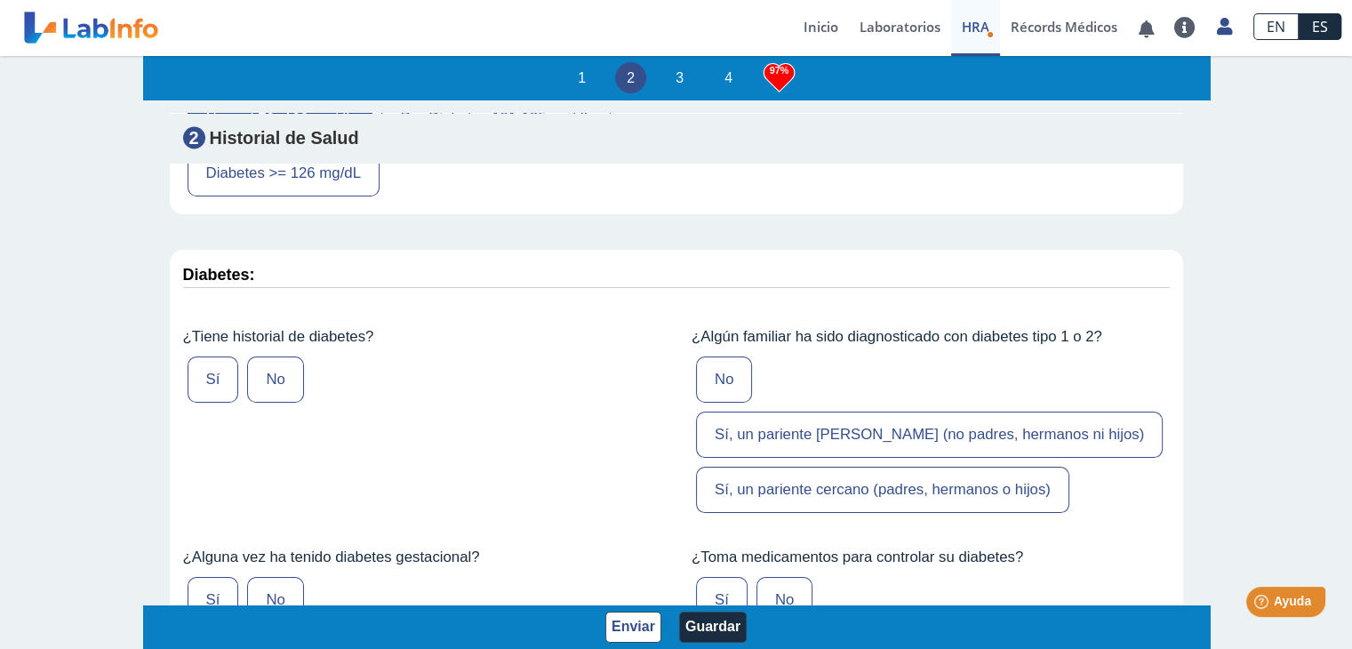
scroll to position [3468, 0]
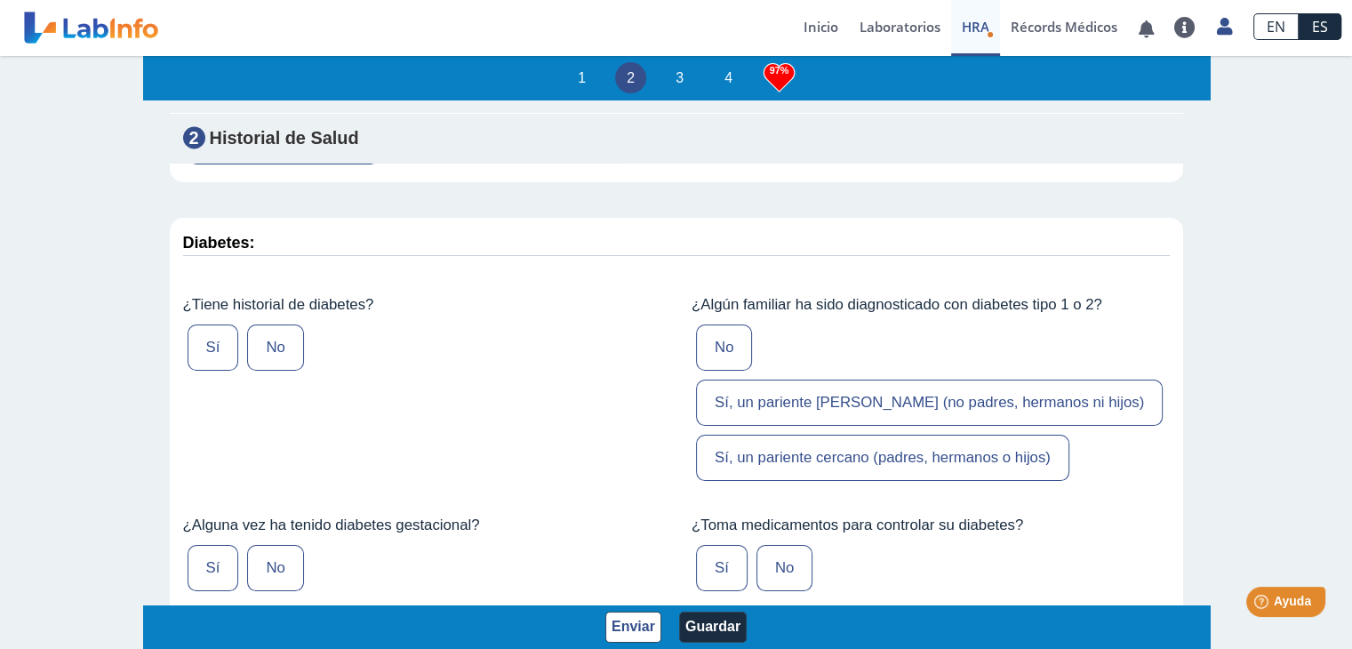
click at [293, 367] on label "No" at bounding box center [275, 348] width 56 height 46
click at [0, 0] on input "No" at bounding box center [0, 0] width 0 height 0
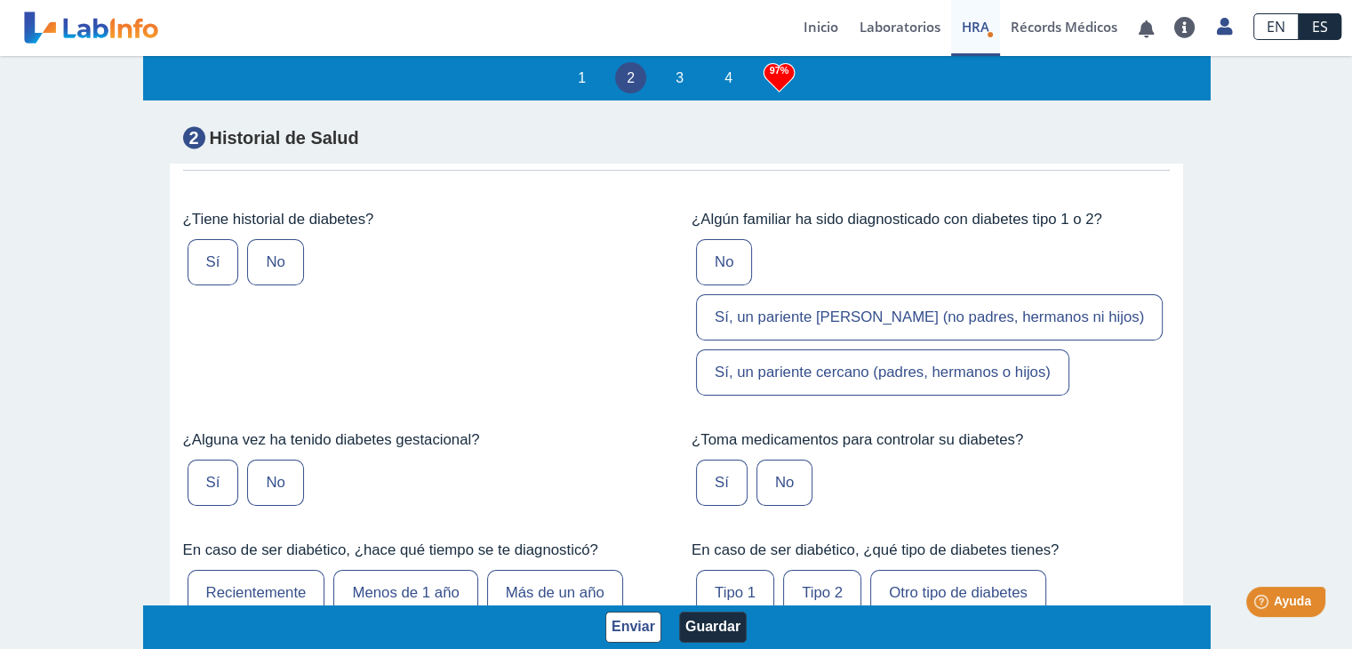
scroll to position [3646, 0]
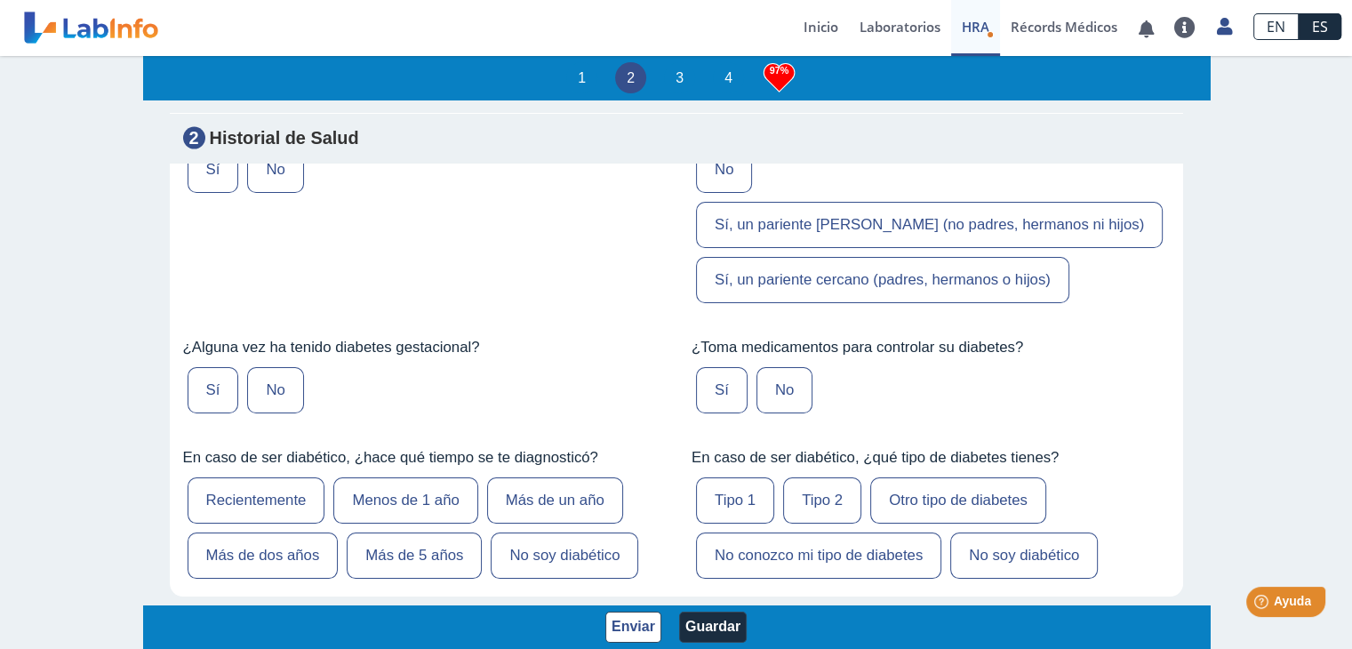
click at [799, 261] on label "Sí, un pariente cercano (padres, hermanos o hijos)" at bounding box center [882, 280] width 373 height 46
click at [0, 0] on input "Sí, un pariente cercano (padres, hermanos o hijos)" at bounding box center [0, 0] width 0 height 0
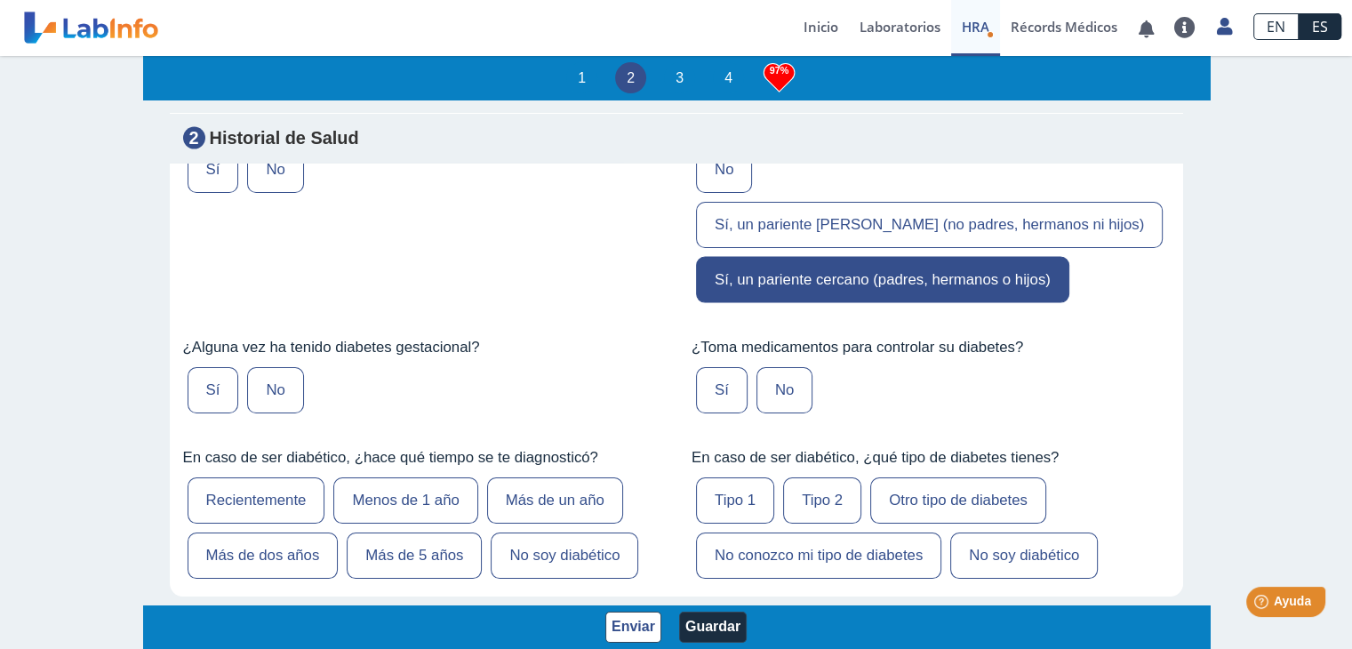
drag, startPoint x: 273, startPoint y: 352, endPoint x: 303, endPoint y: 358, distance: 30.9
click at [274, 367] on label "No" at bounding box center [275, 390] width 56 height 46
click at [0, 0] on input "No" at bounding box center [0, 0] width 0 height 0
click at [777, 368] on label "No" at bounding box center [785, 390] width 56 height 46
click at [0, 0] on input "No" at bounding box center [0, 0] width 0 height 0
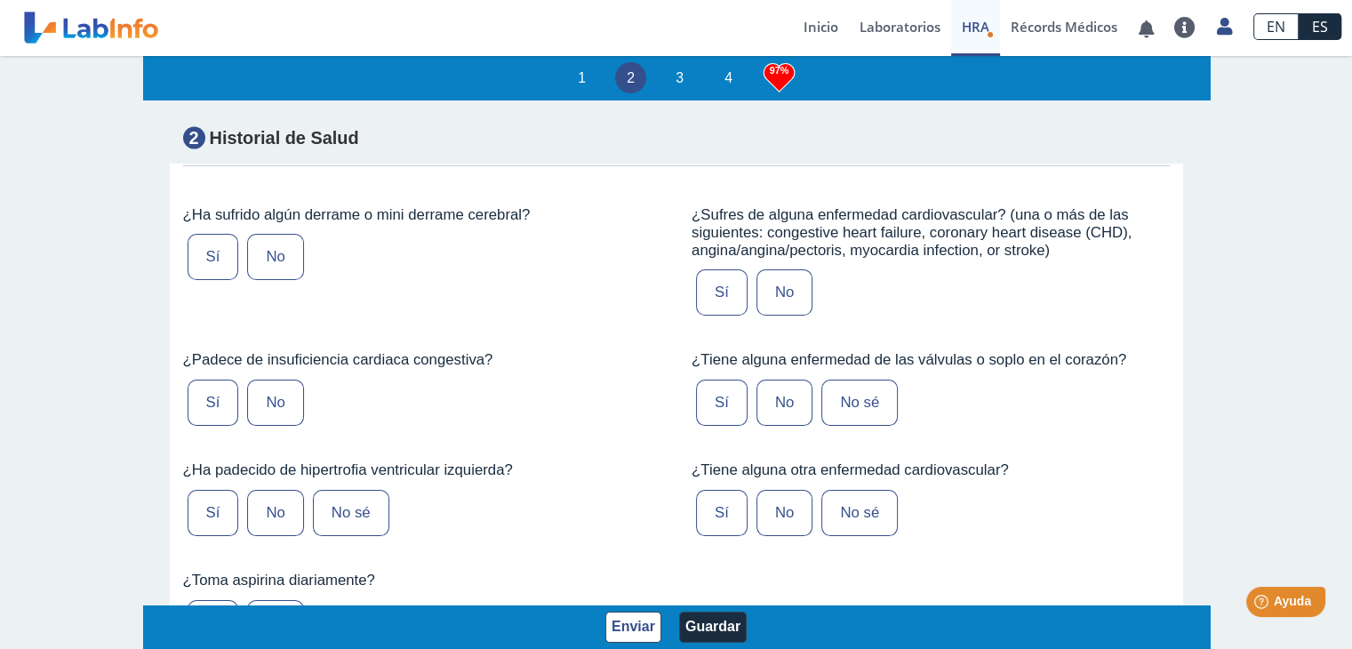
scroll to position [4179, 0]
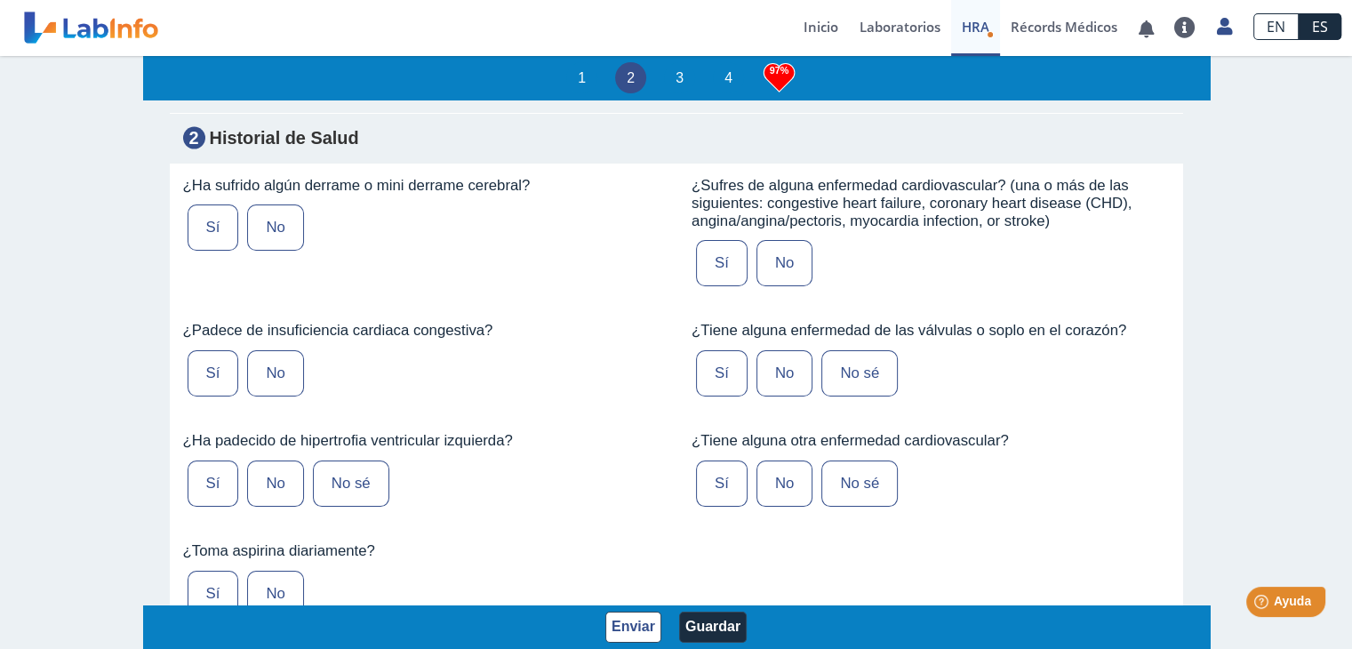
click at [842, 350] on label "No sé" at bounding box center [860, 373] width 76 height 46
click at [0, 0] on input "No sé" at bounding box center [0, 0] width 0 height 0
click at [353, 461] on label "No sé" at bounding box center [351, 484] width 76 height 46
click at [0, 0] on input "No sé" at bounding box center [0, 0] width 0 height 0
click at [846, 461] on label "No sé" at bounding box center [860, 484] width 76 height 46
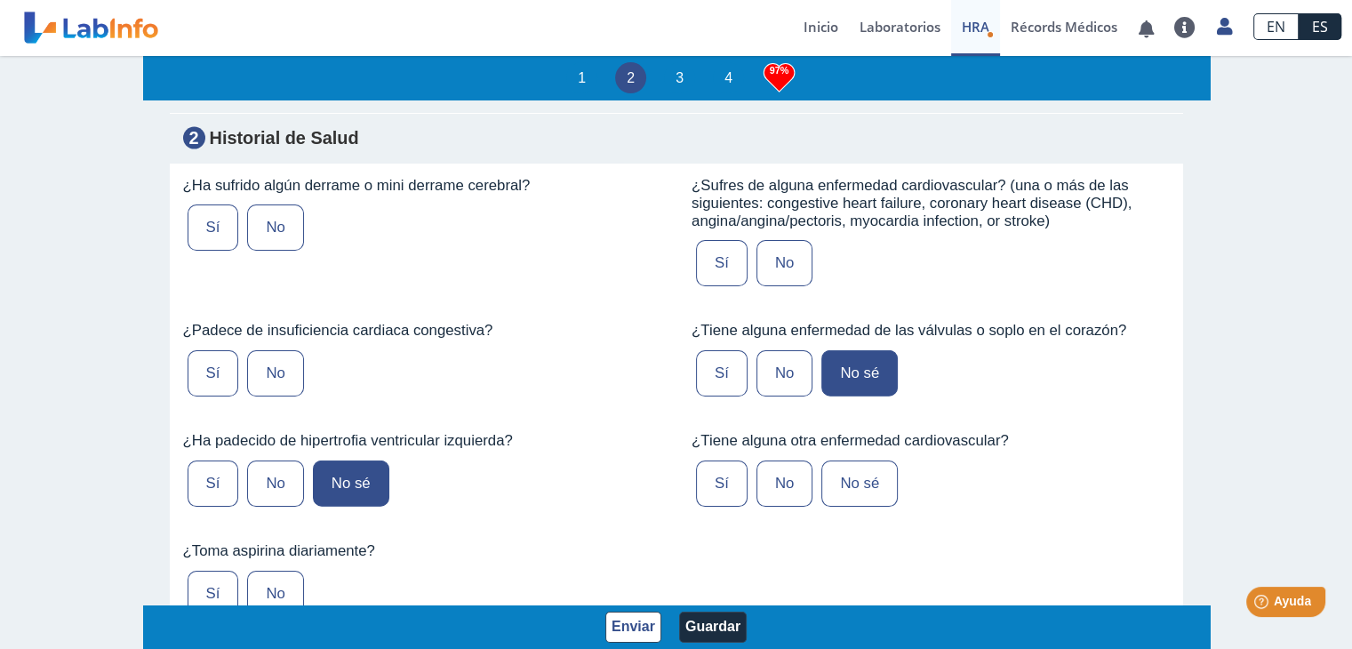
click at [0, 0] on input "No sé" at bounding box center [0, 0] width 0 height 0
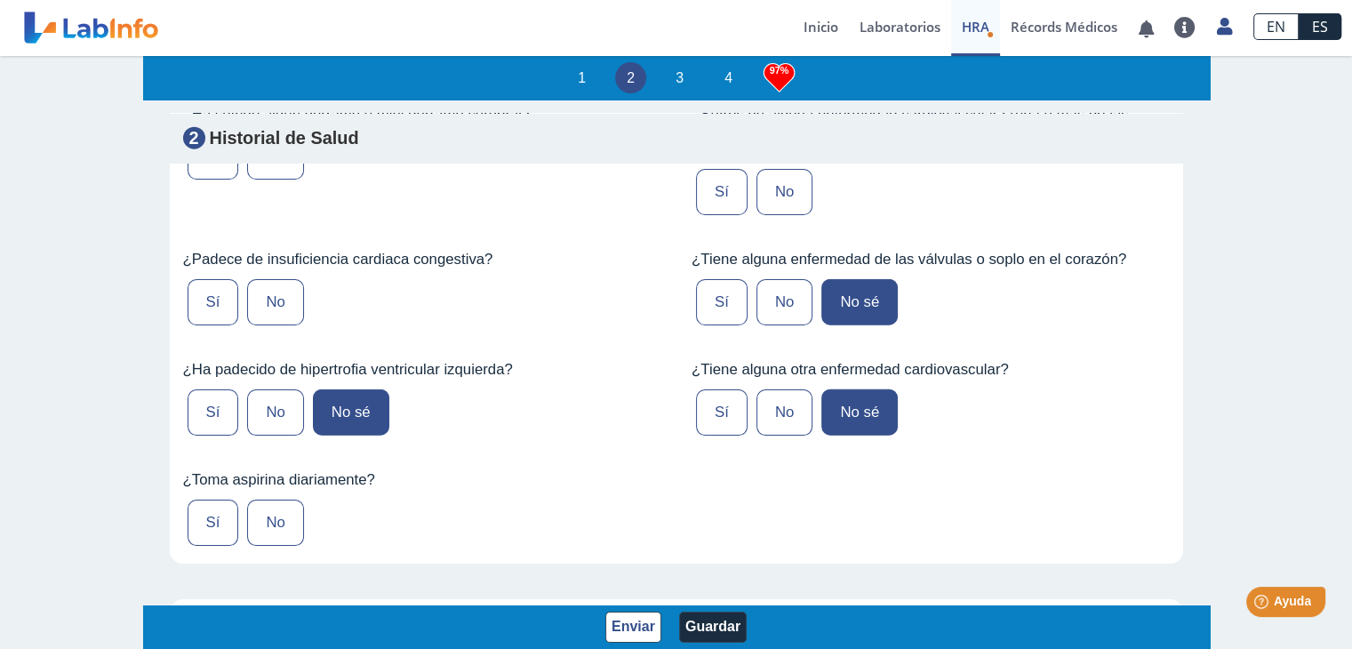
scroll to position [4357, 0]
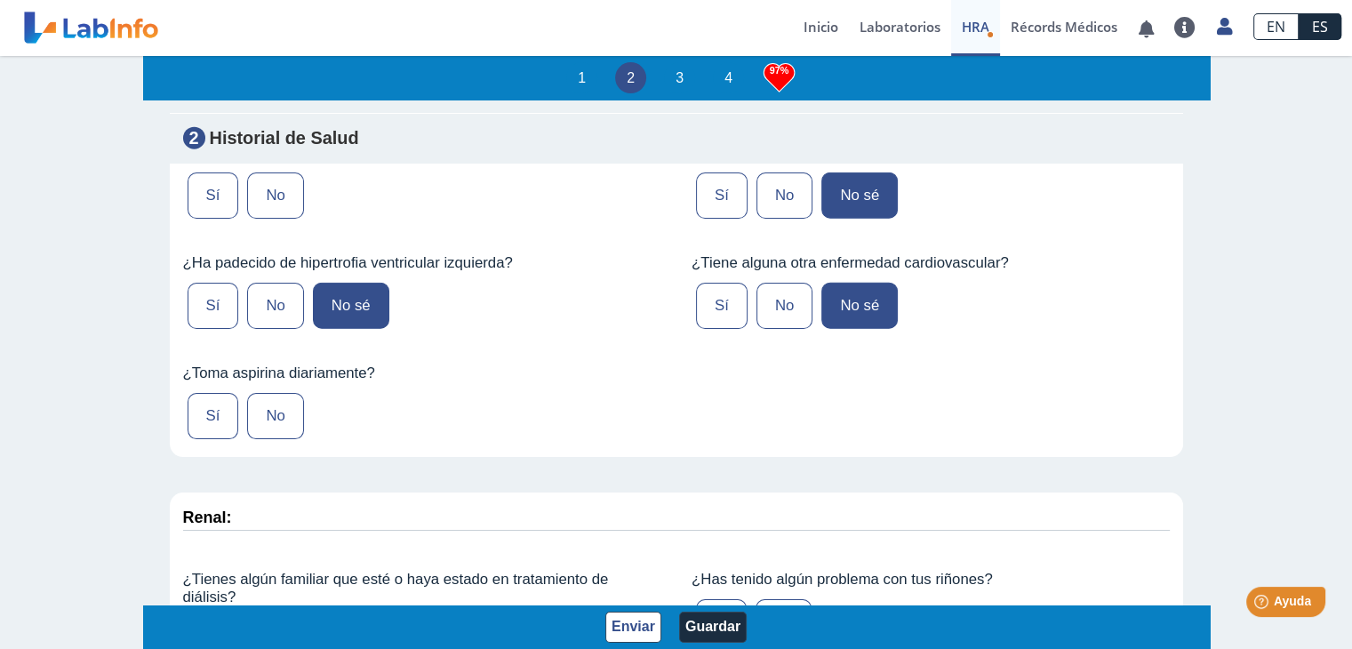
click at [281, 393] on label "No" at bounding box center [275, 416] width 56 height 46
click at [0, 0] on input "No" at bounding box center [0, 0] width 0 height 0
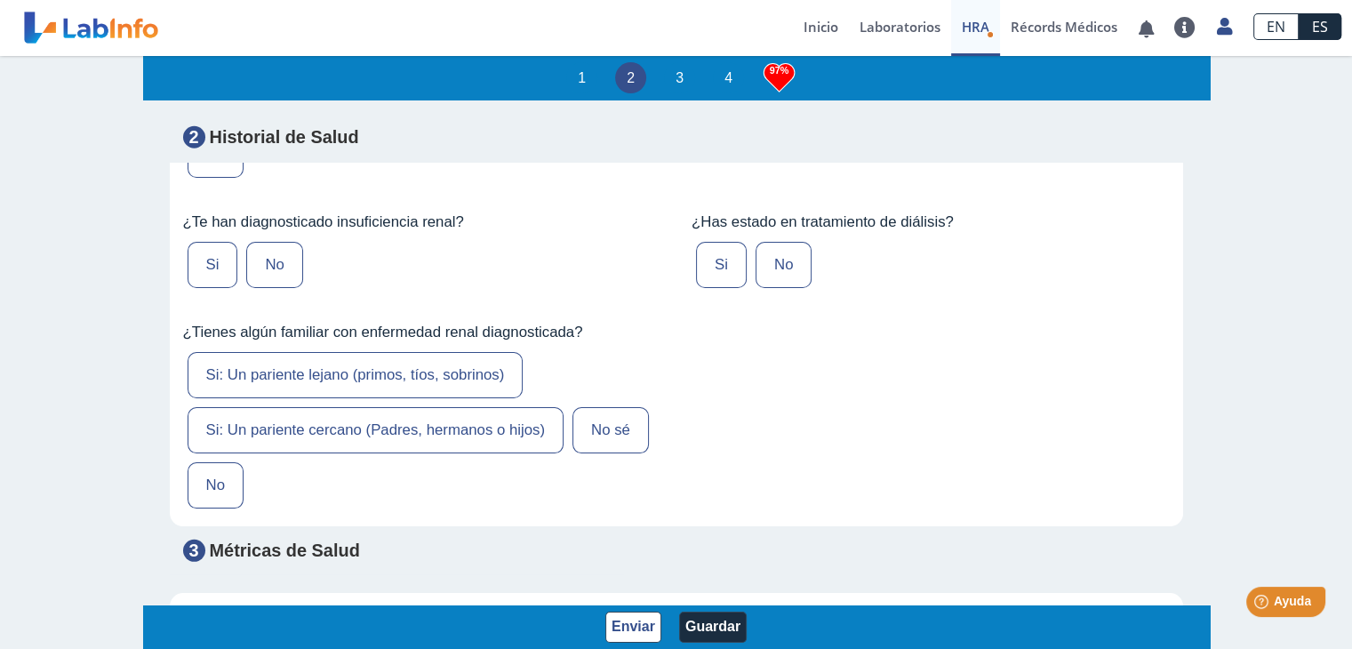
scroll to position [5068, 0]
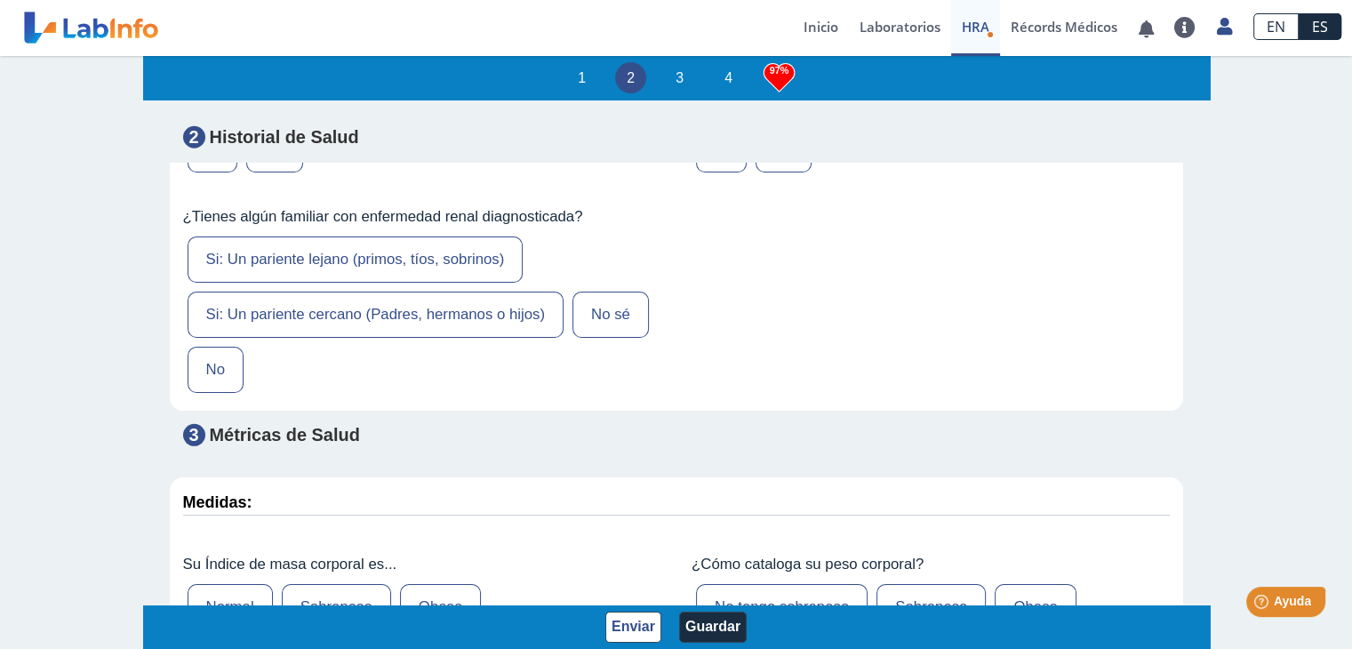
click at [336, 292] on label "Si: Un pariente cercano (Padres, hermanos o hijos)" at bounding box center [376, 315] width 377 height 46
click at [0, 0] on input "Si: Un pariente cercano (Padres, hermanos o hijos)" at bounding box center [0, 0] width 0 height 0
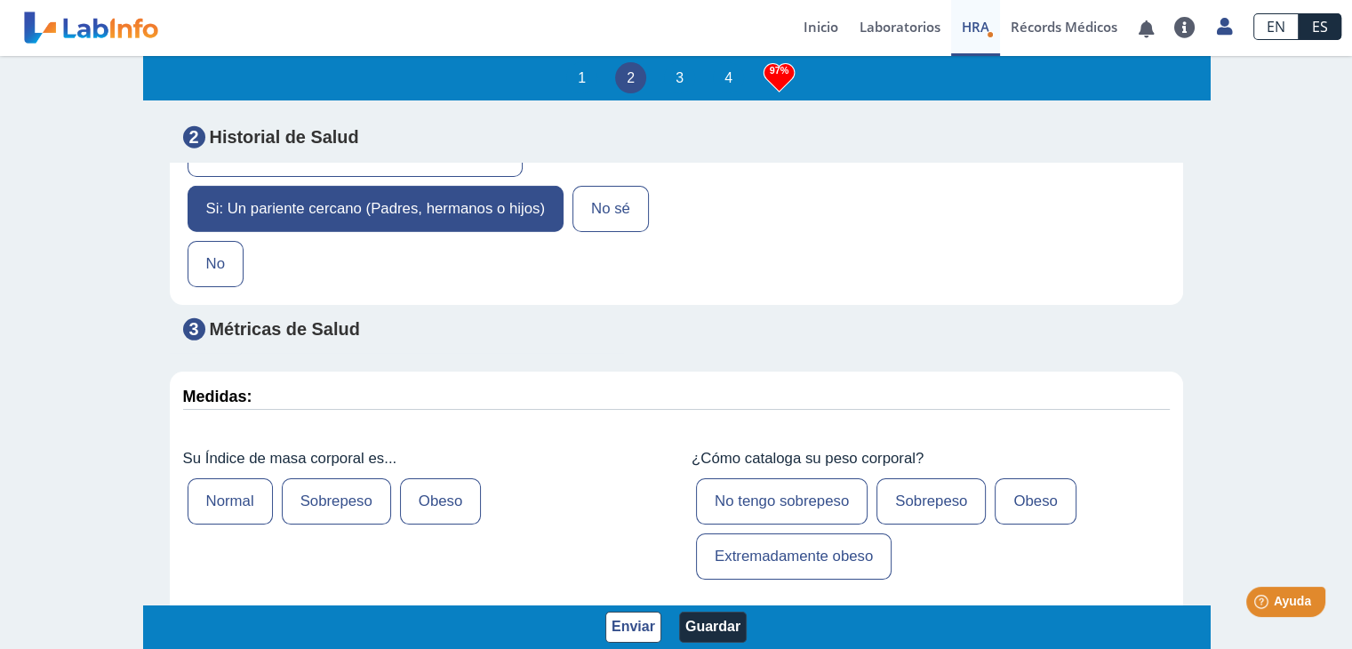
scroll to position [5335, 0]
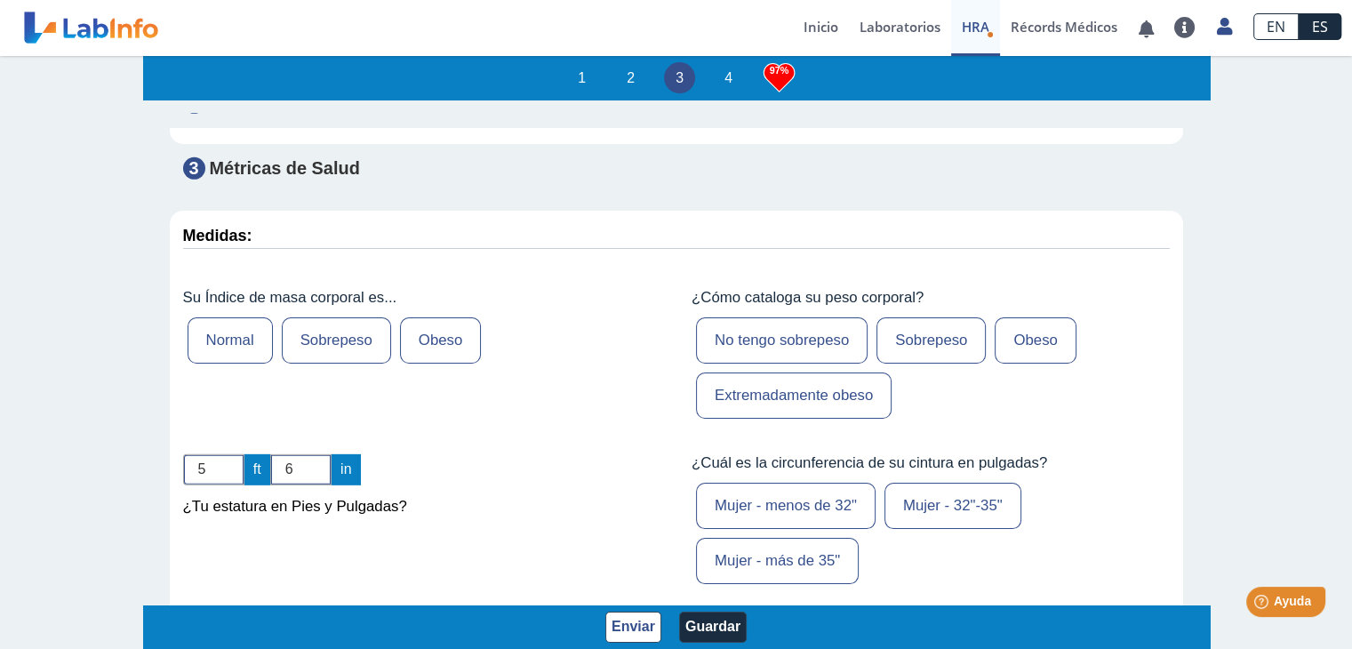
click at [242, 317] on label "Normal" at bounding box center [230, 340] width 85 height 46
click at [0, 0] on input "Normal" at bounding box center [0, 0] width 0 height 0
click at [807, 317] on label "No tengo sobrepeso" at bounding box center [782, 340] width 172 height 46
click at [0, 0] on input "No tengo sobrepeso" at bounding box center [0, 0] width 0 height 0
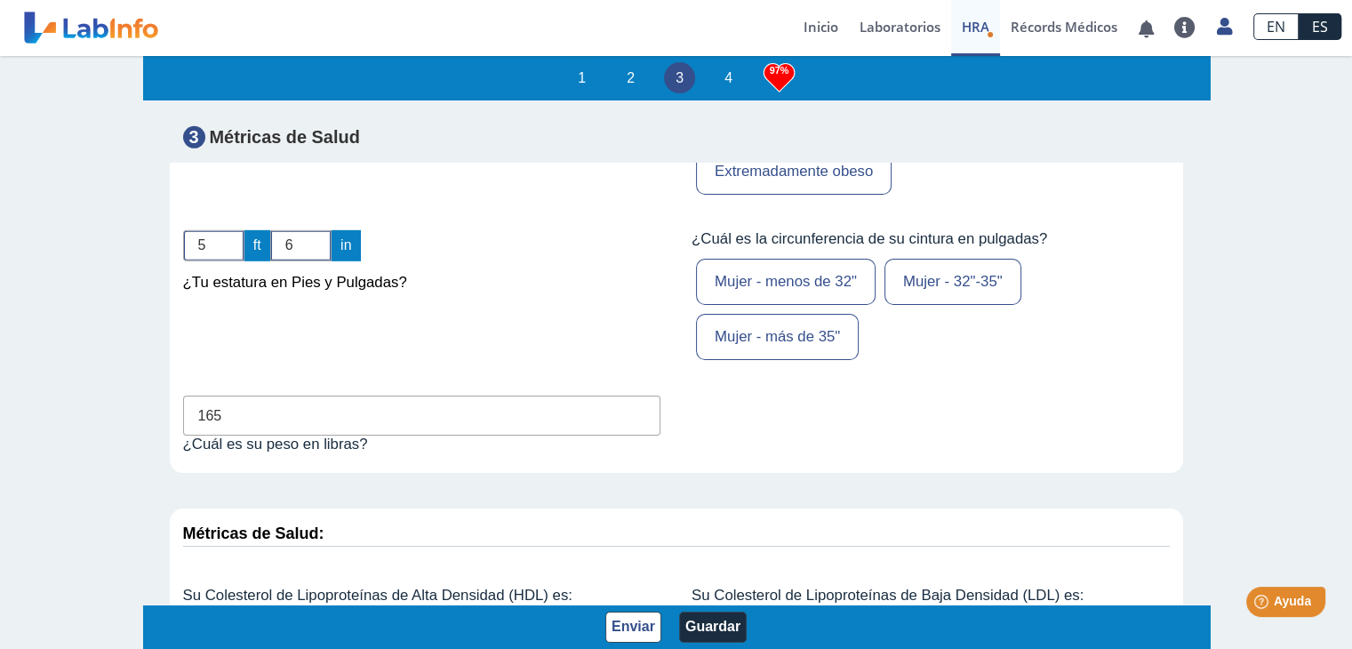
scroll to position [5602, 0]
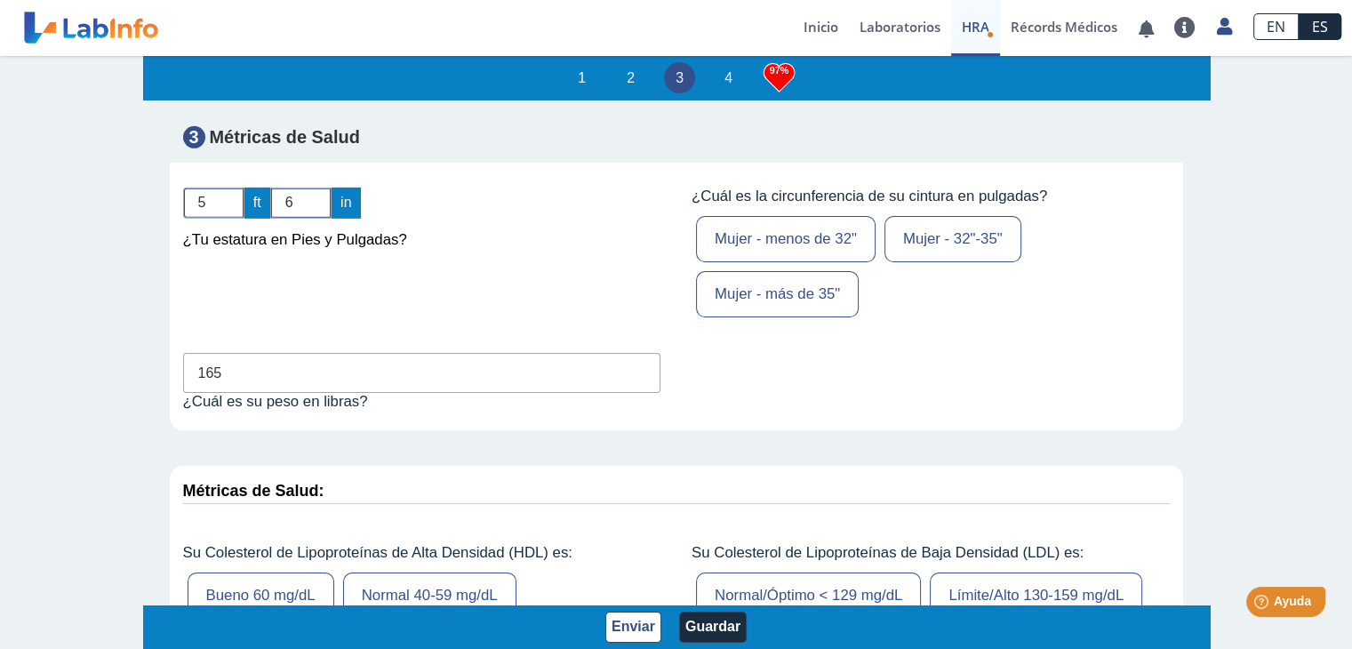
drag, startPoint x: 221, startPoint y: 314, endPoint x: 141, endPoint y: 319, distance: 79.3
click at [143, 319] on app-hra "1 2 3 4 97% Evaluación de Riesgos de Salud Complete este cuestionario y descubr…" at bounding box center [676, 354] width 1067 height 596
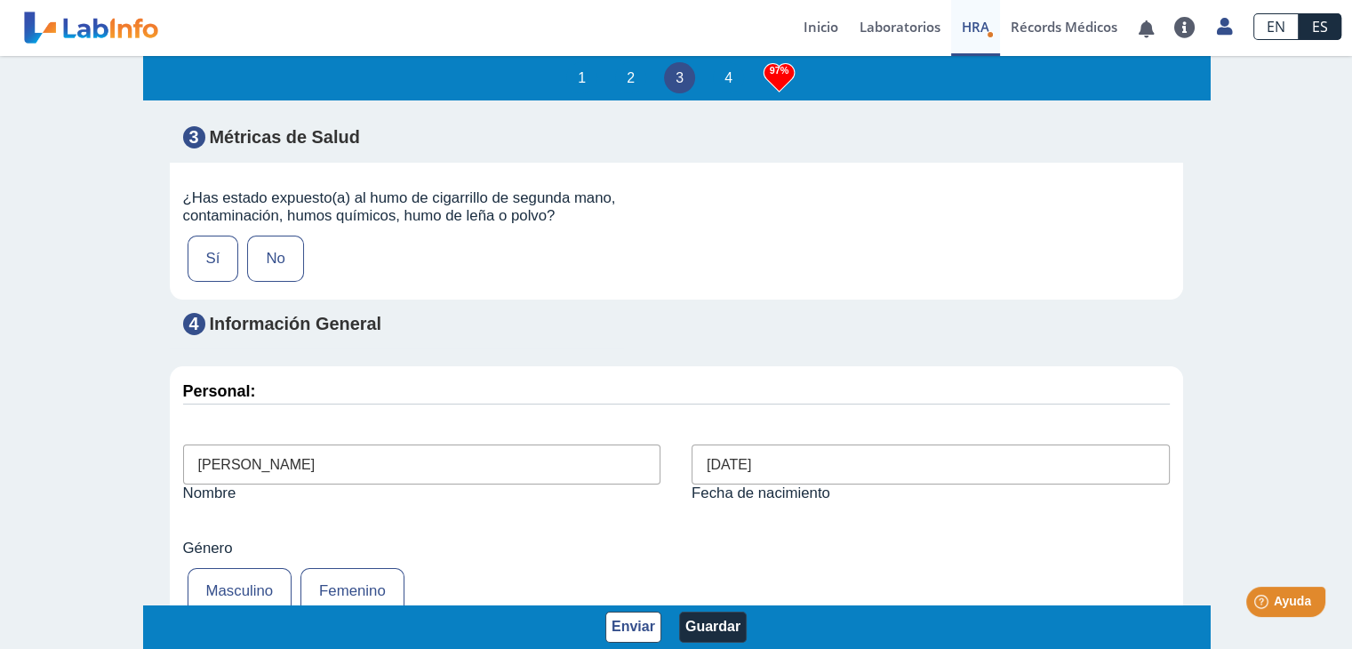
scroll to position [6224, 0]
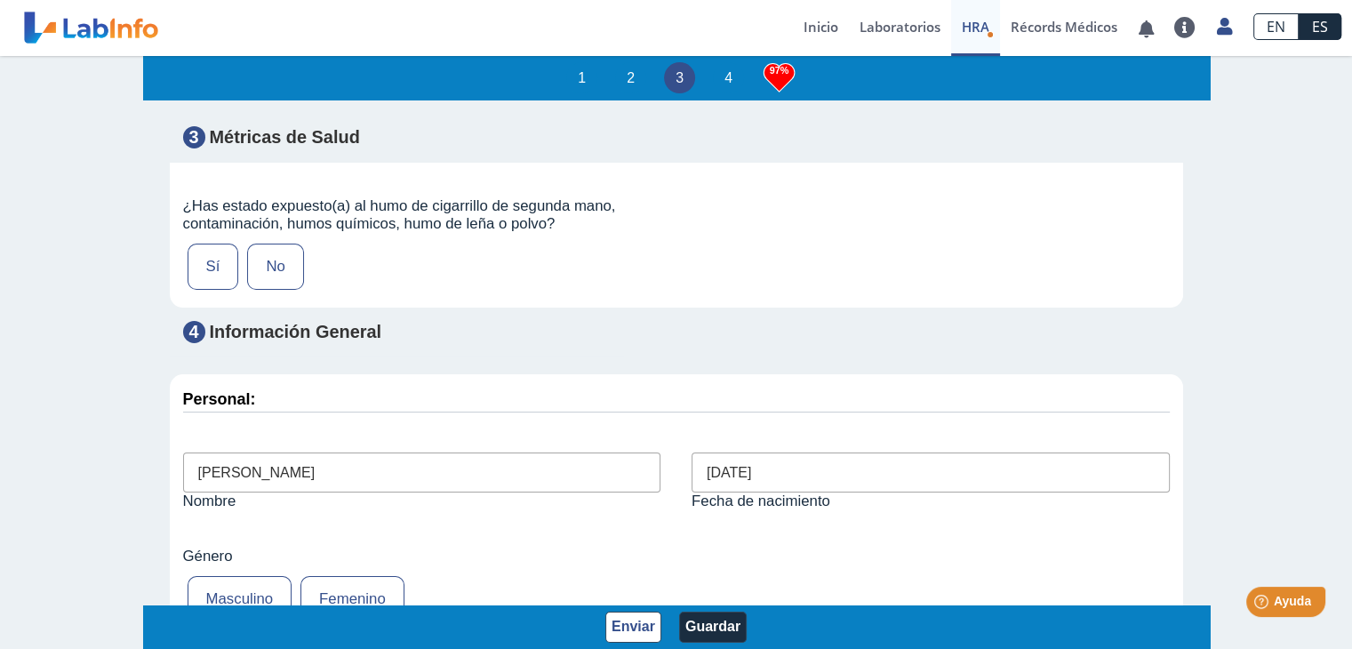
type input "150"
click at [210, 244] on label "Sí" at bounding box center [214, 267] width 52 height 46
click at [0, 0] on input "Sí" at bounding box center [0, 0] width 0 height 0
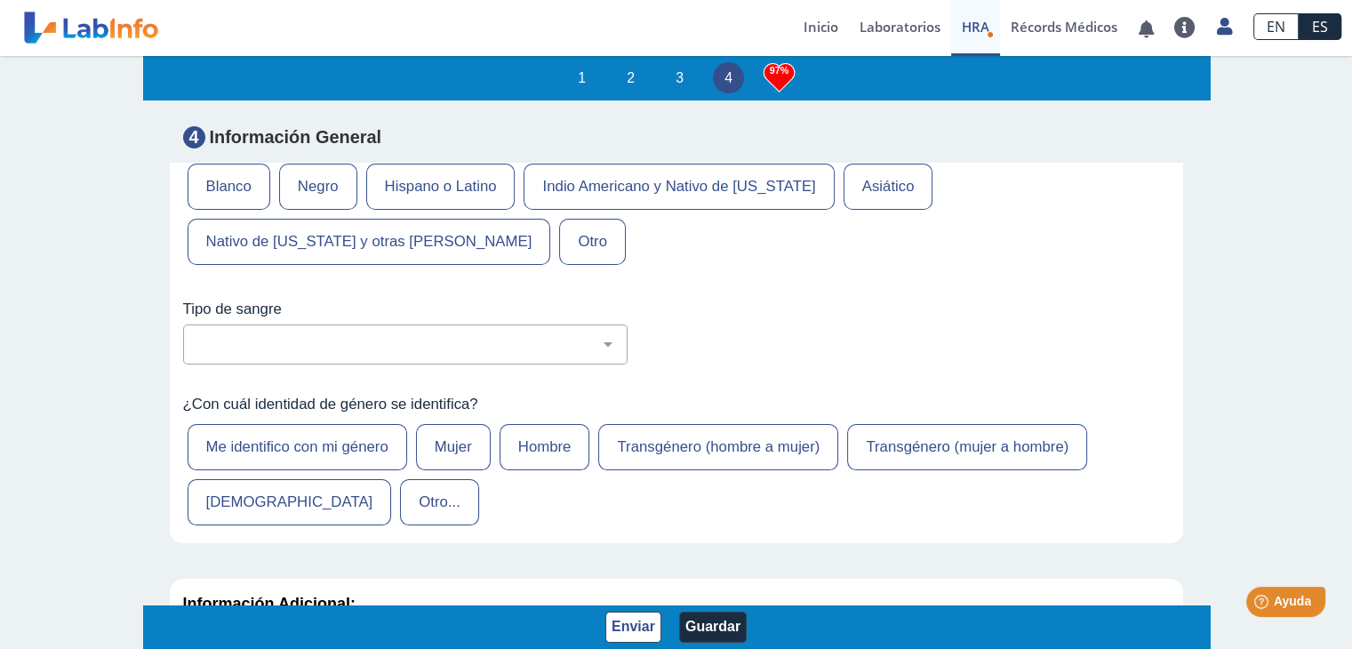
scroll to position [6936, 0]
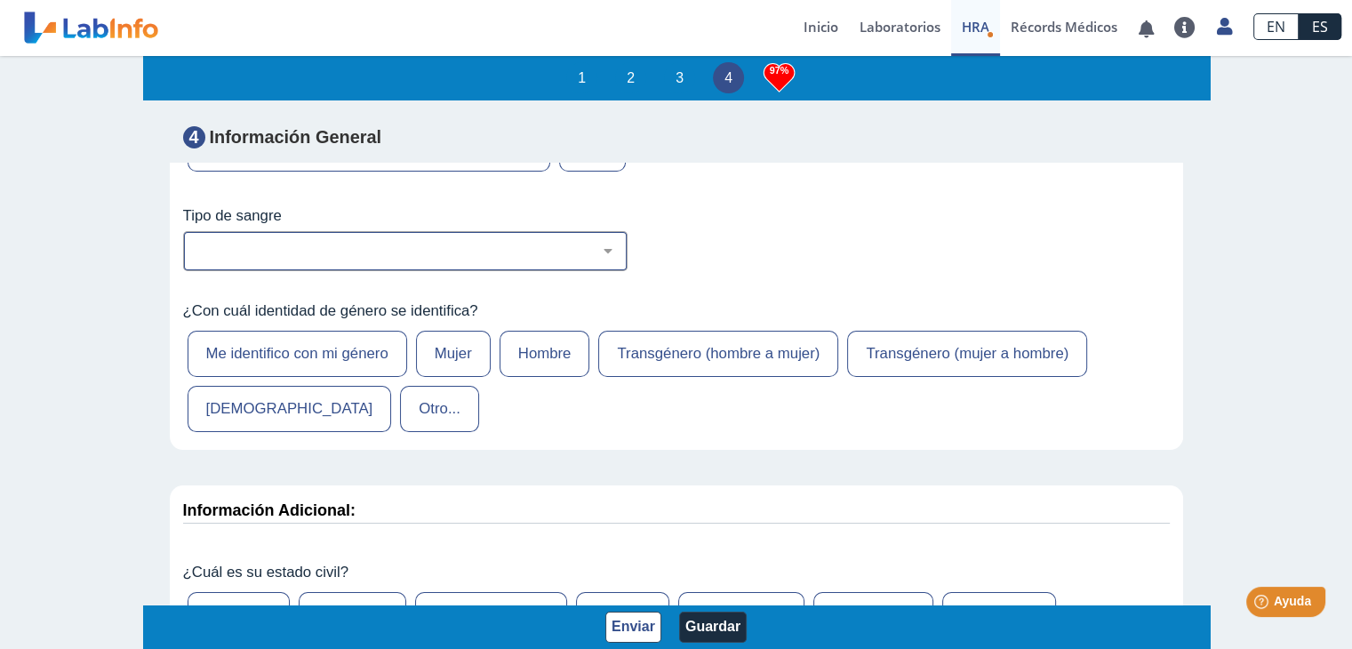
click at [603, 243] on select "No estoy seguro O Negativo O Positivo A Negativo A Positivo B Negativo B Positi…" at bounding box center [412, 251] width 429 height 17
click at [743, 231] on div "No estoy seguro O Negativo O Positivo A Negativo A Positivo B Negativo B Positi…" at bounding box center [676, 251] width 987 height 40
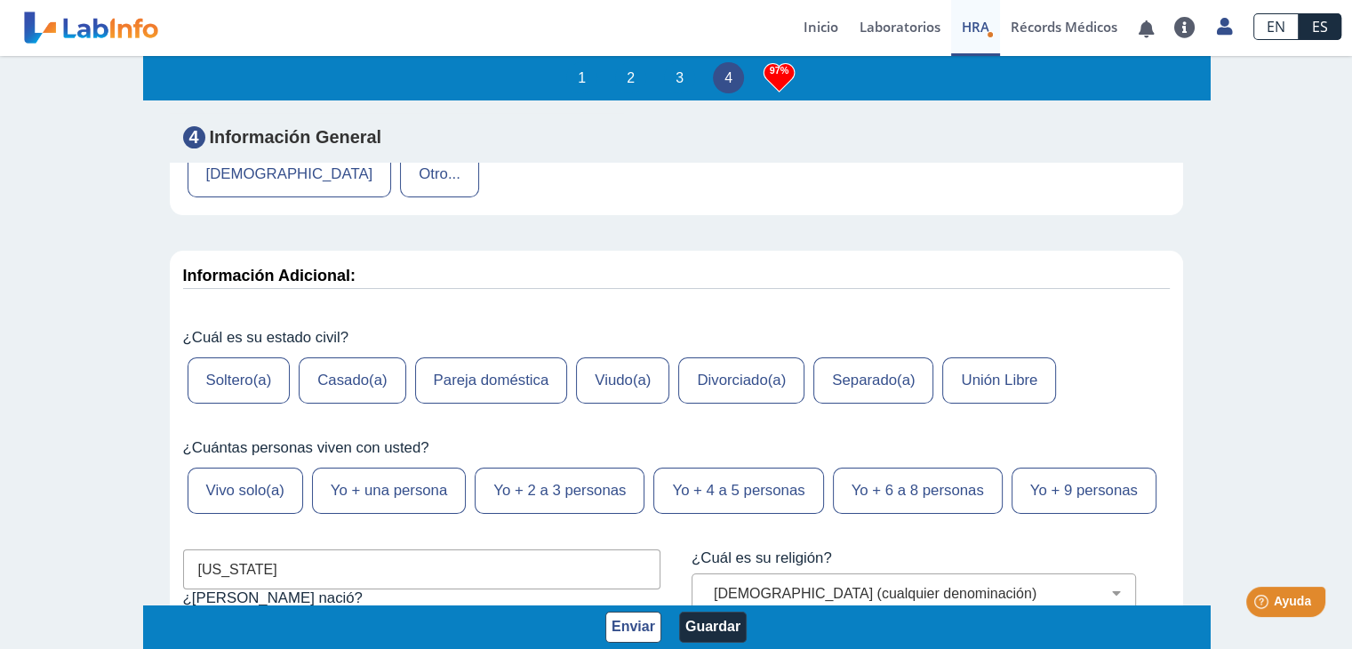
scroll to position [7202, 0]
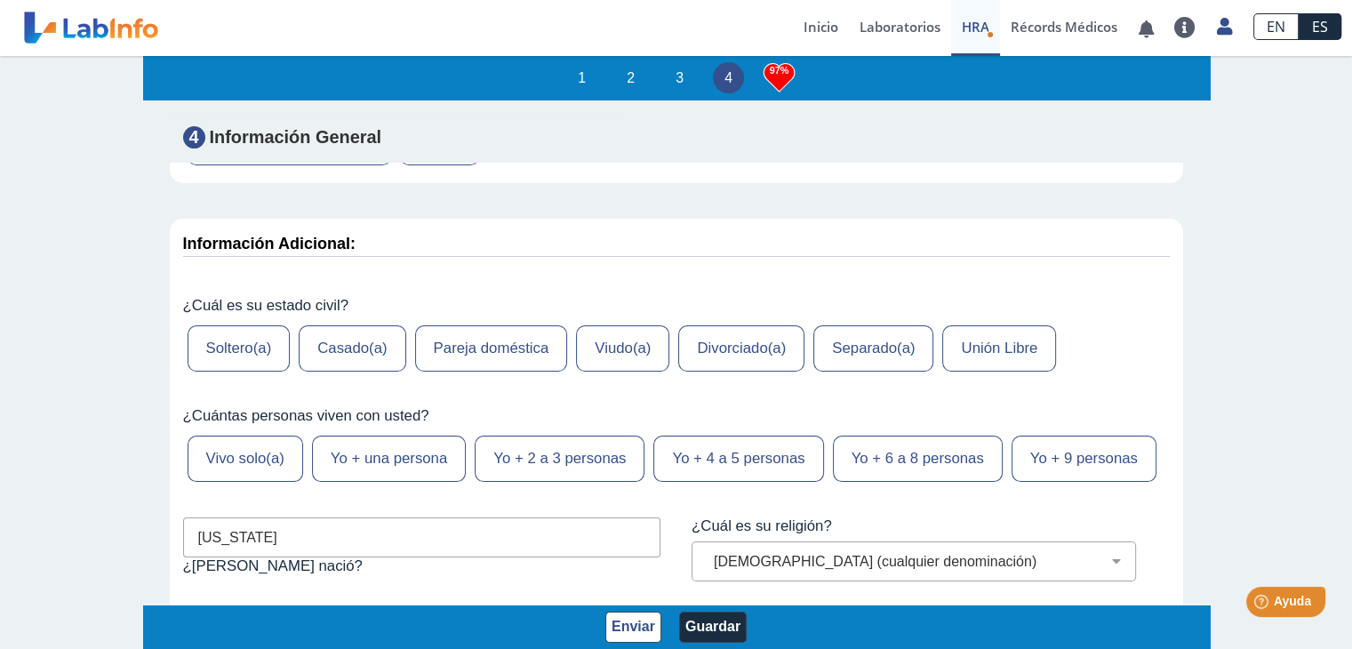
click at [379, 436] on label "Yo + una persona" at bounding box center [389, 459] width 154 height 46
click at [0, 0] on input "Yo + una persona" at bounding box center [0, 0] width 0 height 0
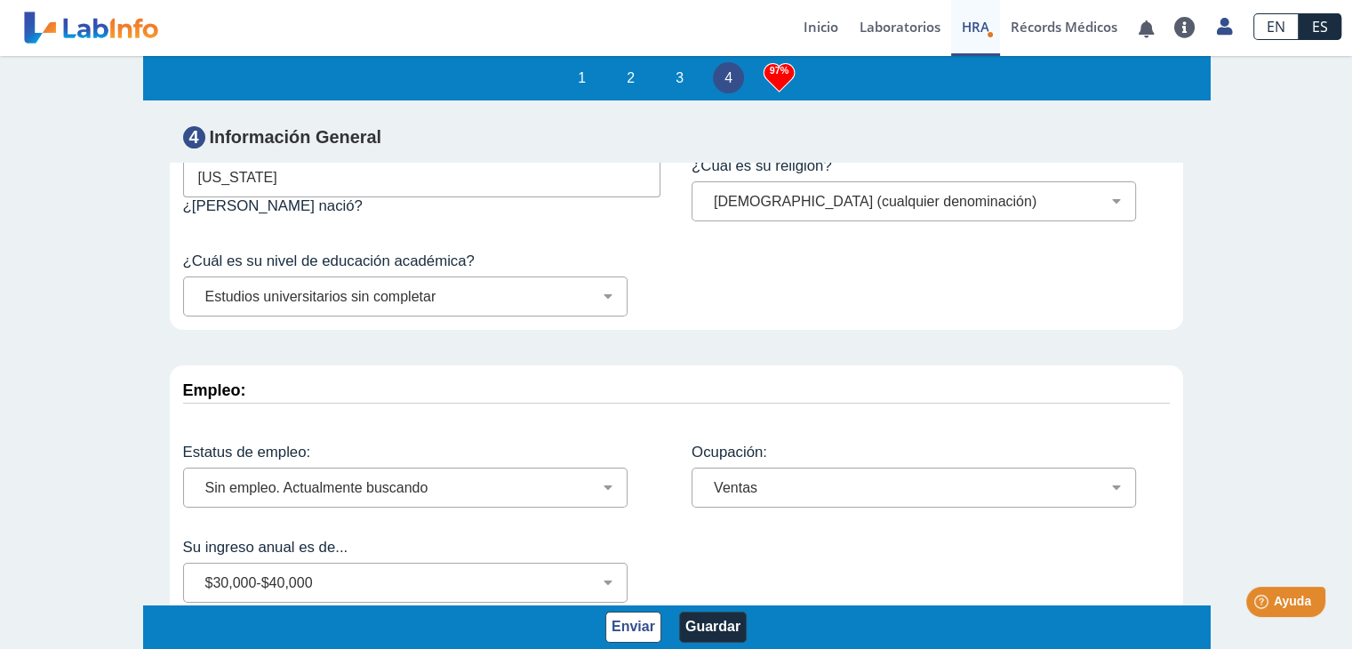
scroll to position [2, 0]
click at [706, 625] on button "Guardar" at bounding box center [713, 627] width 68 height 31
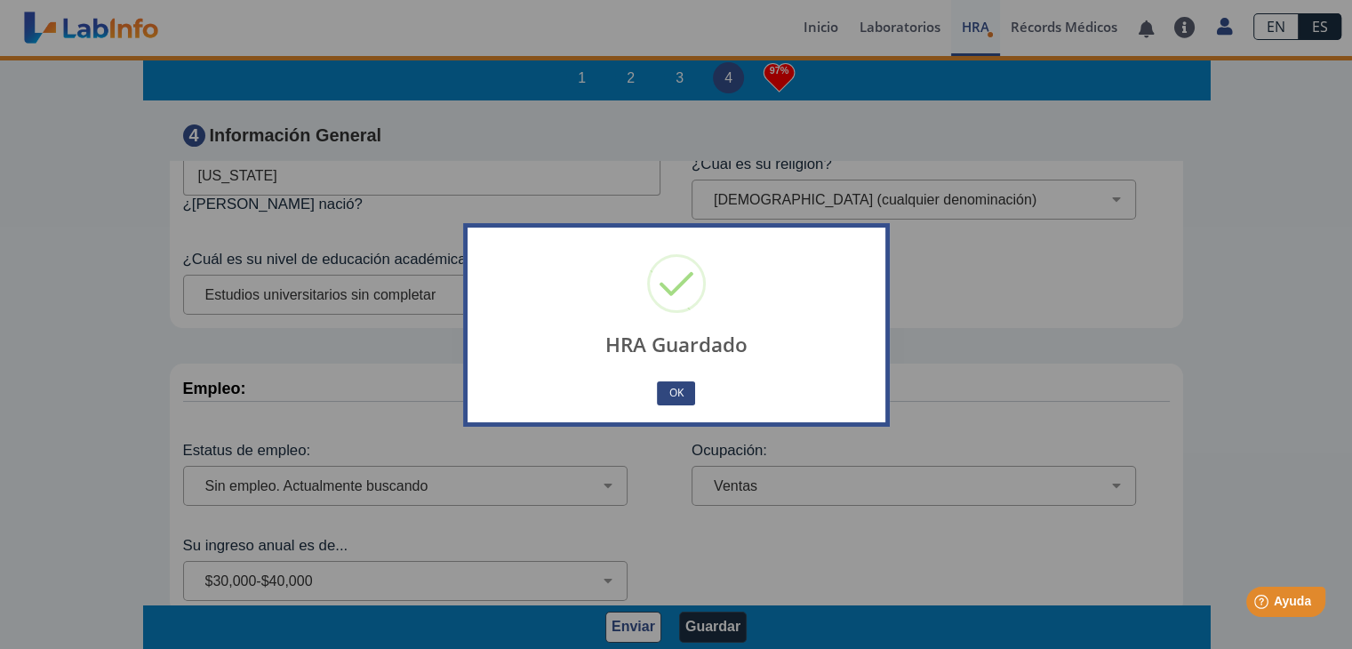
click at [683, 389] on button "OK" at bounding box center [675, 393] width 37 height 24
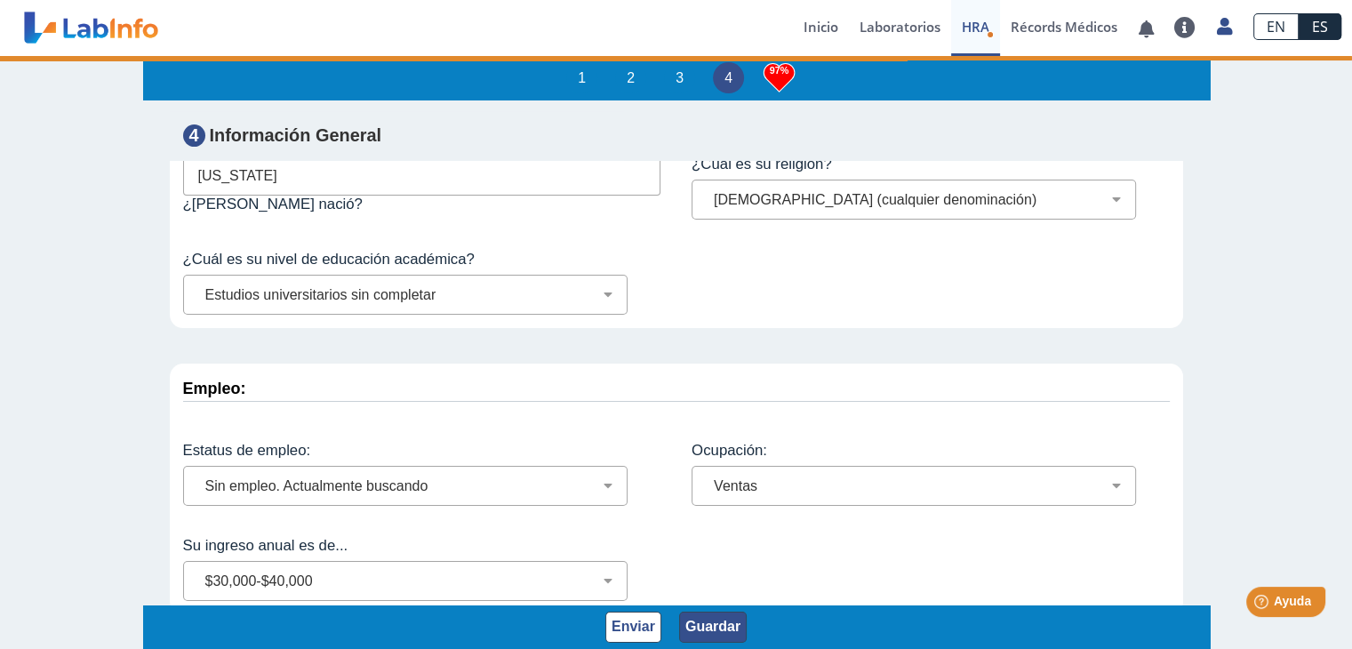
scroll to position [356, 0]
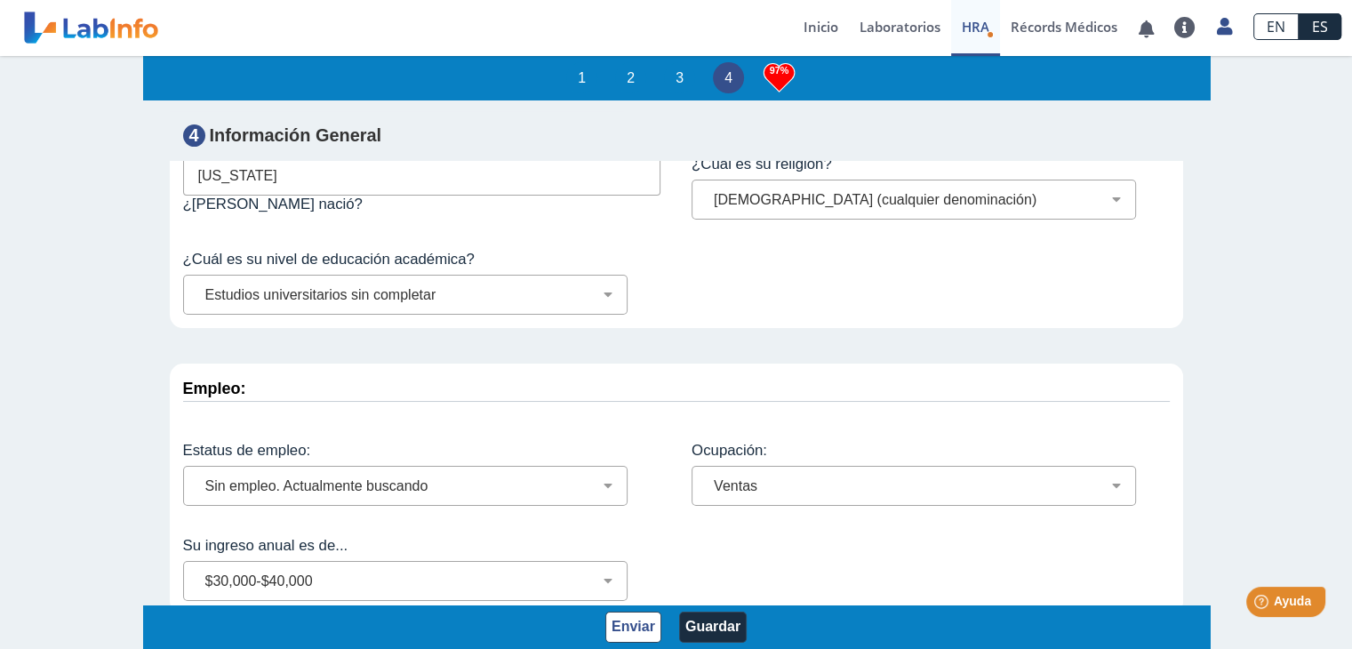
click at [974, 22] on span "HRA" at bounding box center [976, 27] width 28 height 18
click at [776, 68] on h3 "97%" at bounding box center [779, 71] width 31 height 22
click at [646, 623] on button "Enviar" at bounding box center [634, 627] width 56 height 31
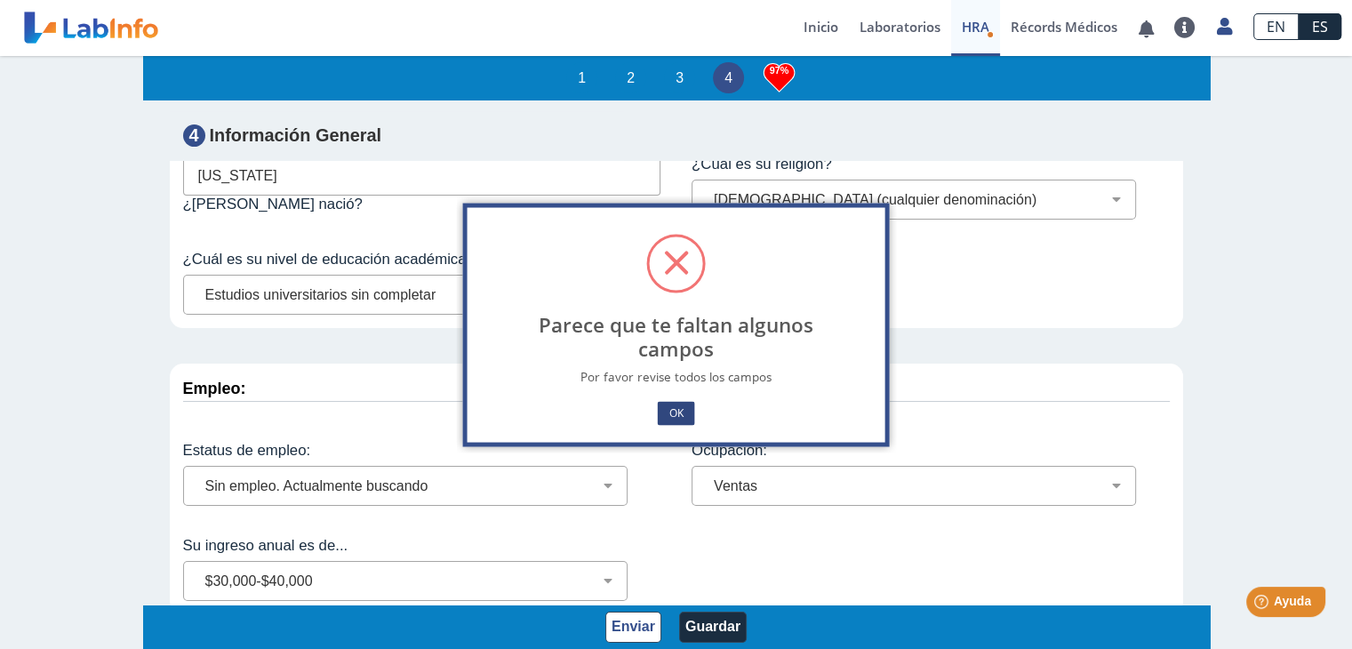
click at [675, 408] on button "OK" at bounding box center [675, 413] width 37 height 24
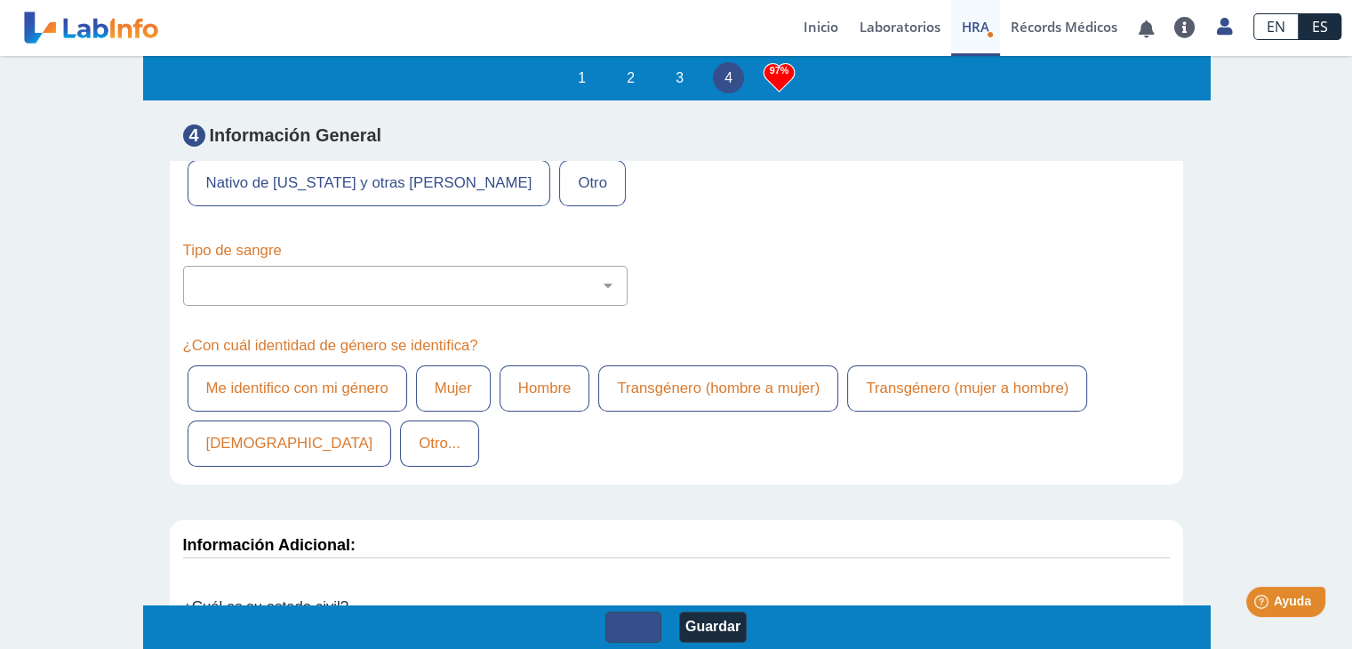
scroll to position [6851, 0]
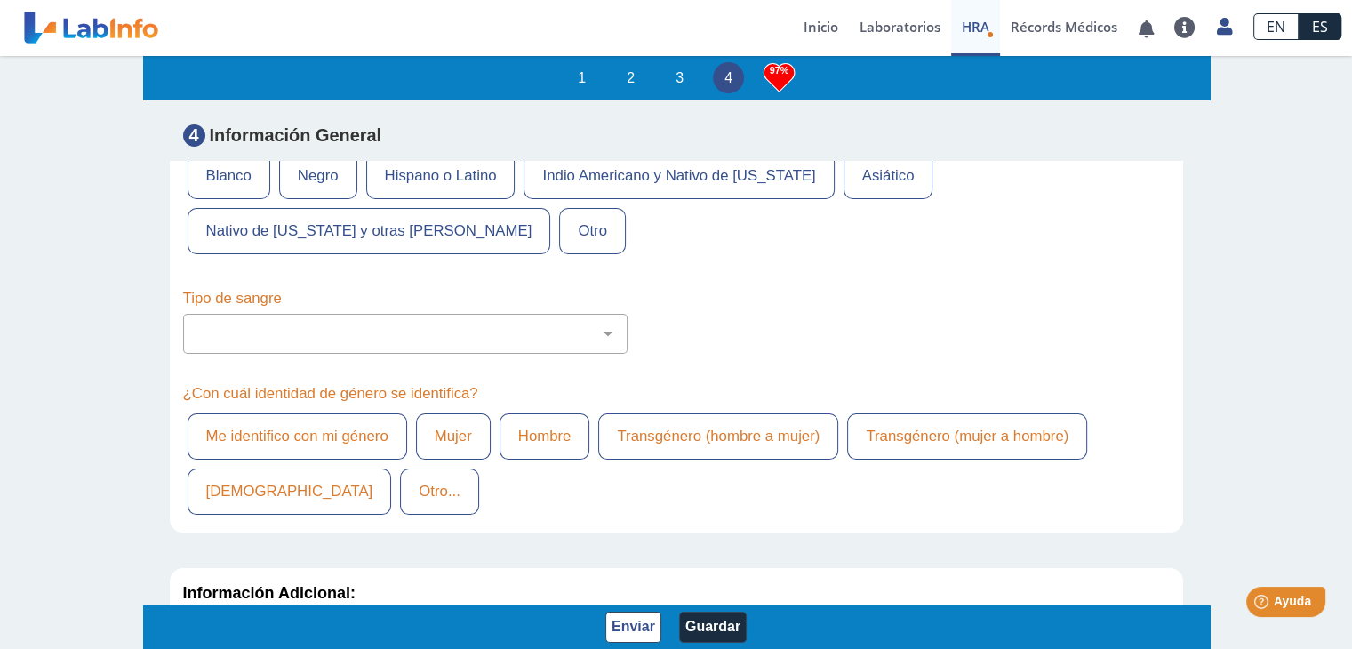
click at [459, 413] on label "Mujer" at bounding box center [453, 436] width 75 height 46
click at [0, 0] on input "Mujer" at bounding box center [0, 0] width 0 height 0
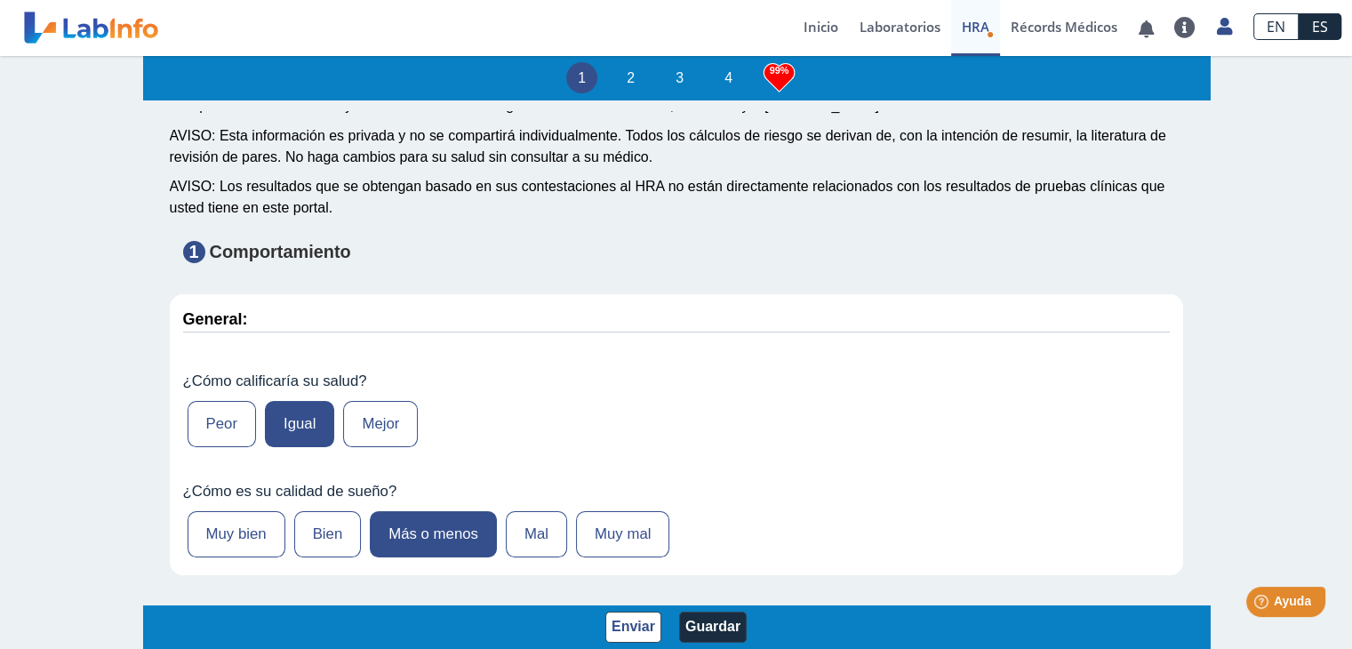
scroll to position [0, 0]
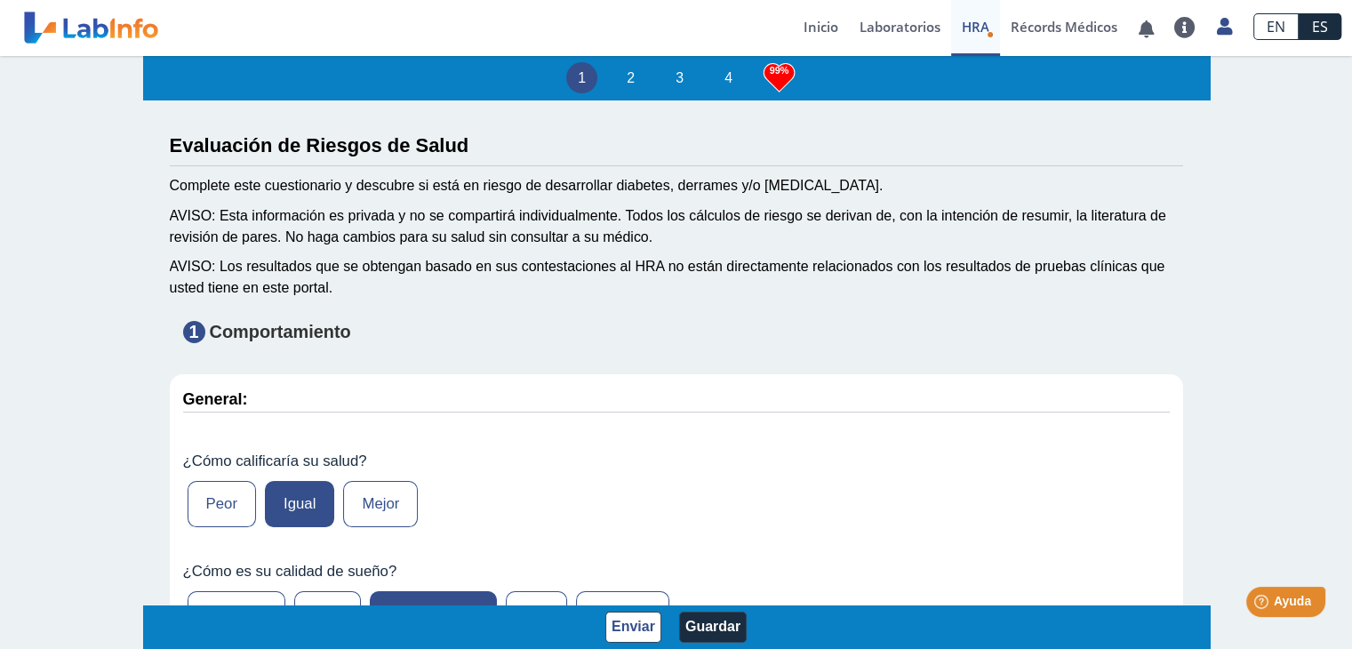
select select
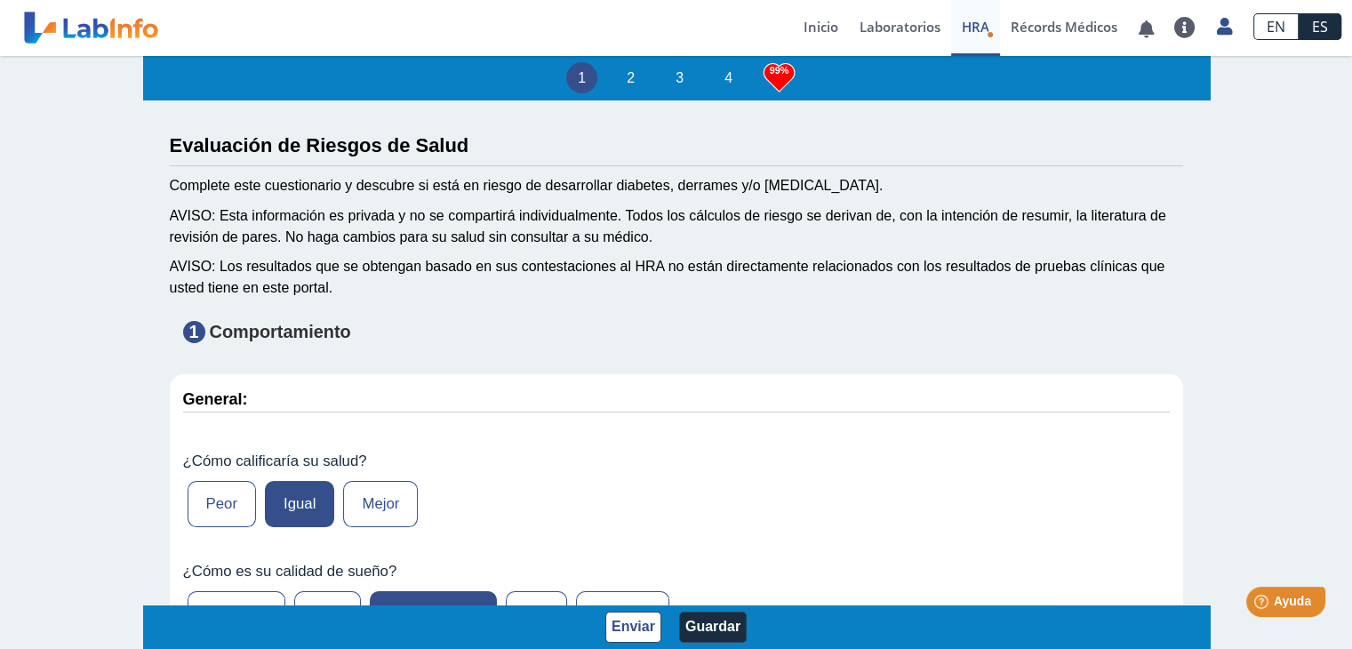
select select
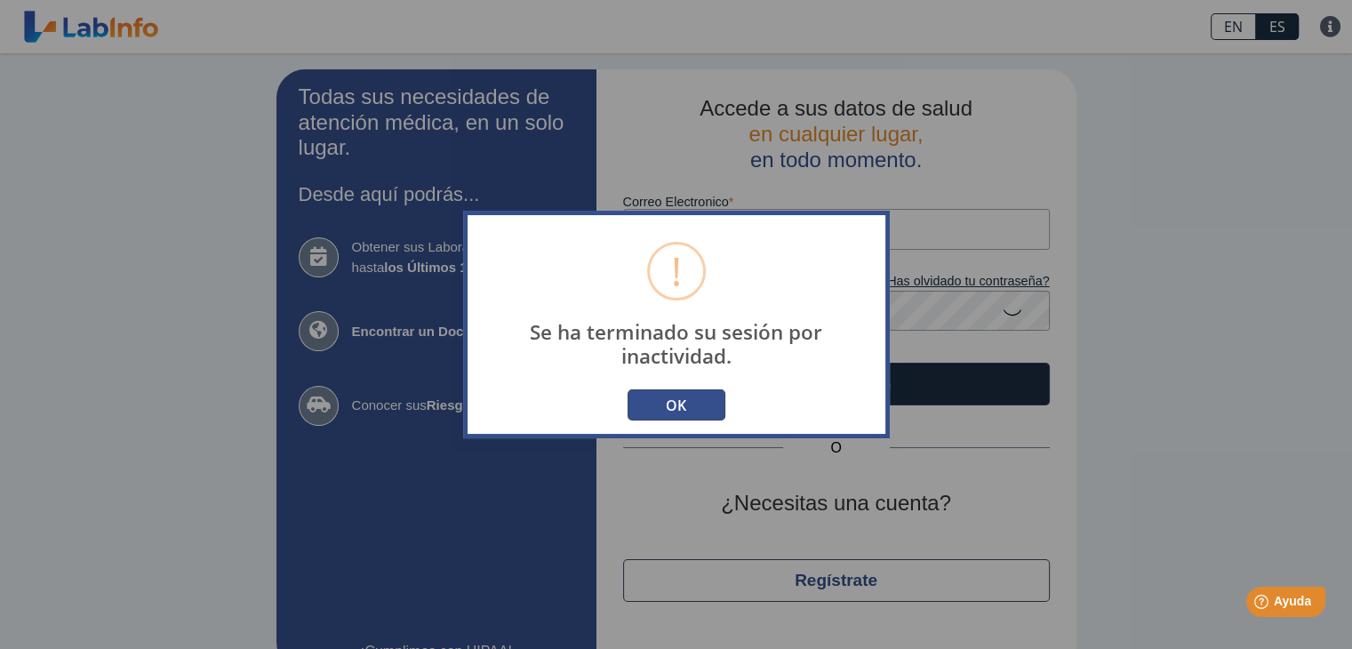
click at [694, 397] on button "OK" at bounding box center [677, 404] width 98 height 31
